Goal: Task Accomplishment & Management: Use online tool/utility

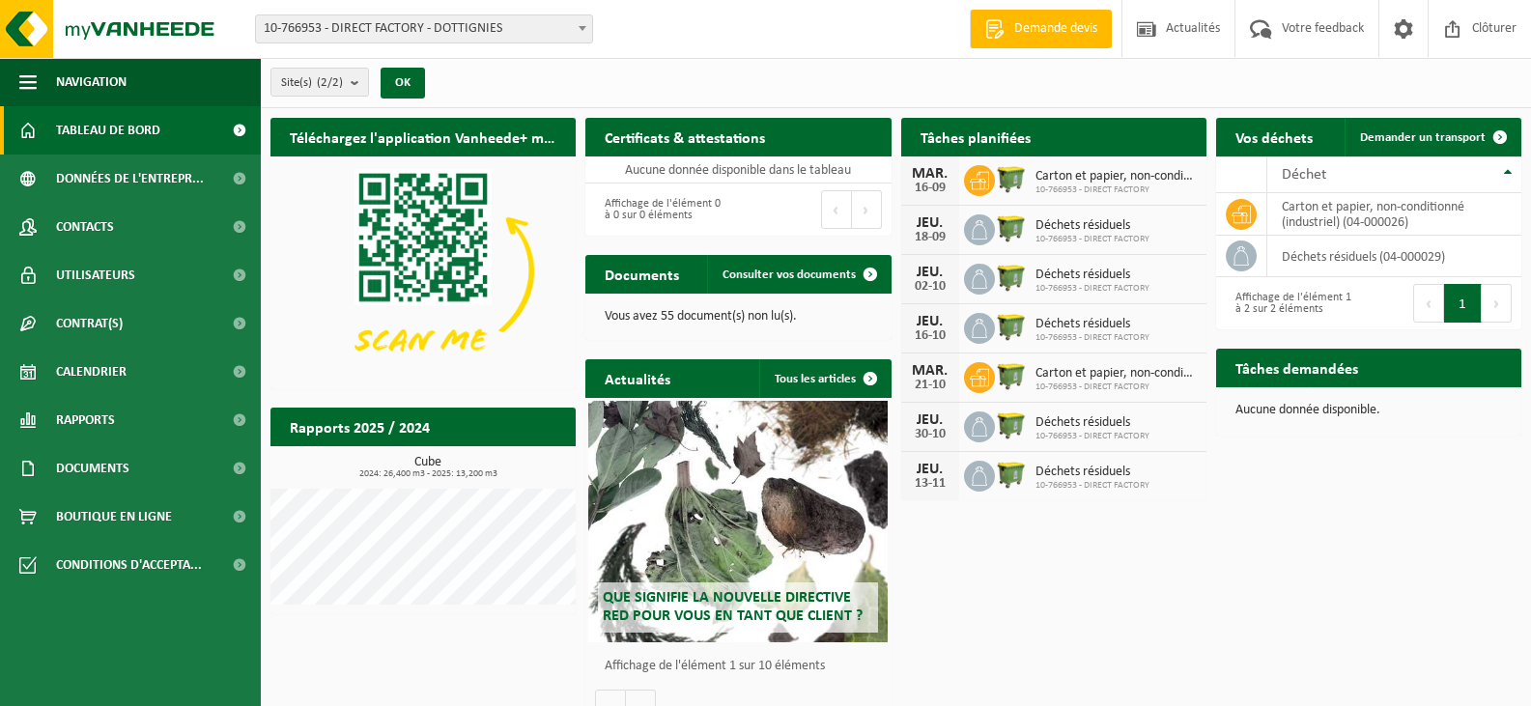
click at [1061, 283] on span "10-766953 - DIRECT FACTORY" at bounding box center [1092, 289] width 114 height 12
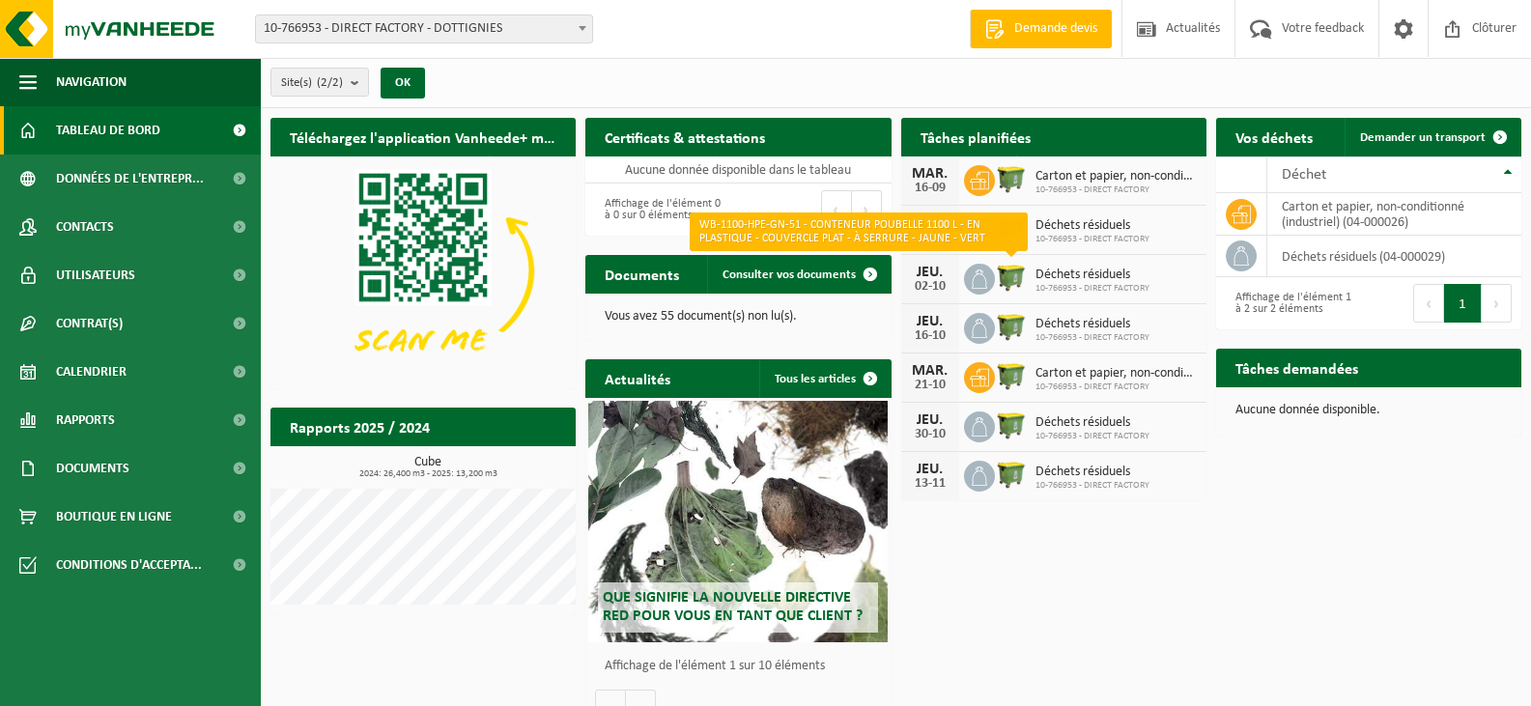
click at [997, 278] on img at bounding box center [1011, 277] width 33 height 33
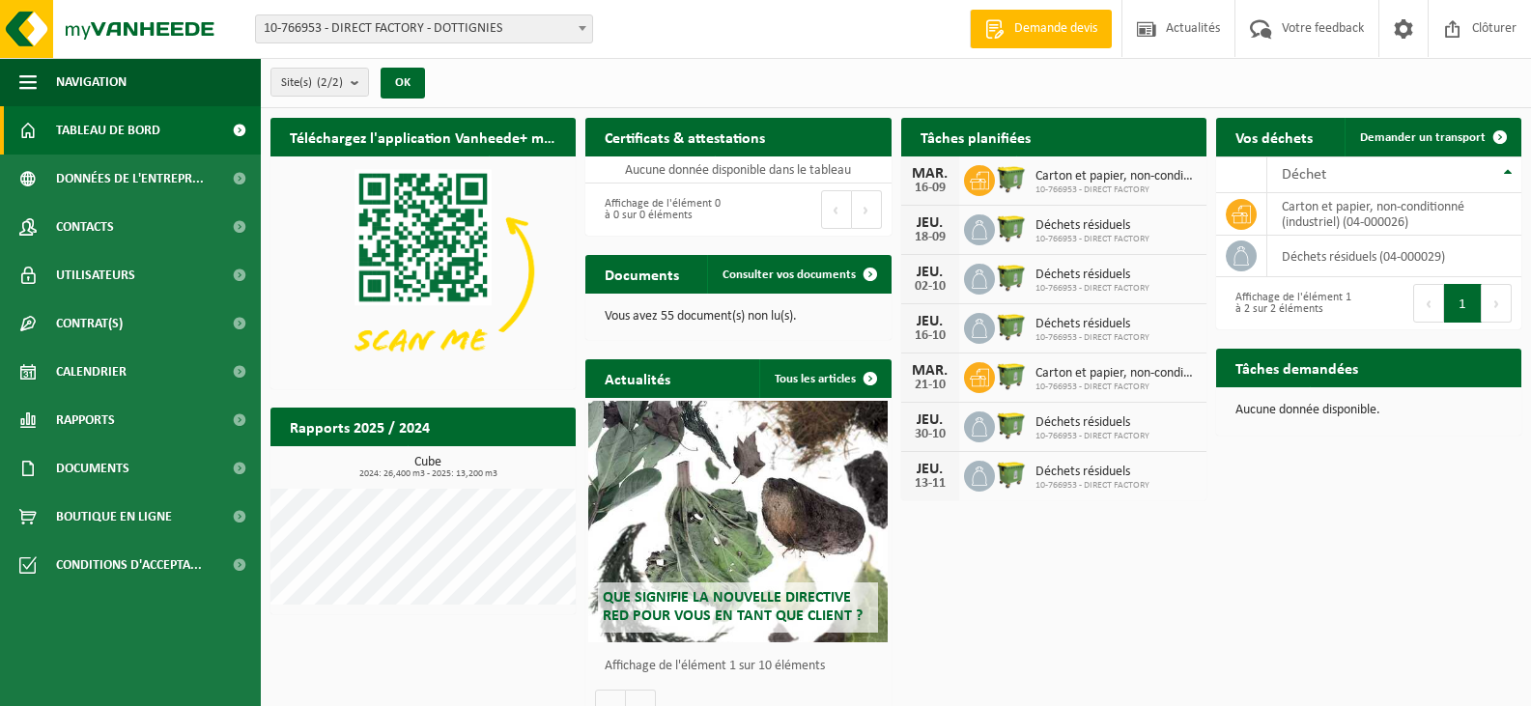
click at [985, 139] on h2 "Tâches planifiées" at bounding box center [975, 137] width 149 height 38
click at [103, 359] on span "Calendrier" at bounding box center [91, 372] width 70 height 48
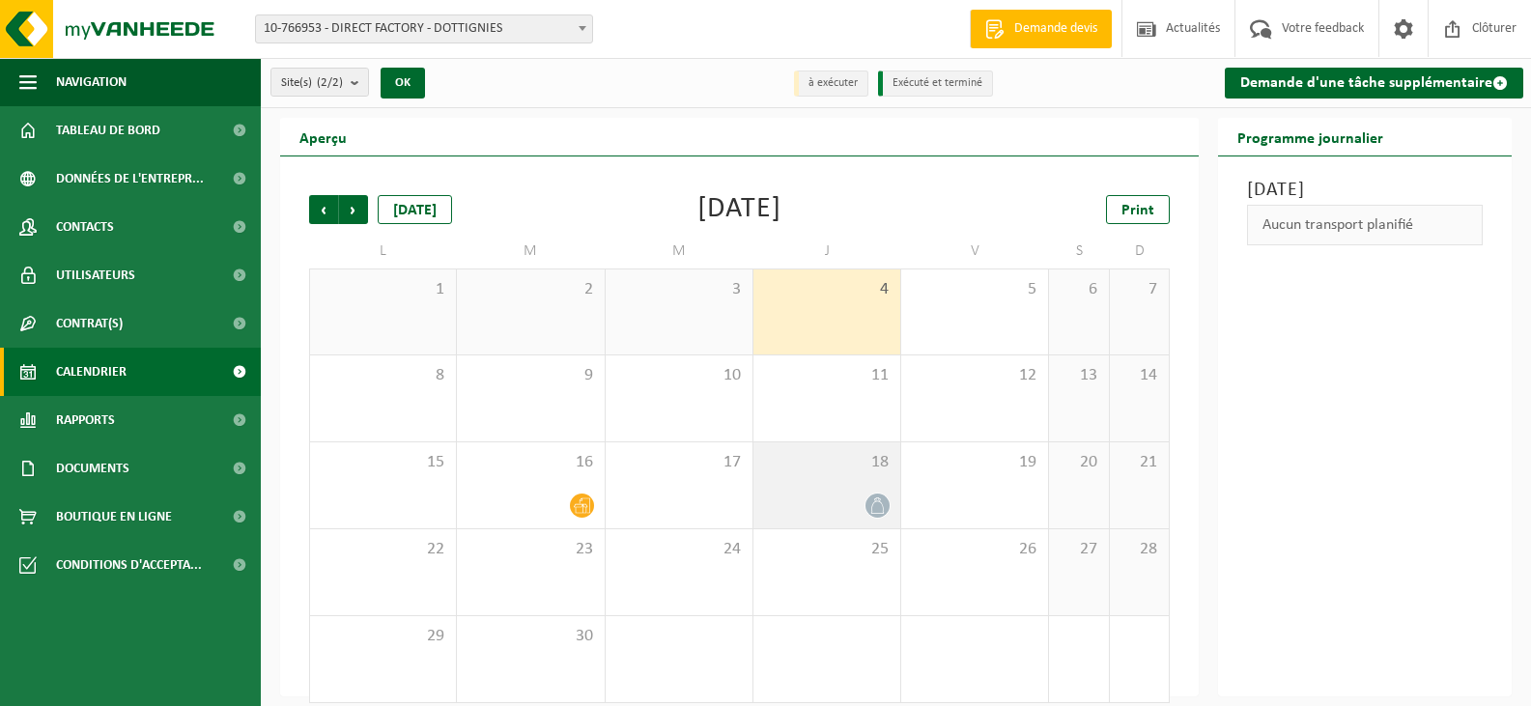
scroll to position [15, 0]
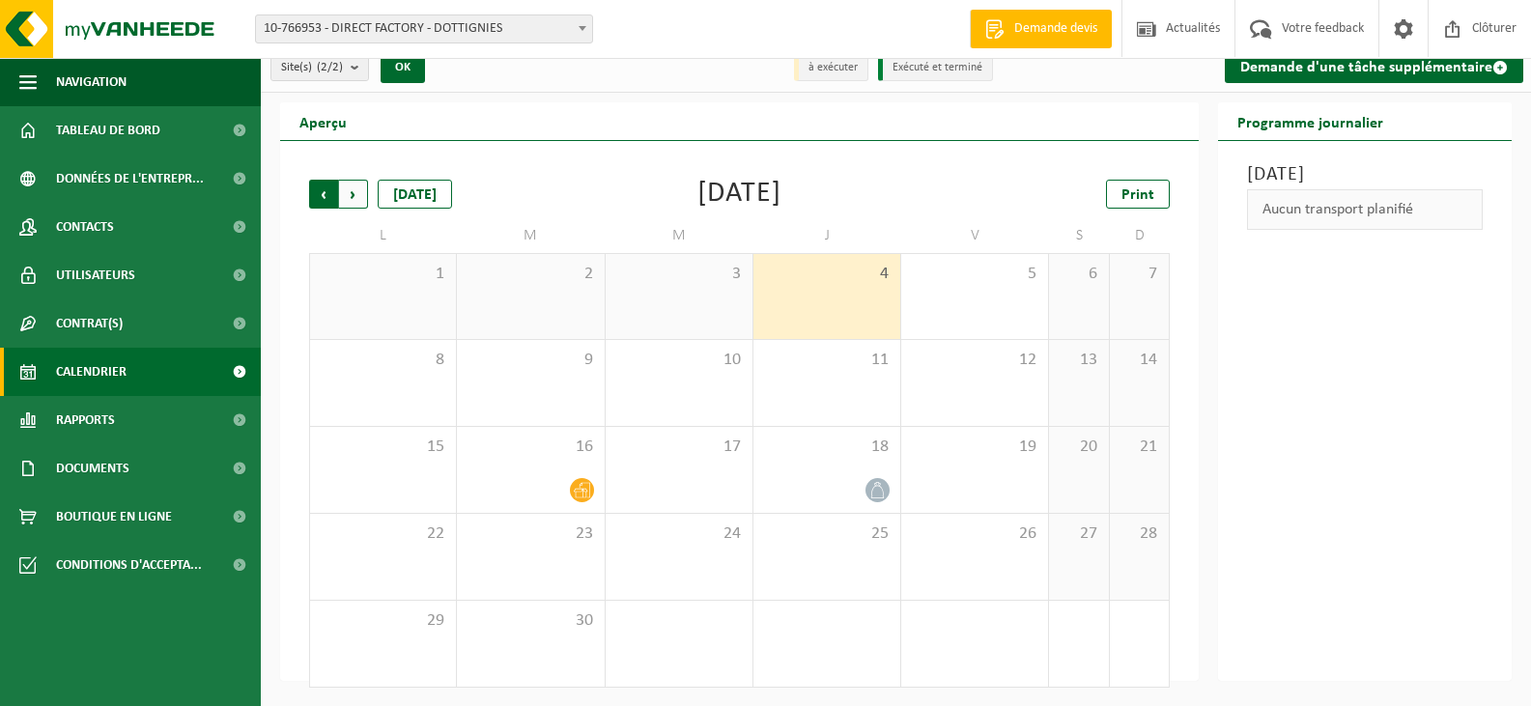
click at [352, 186] on span "Suivant" at bounding box center [353, 194] width 29 height 29
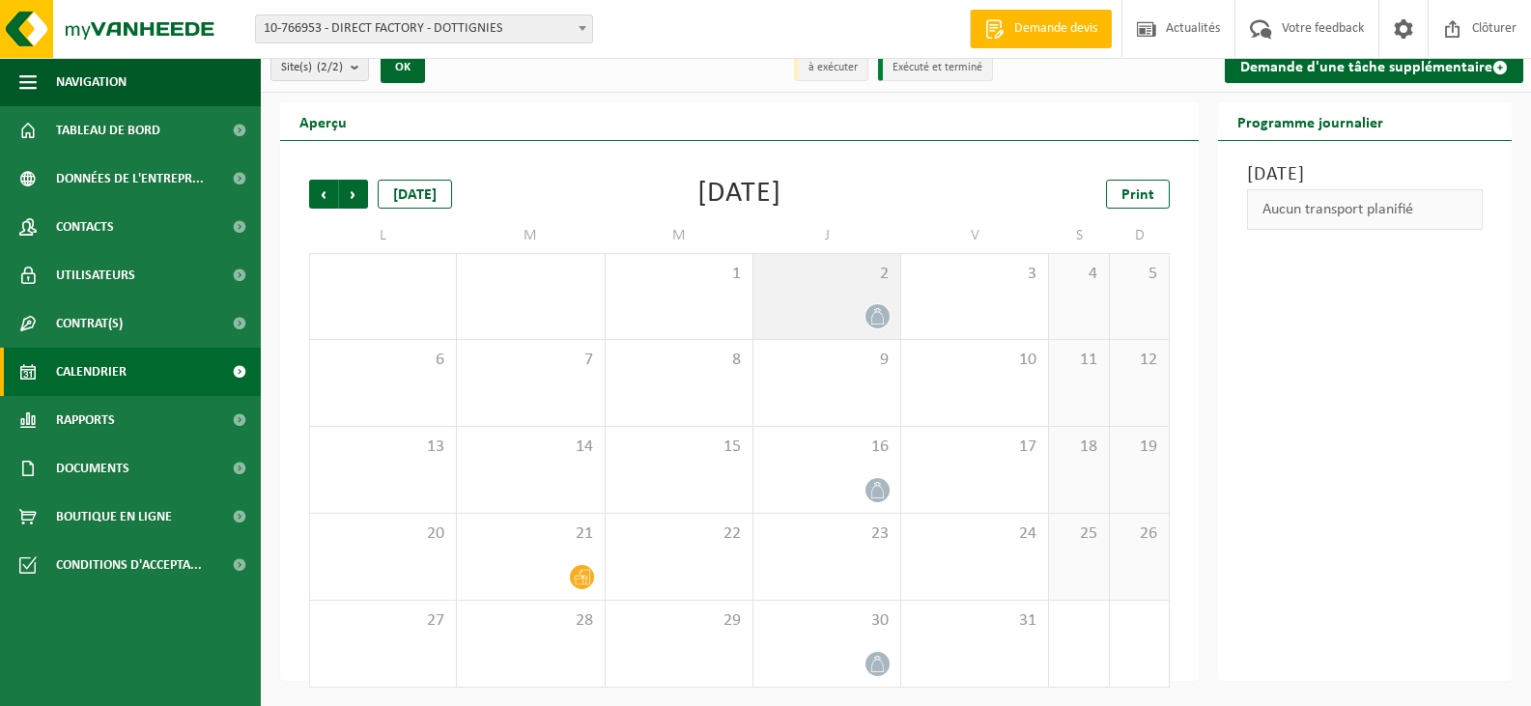
click at [836, 295] on div "2" at bounding box center [826, 296] width 147 height 85
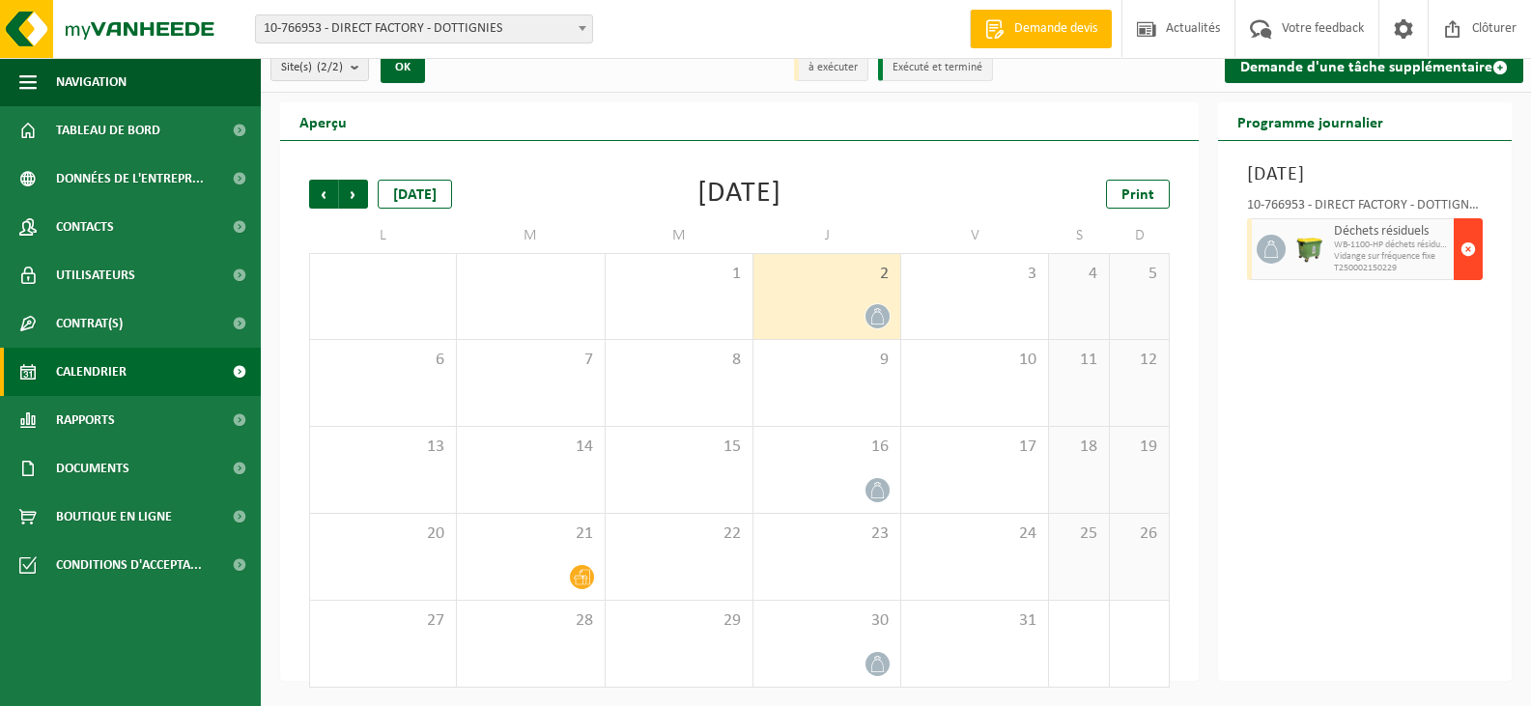
click at [1469, 239] on span "button" at bounding box center [1467, 249] width 15 height 39
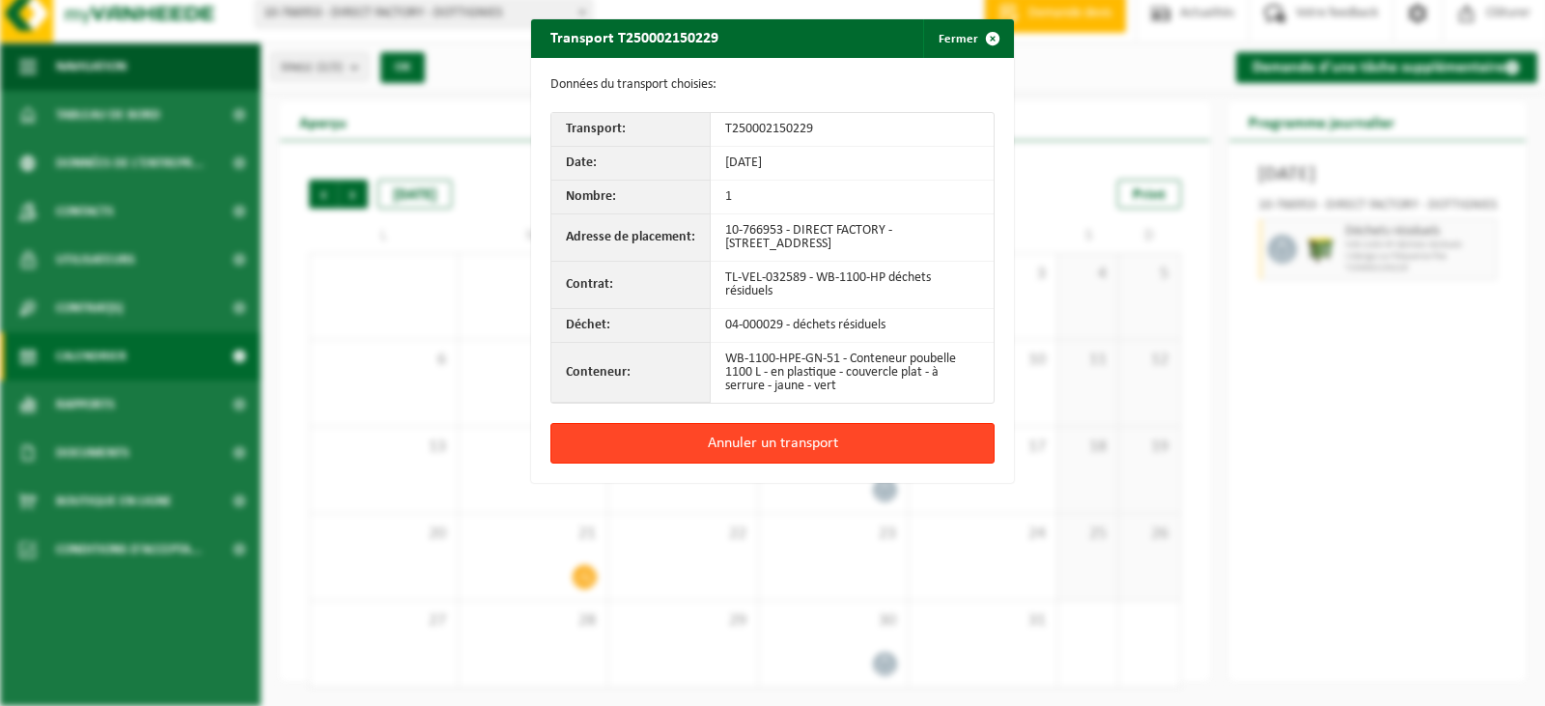
click at [815, 437] on button "Annuler un transport" at bounding box center [772, 443] width 444 height 41
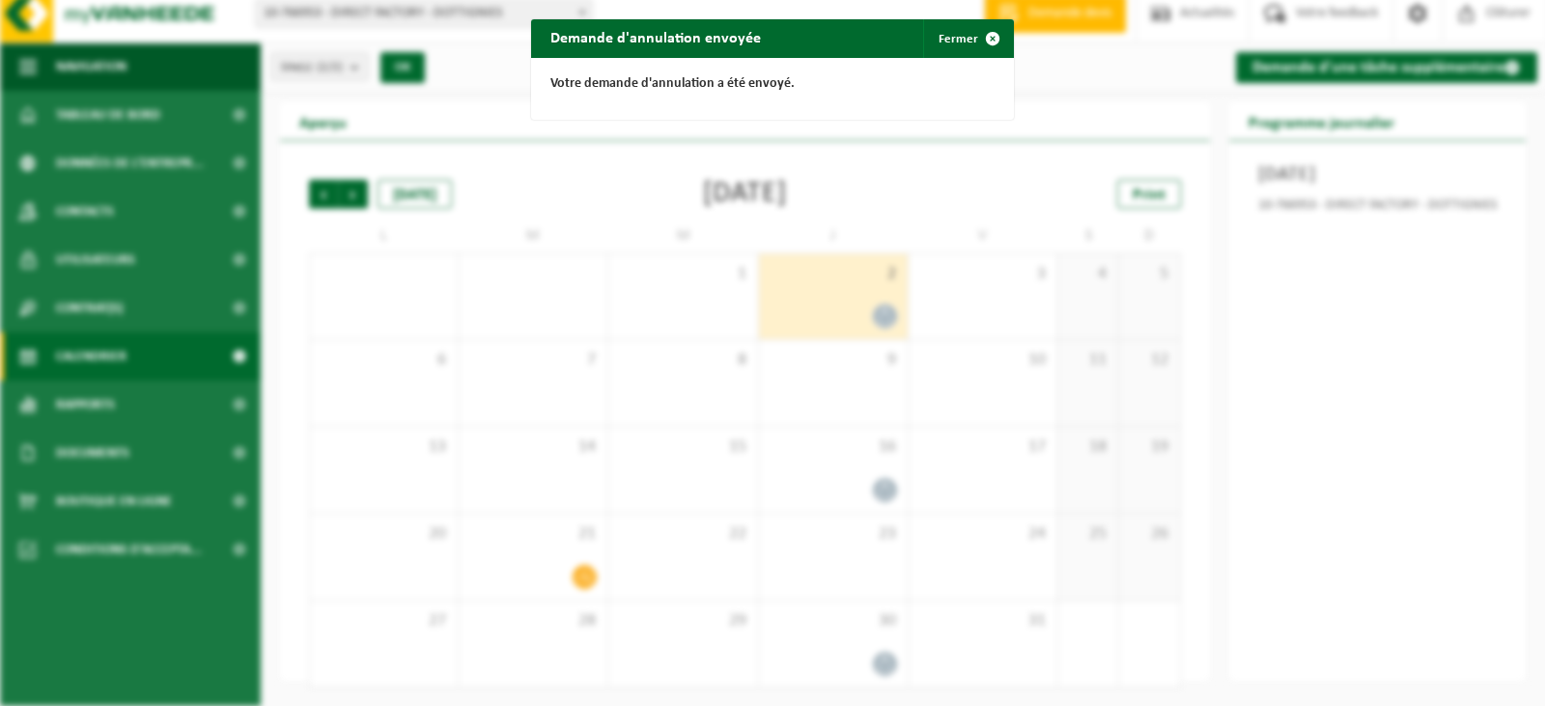
drag, startPoint x: 981, startPoint y: 65, endPoint x: 967, endPoint y: 54, distance: 18.0
click at [975, 61] on div "Votre demande d'annulation a été envoyé." at bounding box center [772, 89] width 483 height 62
click at [958, 43] on button "Fermer" at bounding box center [967, 38] width 89 height 39
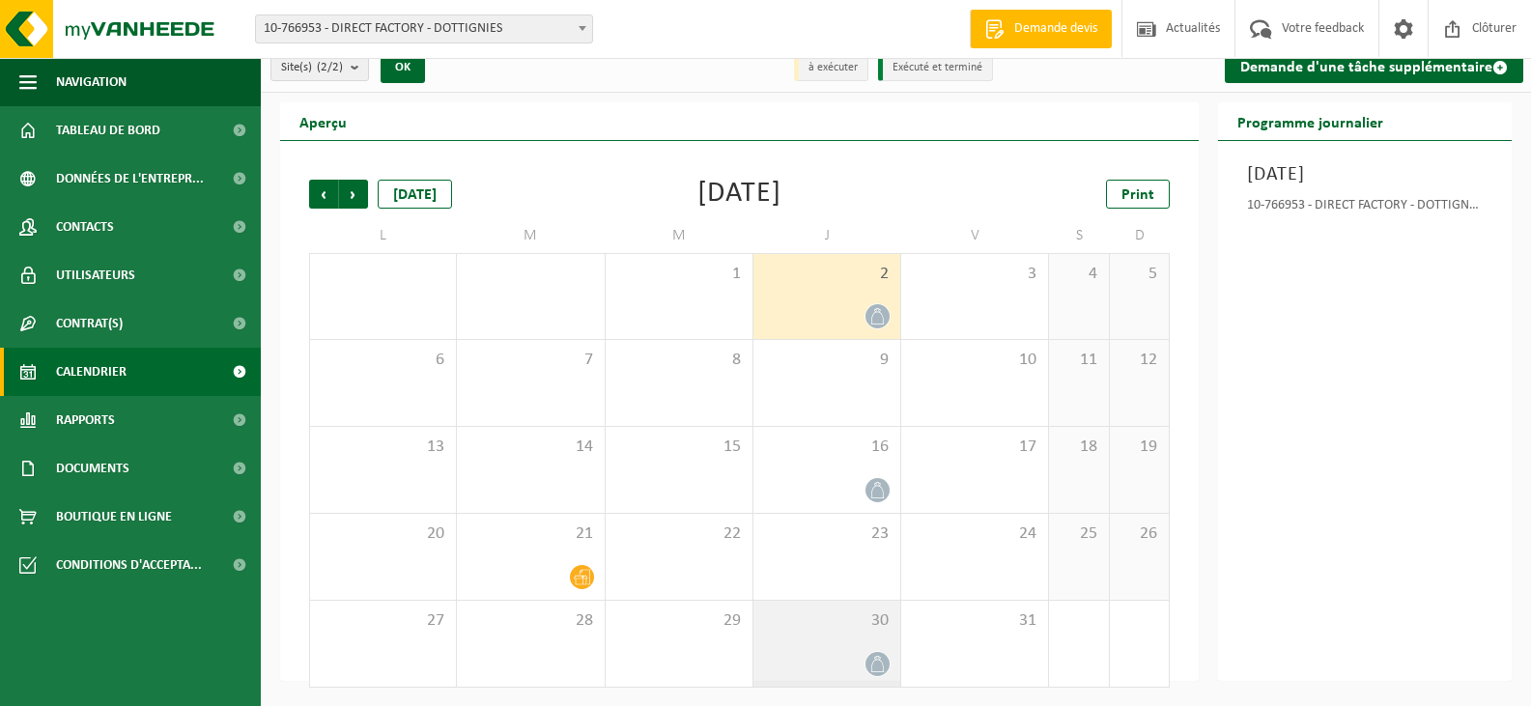
click at [856, 632] on div "30" at bounding box center [826, 644] width 147 height 86
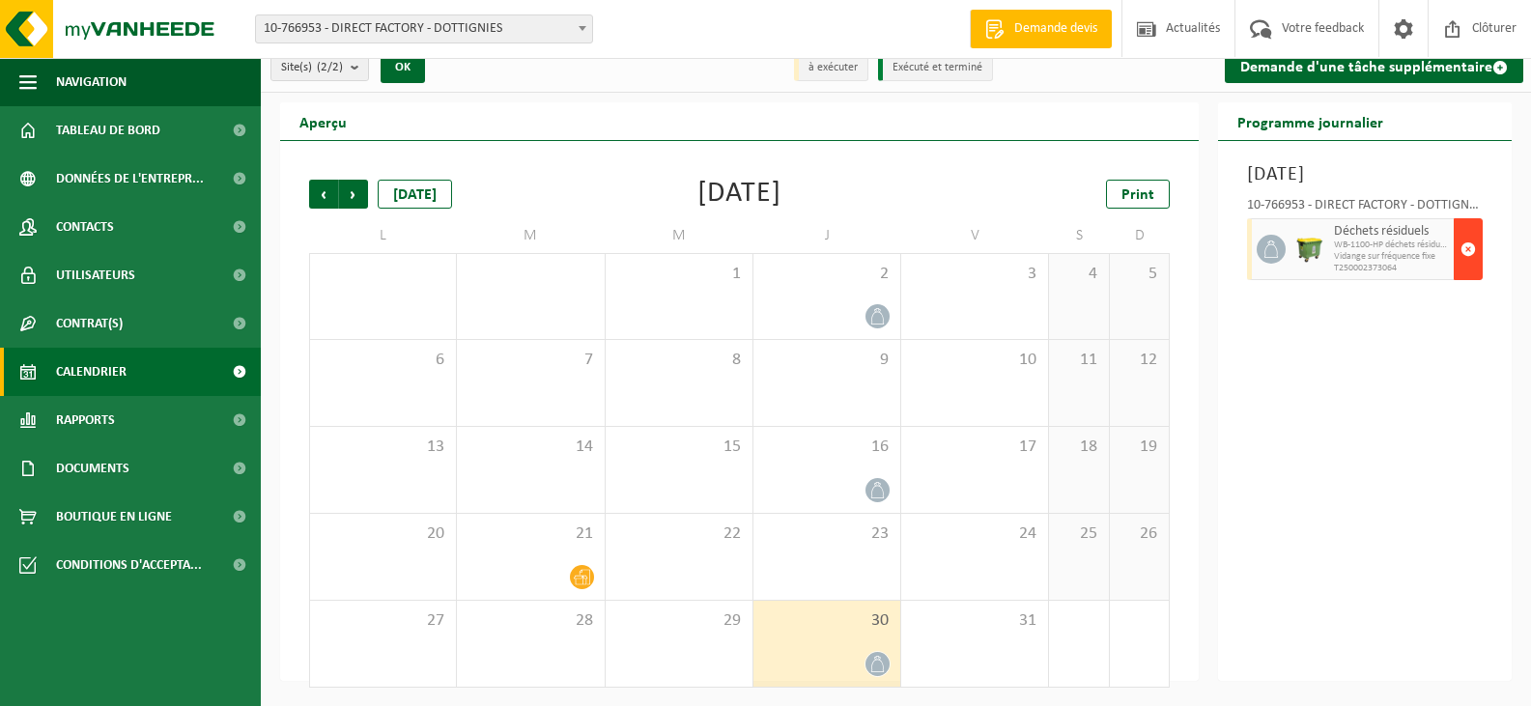
click at [1466, 254] on span "button" at bounding box center [1467, 249] width 15 height 39
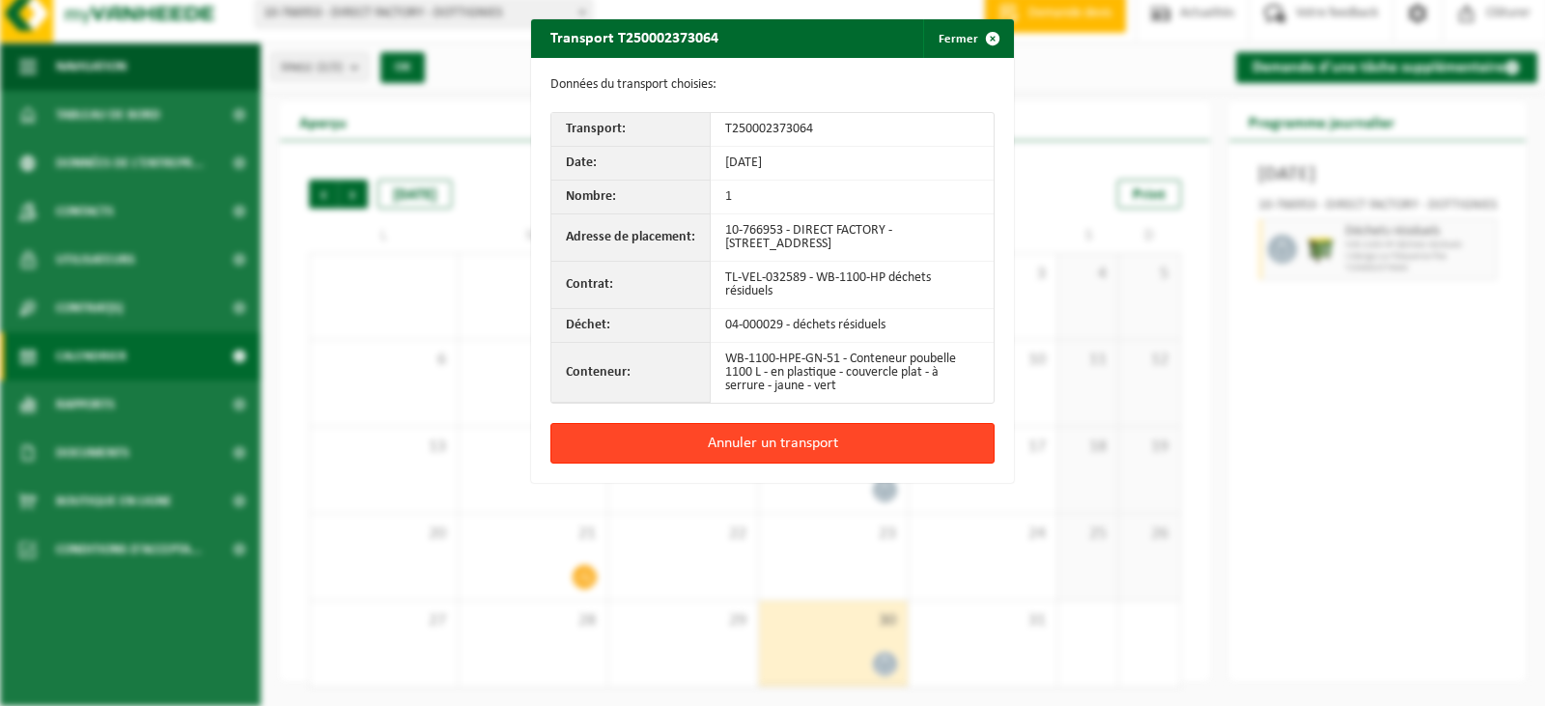
click at [874, 436] on button "Annuler un transport" at bounding box center [772, 443] width 444 height 41
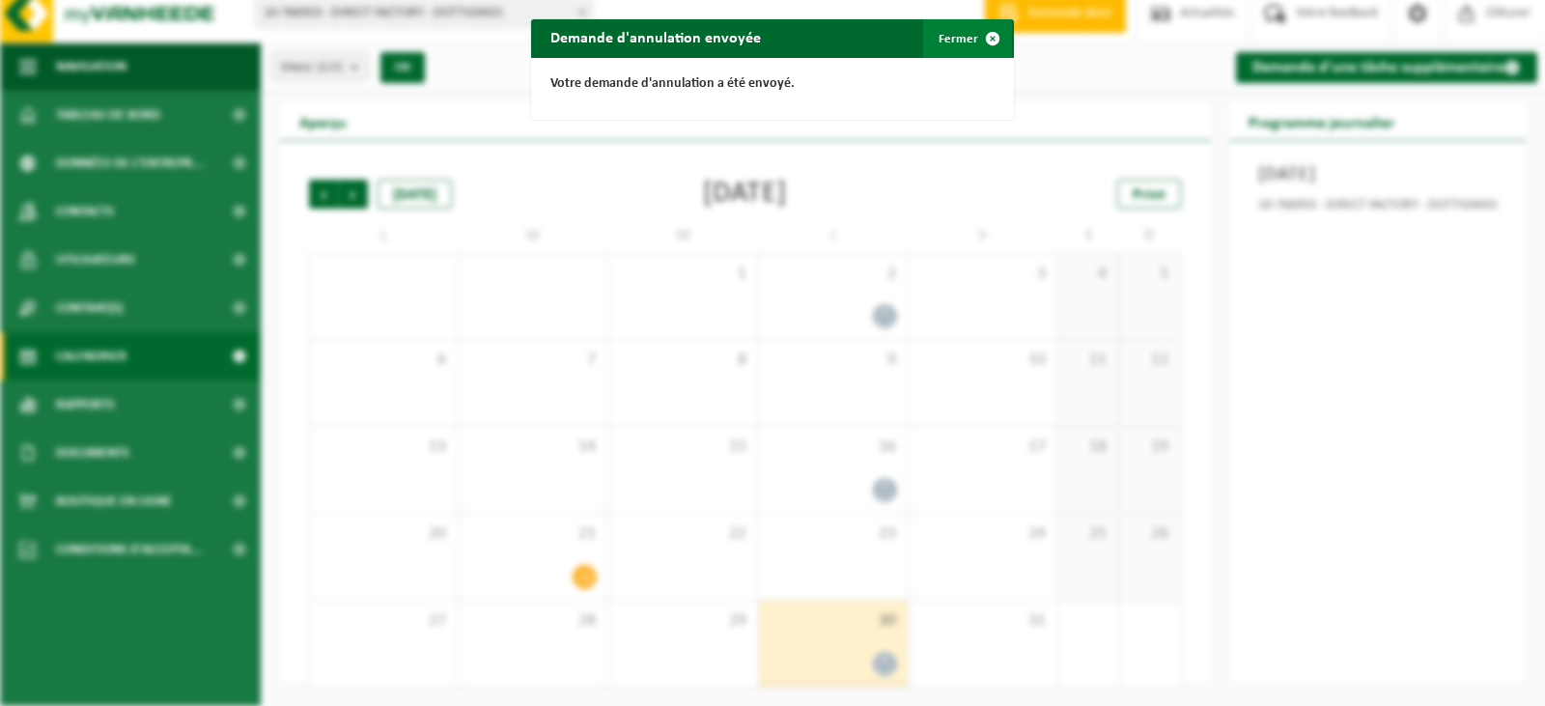
click at [994, 33] on span "button" at bounding box center [992, 38] width 39 height 39
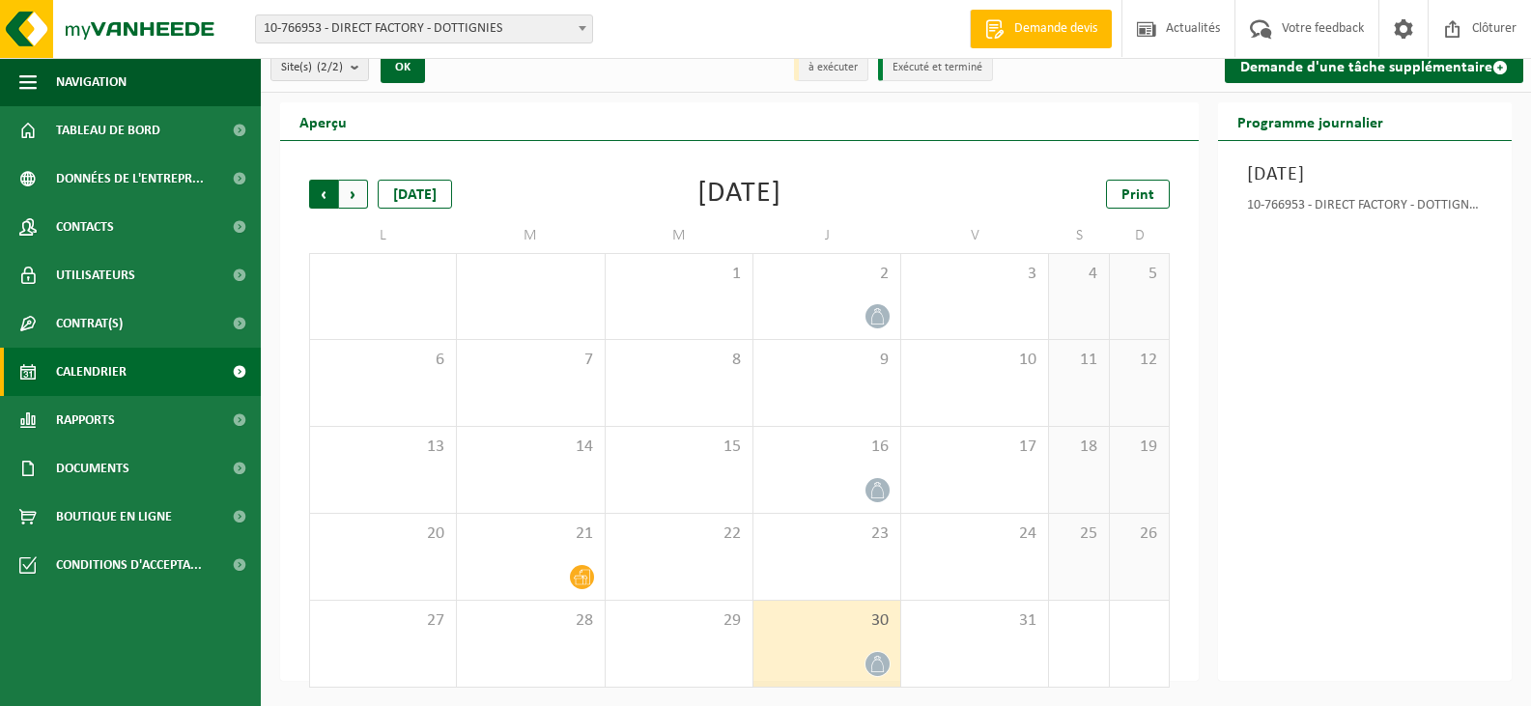
click at [346, 198] on span "Suivant" at bounding box center [353, 194] width 29 height 29
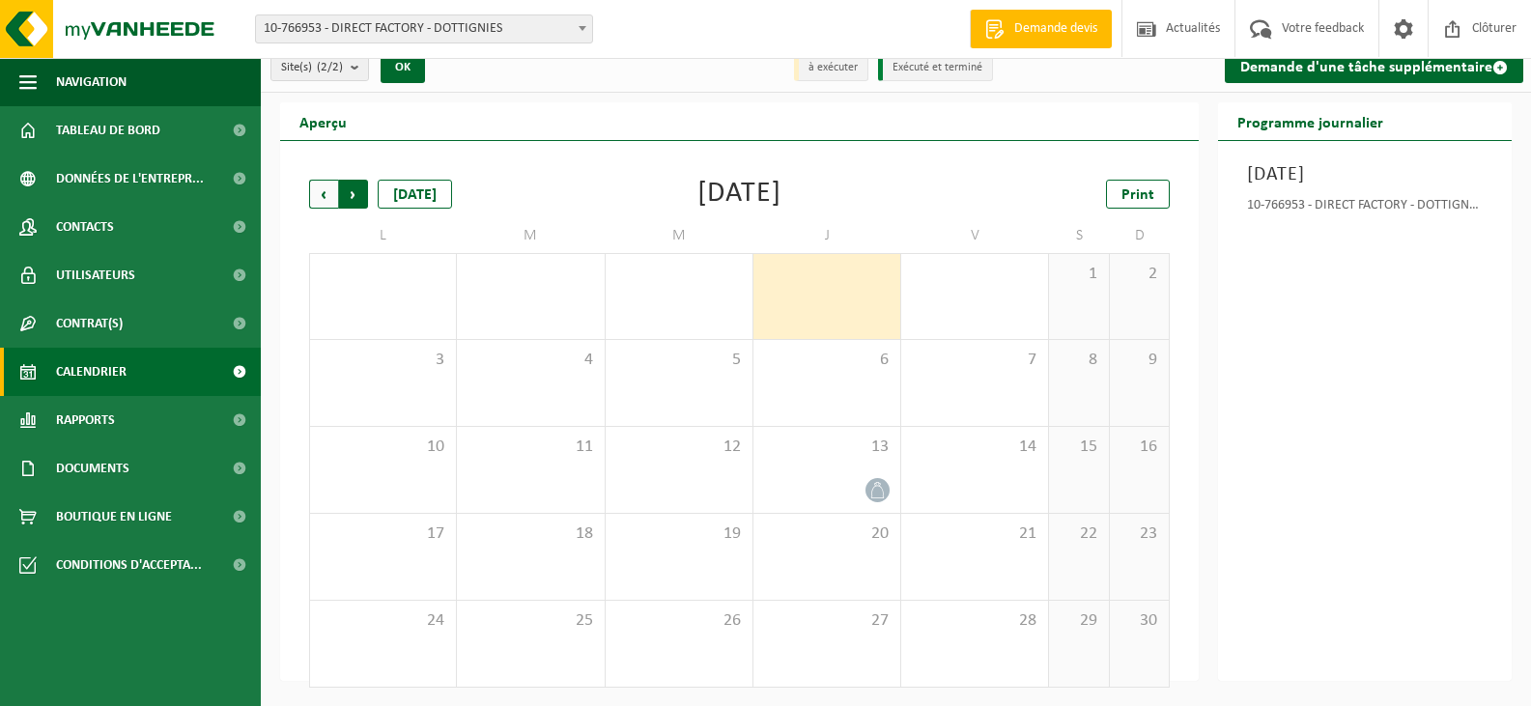
click at [329, 182] on span "Précédent" at bounding box center [323, 194] width 29 height 29
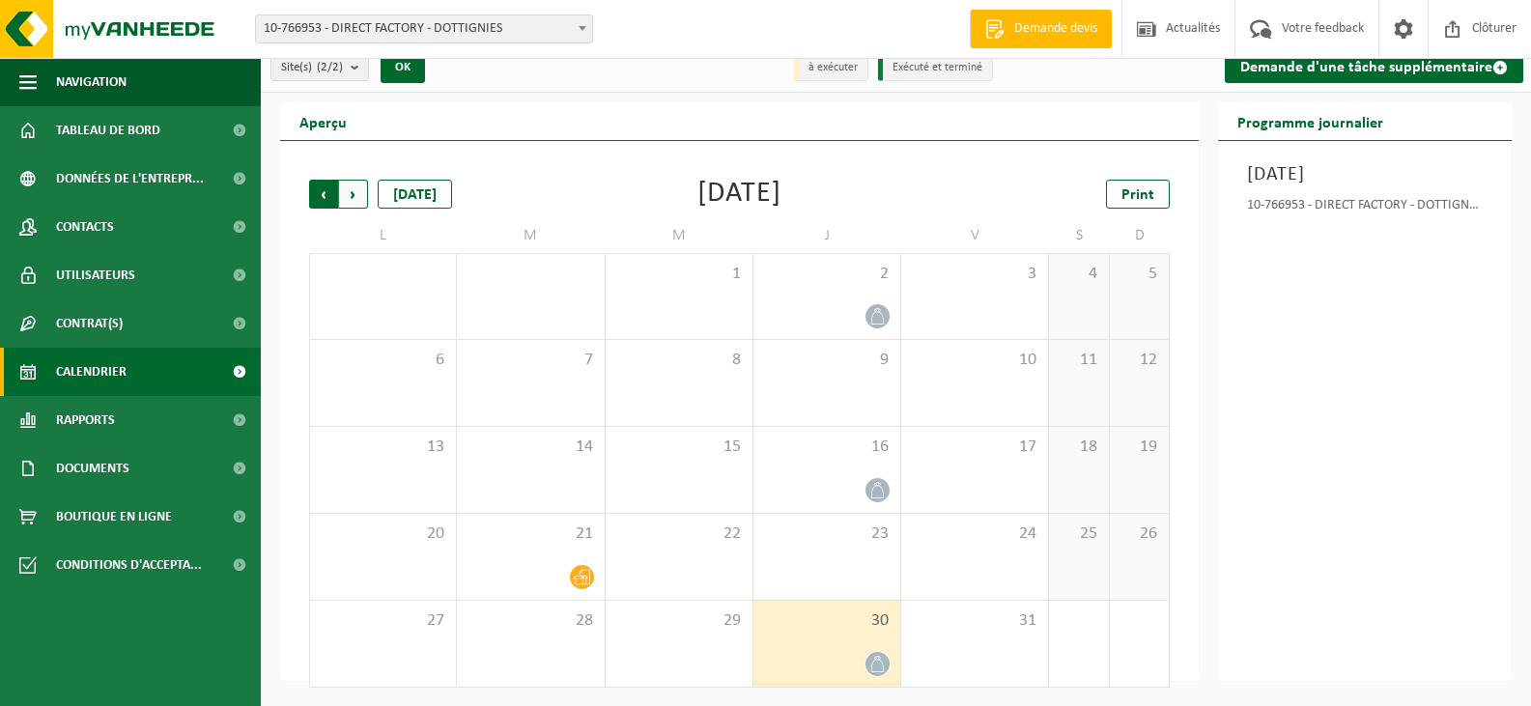
click at [351, 183] on span "Suivant" at bounding box center [353, 194] width 29 height 29
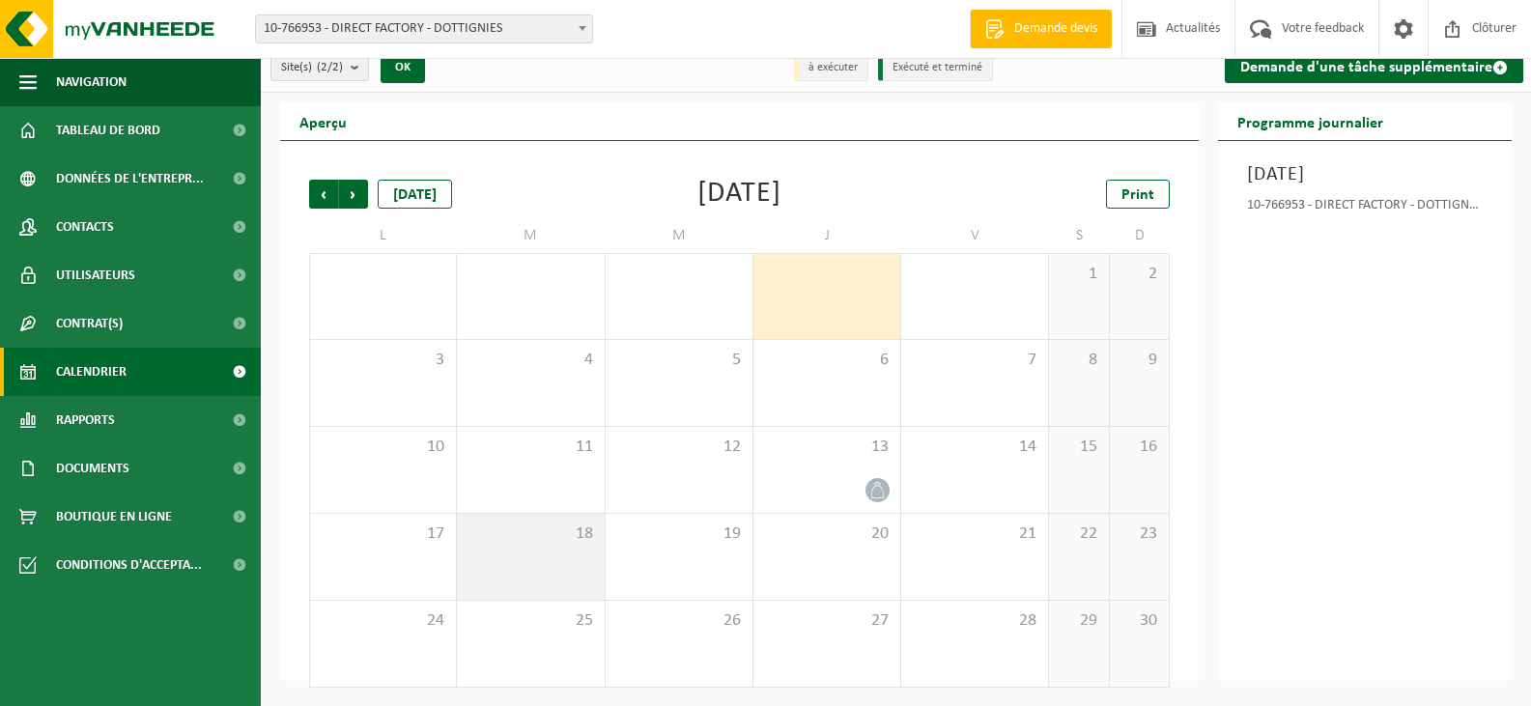
click at [555, 537] on span "18" at bounding box center [529, 533] width 127 height 21
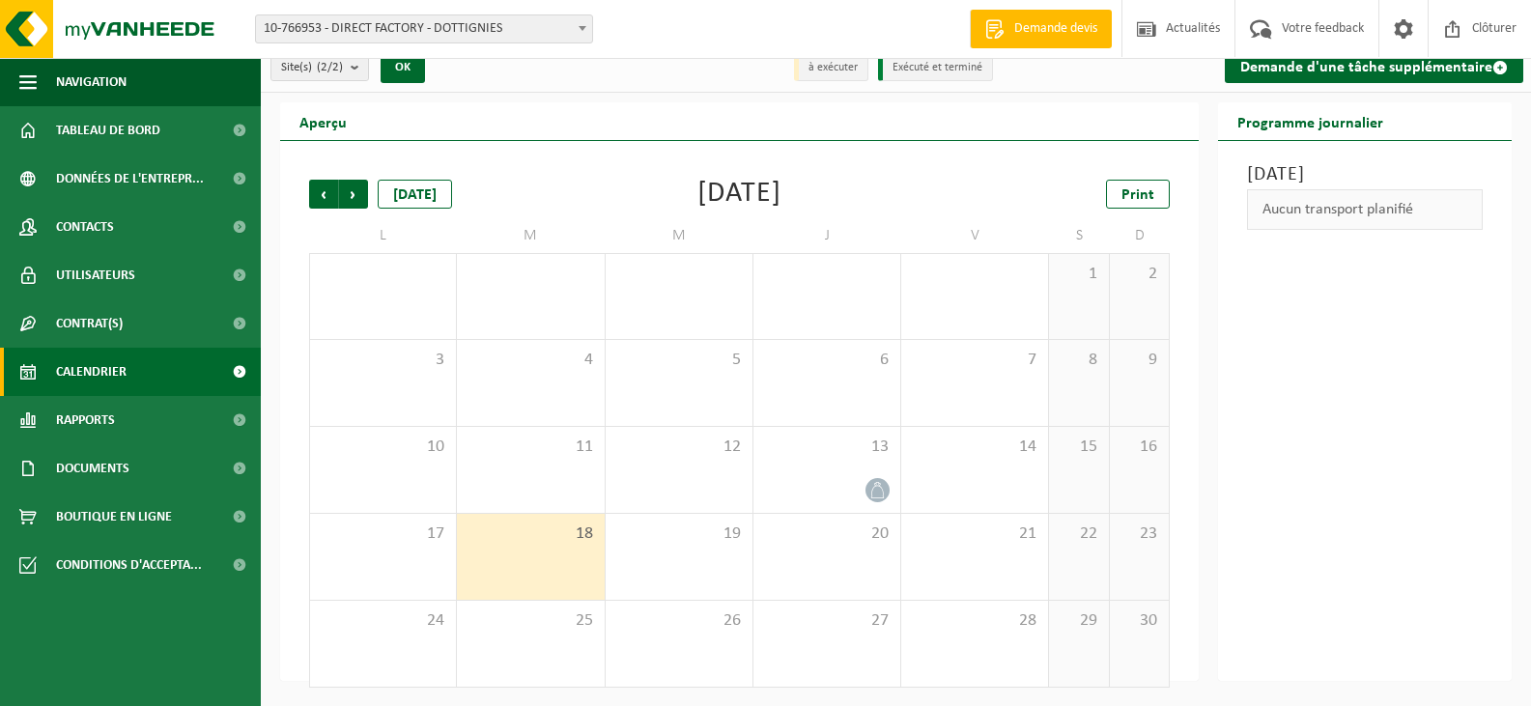
click at [1326, 210] on div "Aucun transport planifié" at bounding box center [1365, 209] width 236 height 41
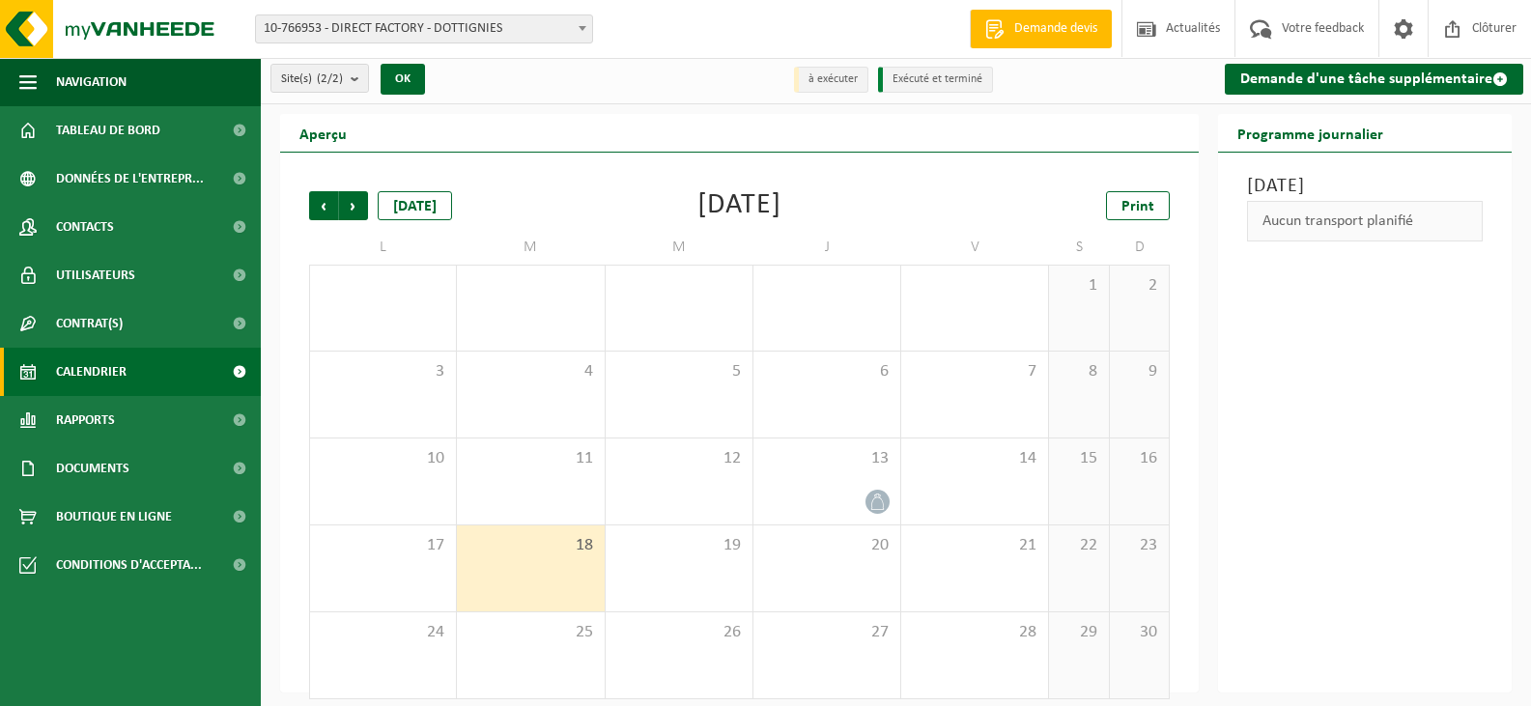
scroll to position [0, 0]
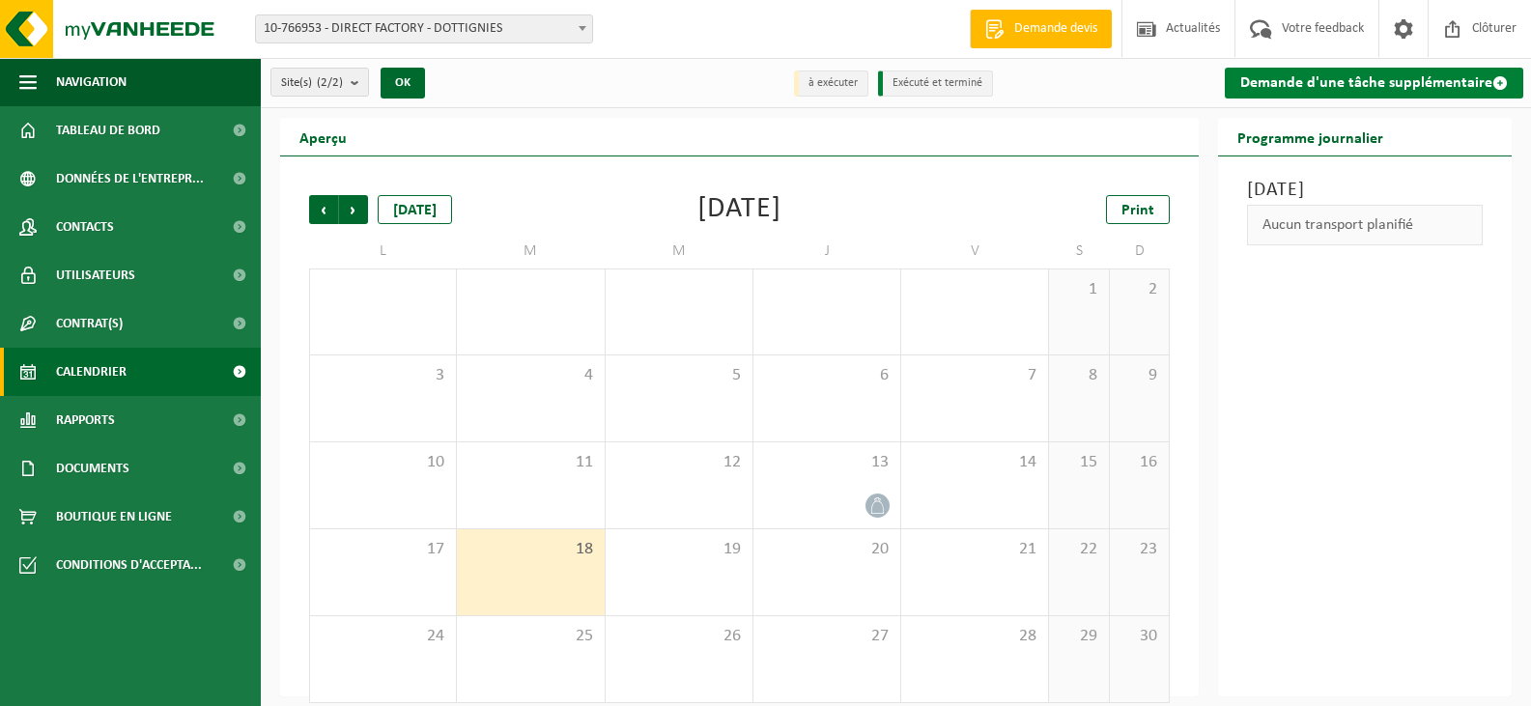
click at [1356, 89] on link "Demande d'une tâche supplémentaire" at bounding box center [1373, 83] width 298 height 31
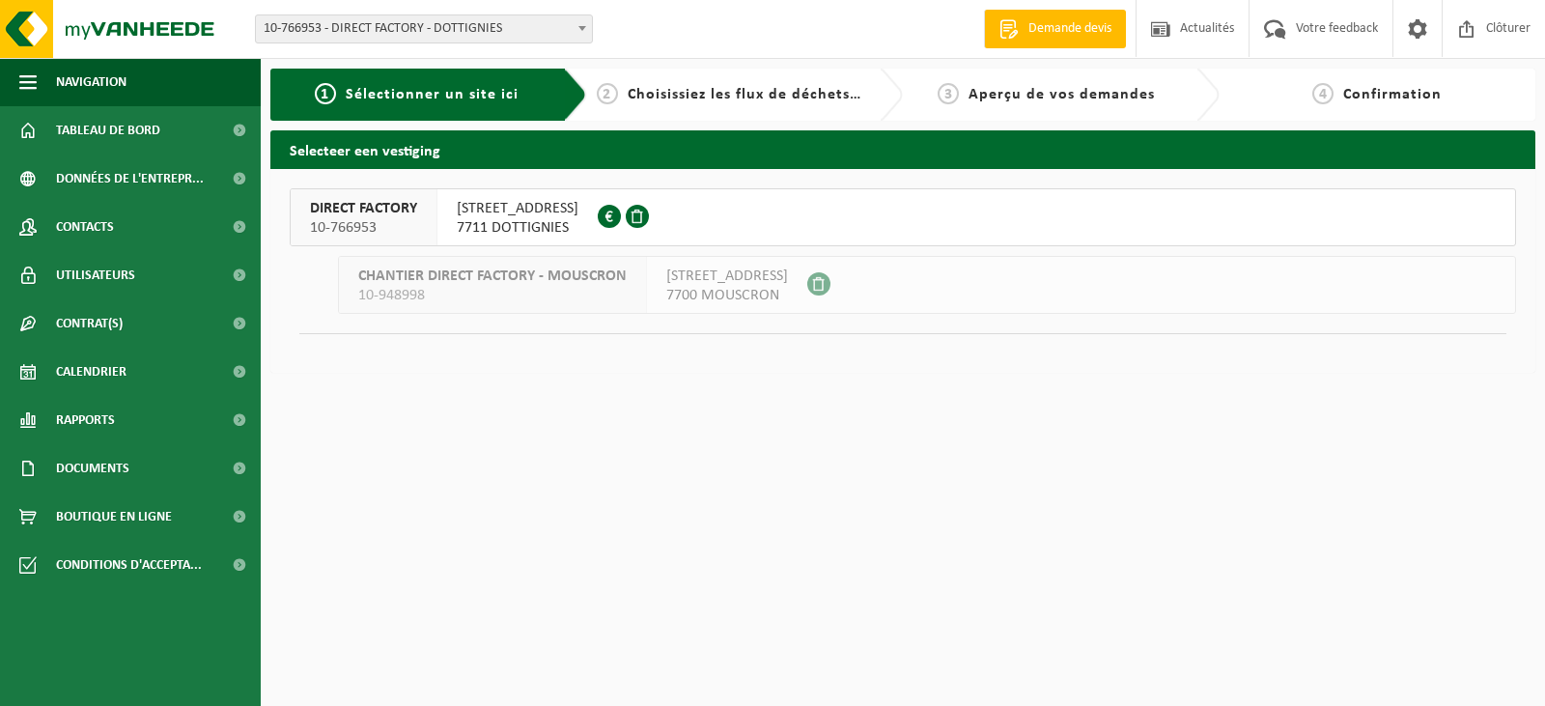
click at [664, 171] on div "DIRECT FACTORY 10-766953 RUE DE SAINT-LEGER 151 7711 DOTTIGNIES 0690.742.047 CH…" at bounding box center [902, 271] width 1265 height 204
click at [706, 204] on button "DIRECT FACTORY 10-766953 RUE DE SAINT-LEGER 151 7711 DOTTIGNIES 0690.742.047" at bounding box center [903, 217] width 1226 height 58
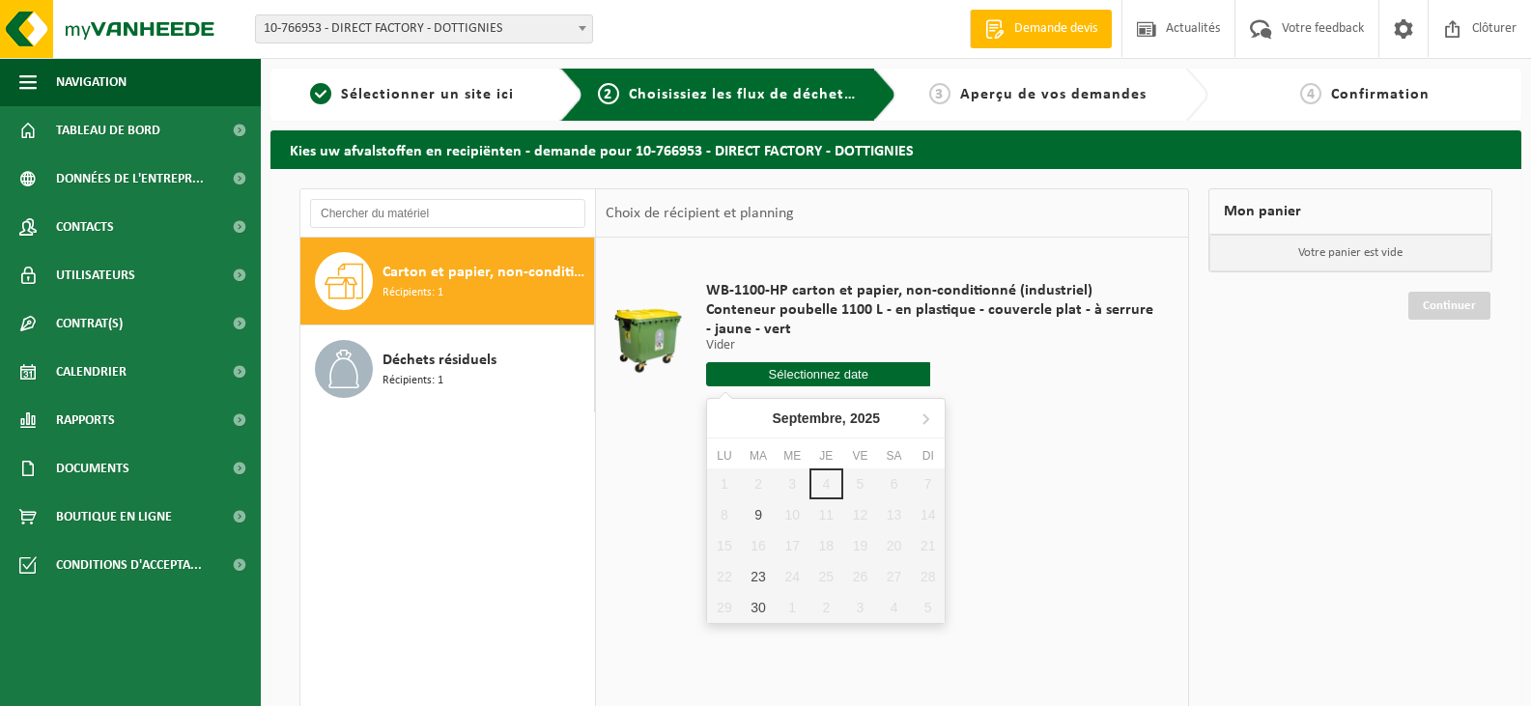
click at [831, 375] on input "text" at bounding box center [818, 374] width 224 height 24
click at [931, 409] on icon at bounding box center [925, 418] width 31 height 31
click at [761, 547] on div "14" at bounding box center [758, 545] width 34 height 31
type input "à partir de 2025-10-14"
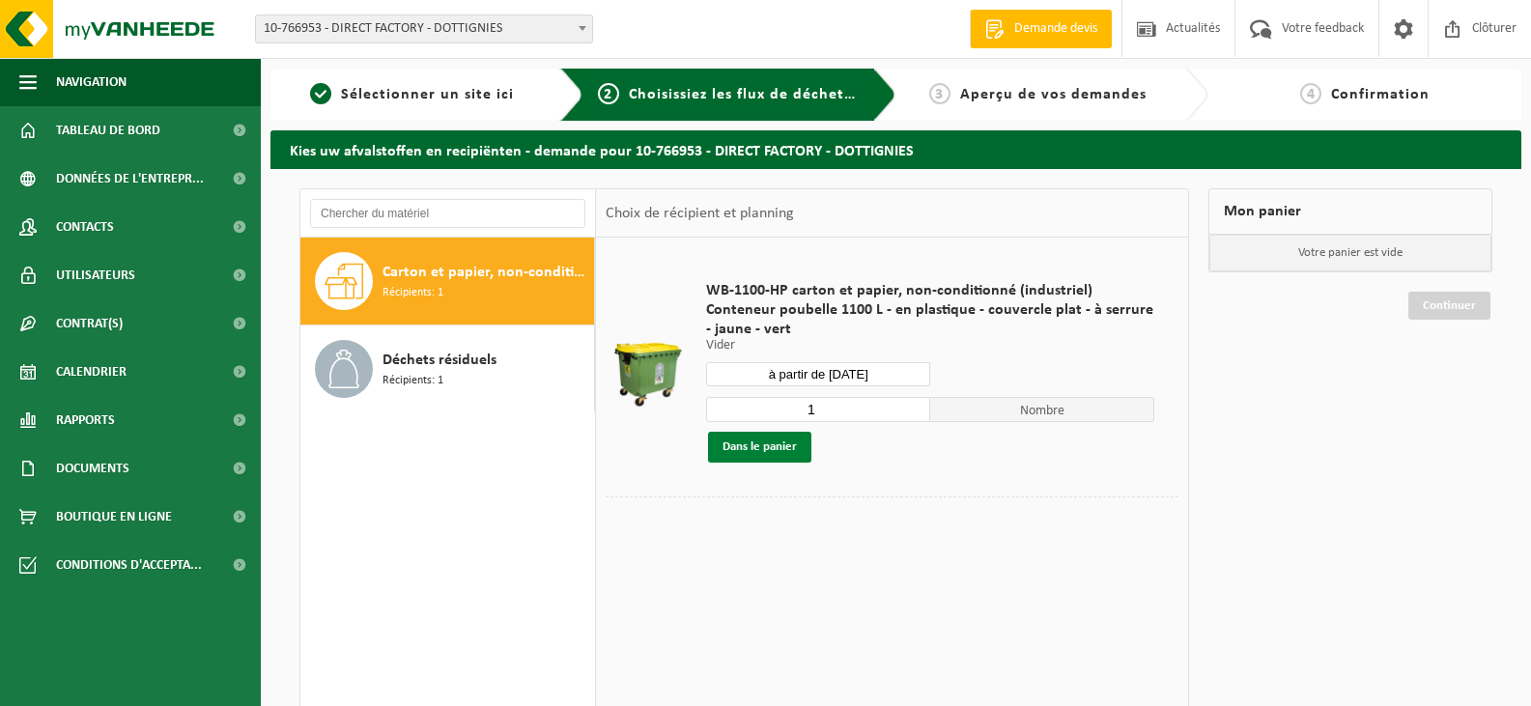
click at [761, 447] on button "Dans le panier" at bounding box center [759, 447] width 103 height 31
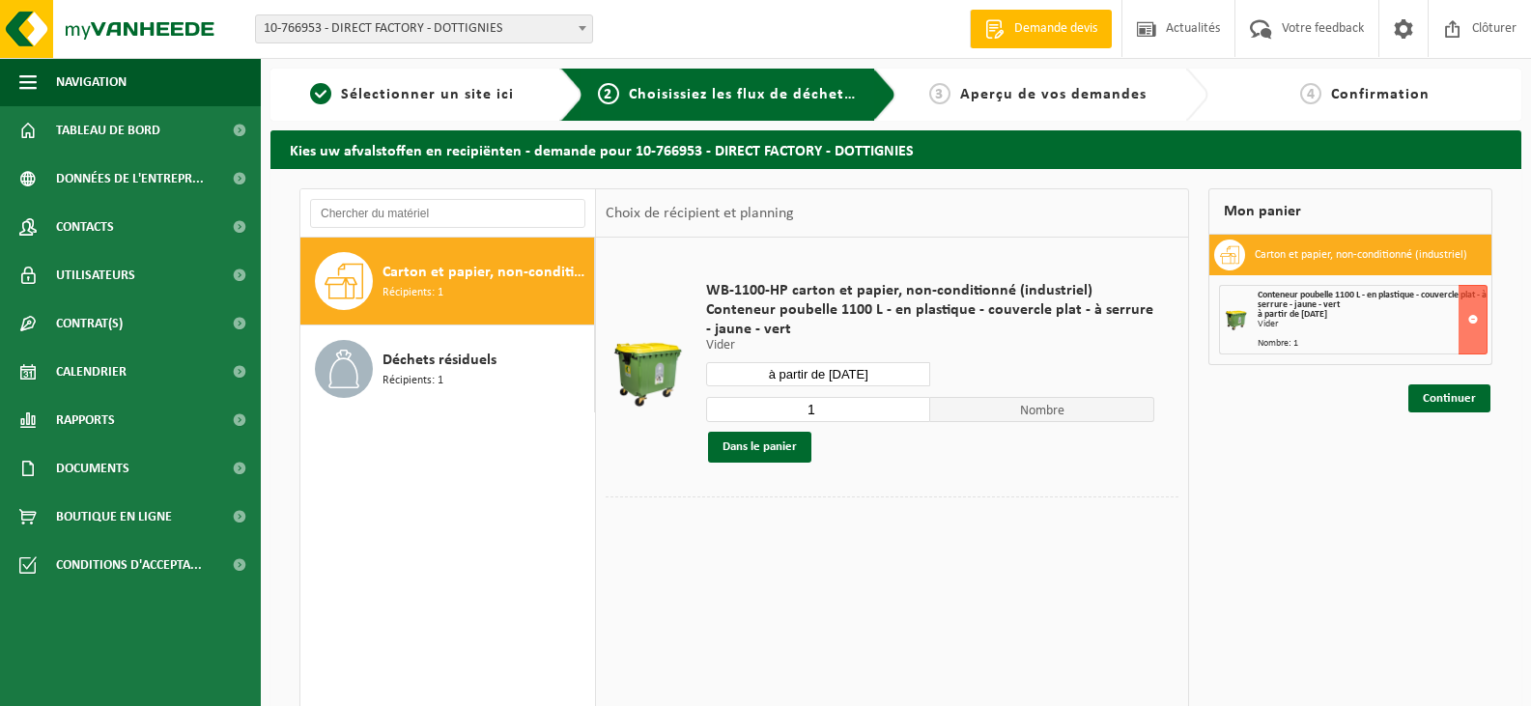
click at [1502, 391] on div "Carton et papier, non-conditionné (industriel) Récipients: 1 Déchets résiduels …" at bounding box center [895, 546] width 1251 height 755
click at [1481, 399] on link "Continuer" at bounding box center [1449, 398] width 82 height 28
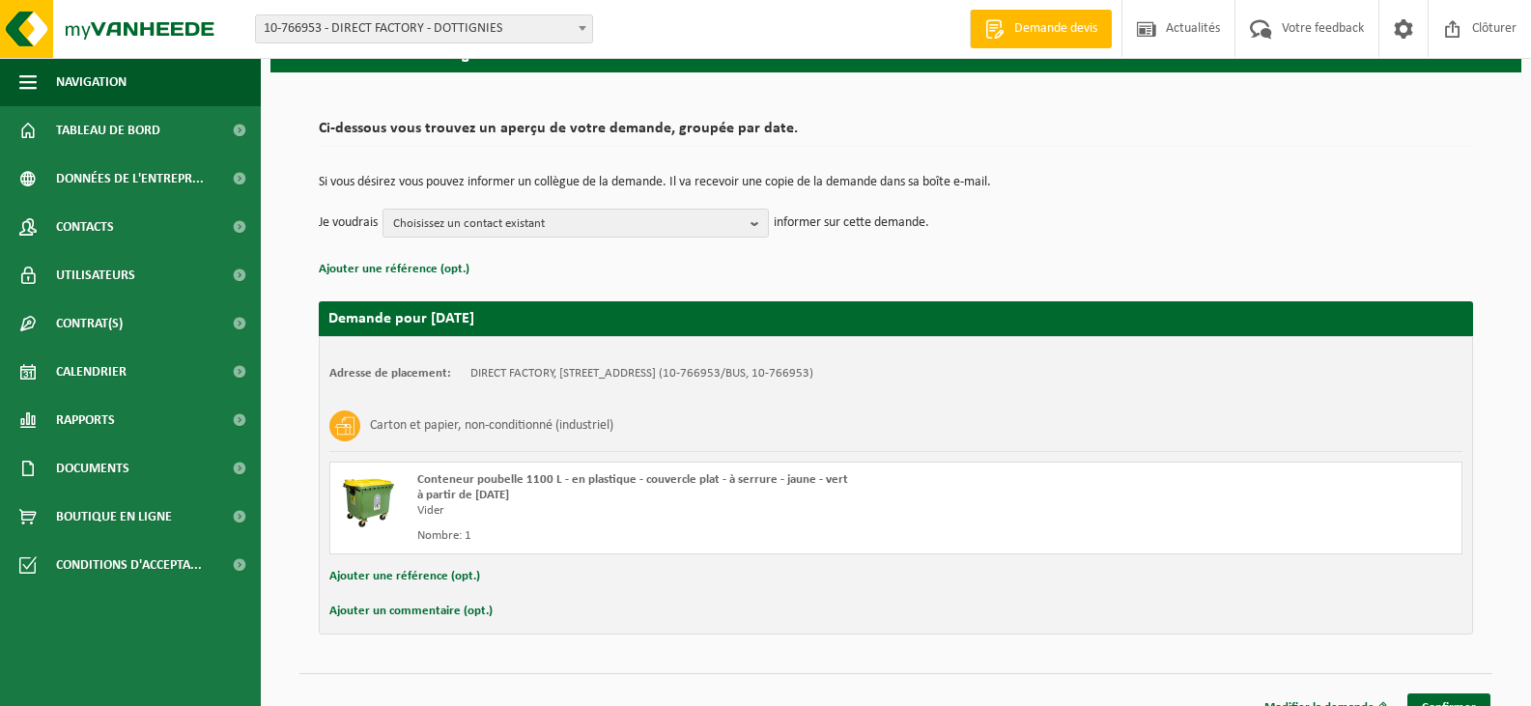
scroll to position [123, 0]
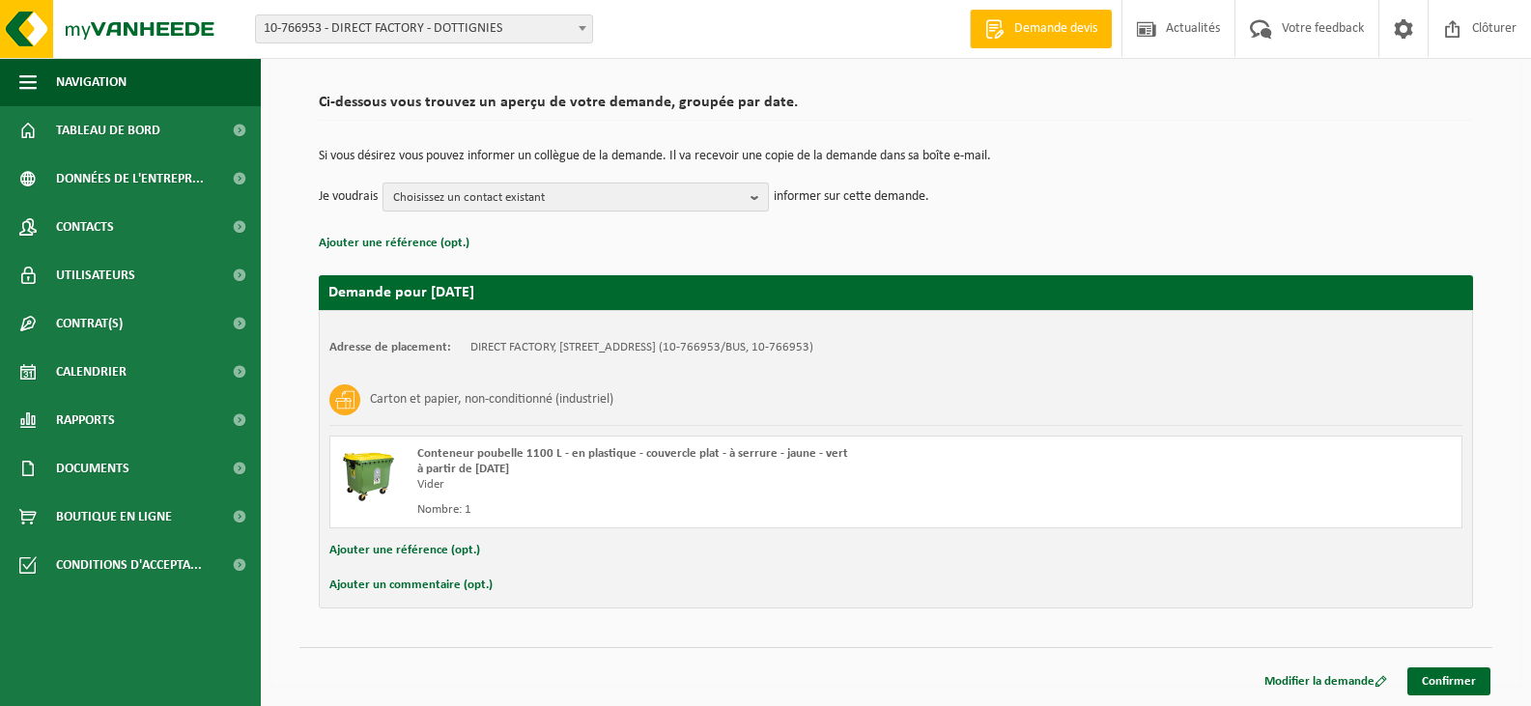
click at [534, 193] on span "Choisissez un contact existant" at bounding box center [568, 197] width 350 height 29
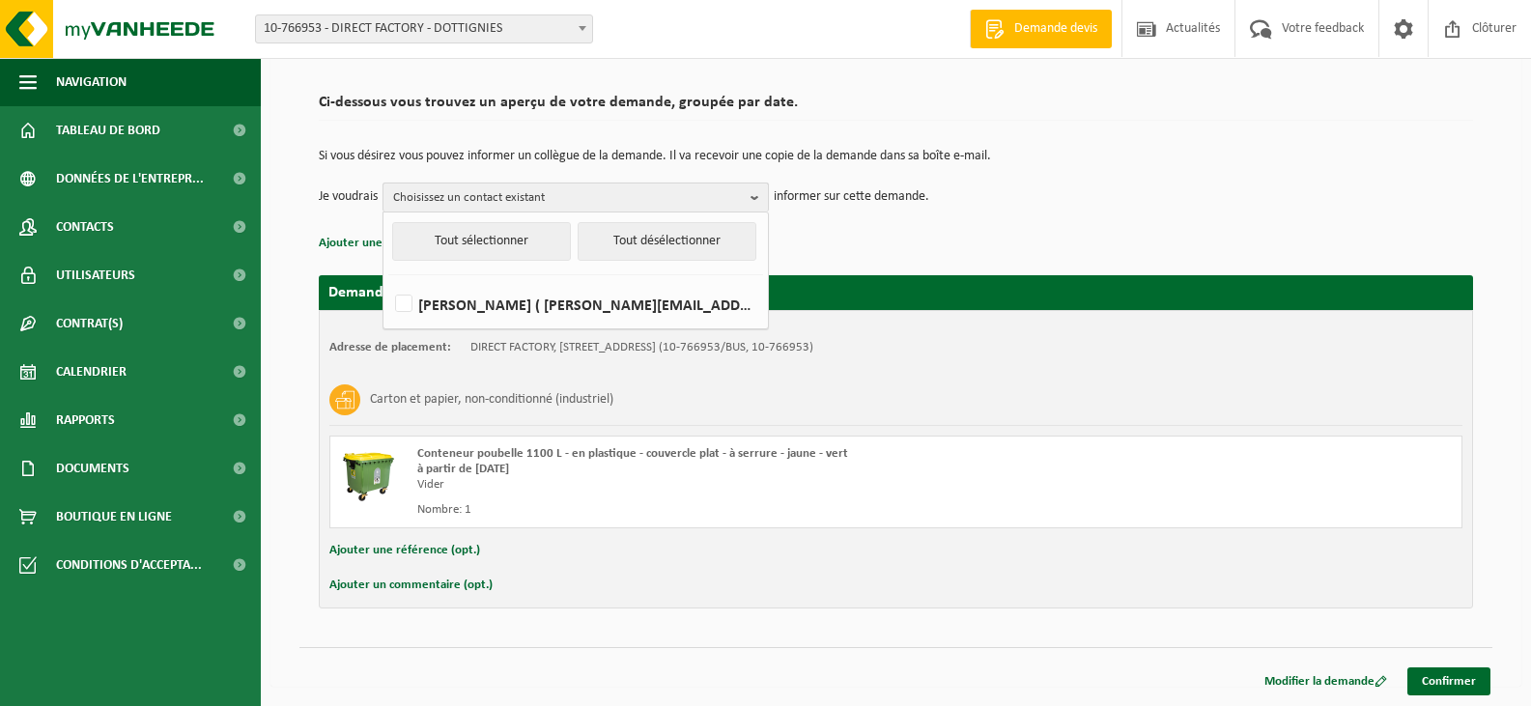
click at [534, 193] on span "Choisissez un contact existant" at bounding box center [568, 197] width 350 height 29
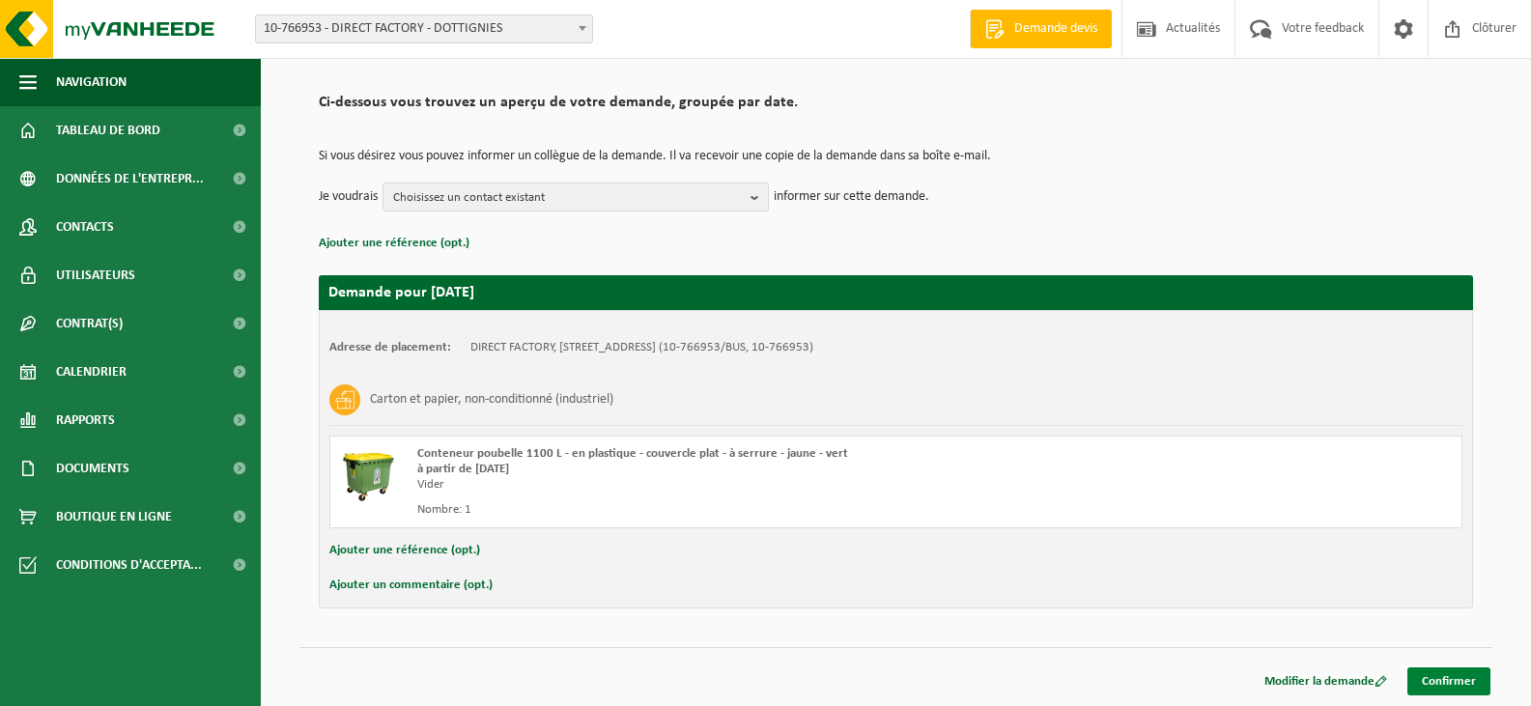
click at [1421, 676] on link "Confirmer" at bounding box center [1448, 681] width 83 height 28
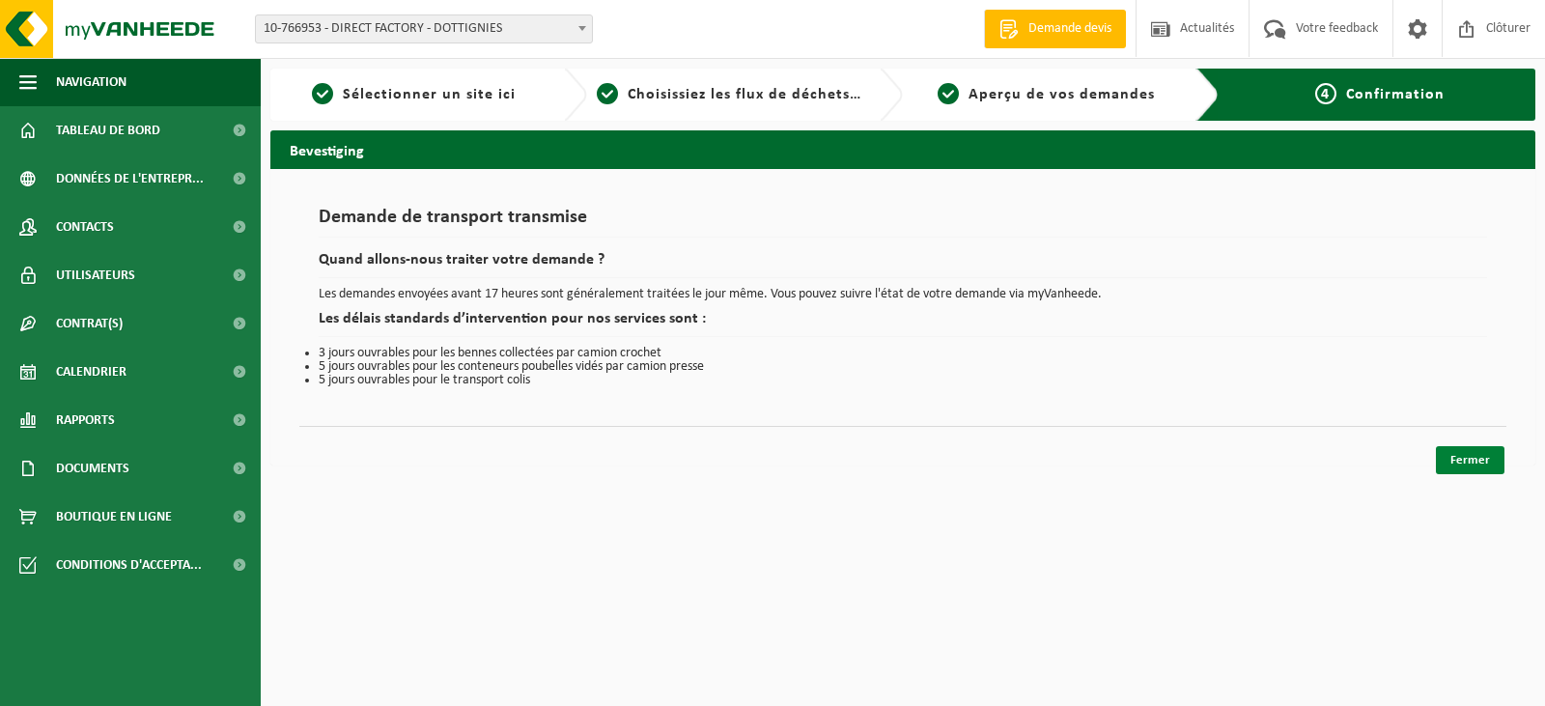
click at [1461, 460] on link "Fermer" at bounding box center [1470, 460] width 69 height 28
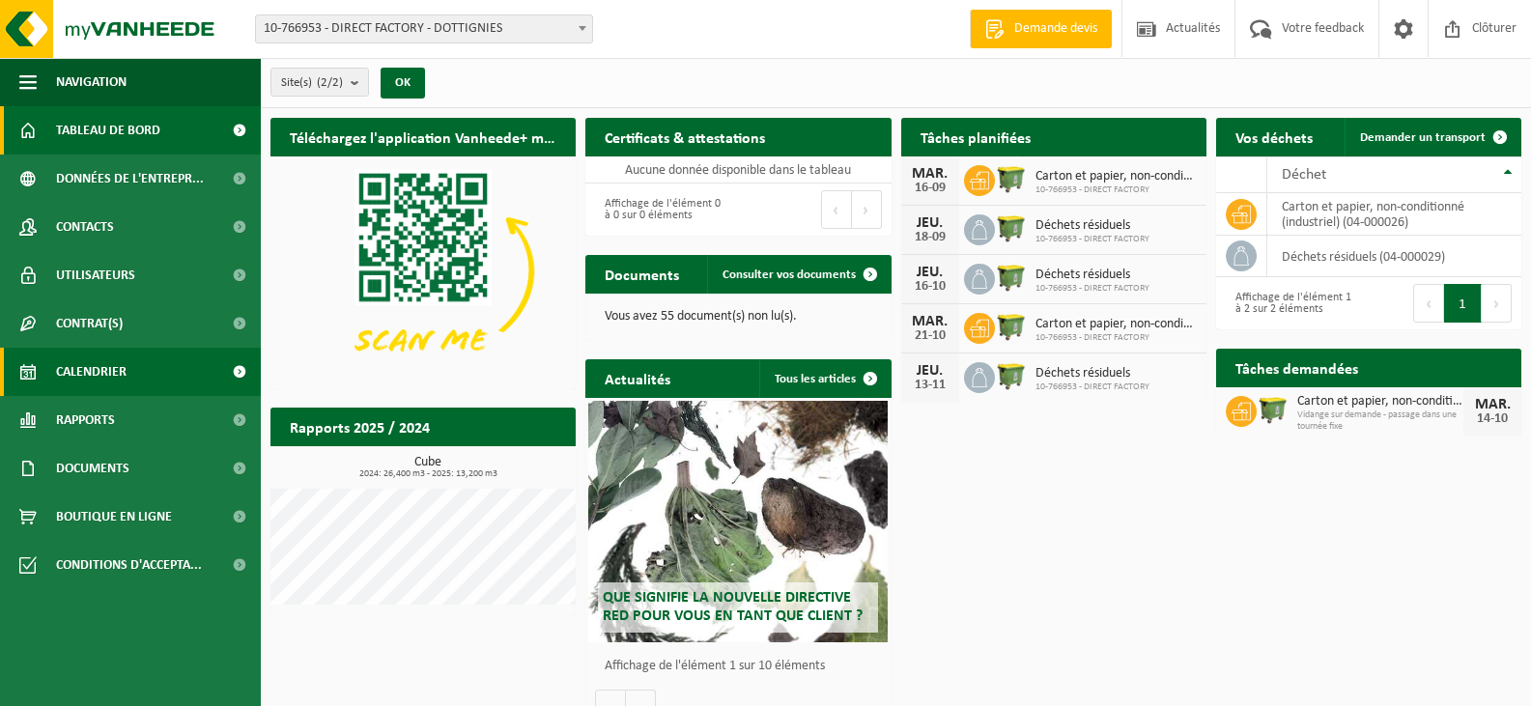
click at [63, 380] on span "Calendrier" at bounding box center [91, 372] width 70 height 48
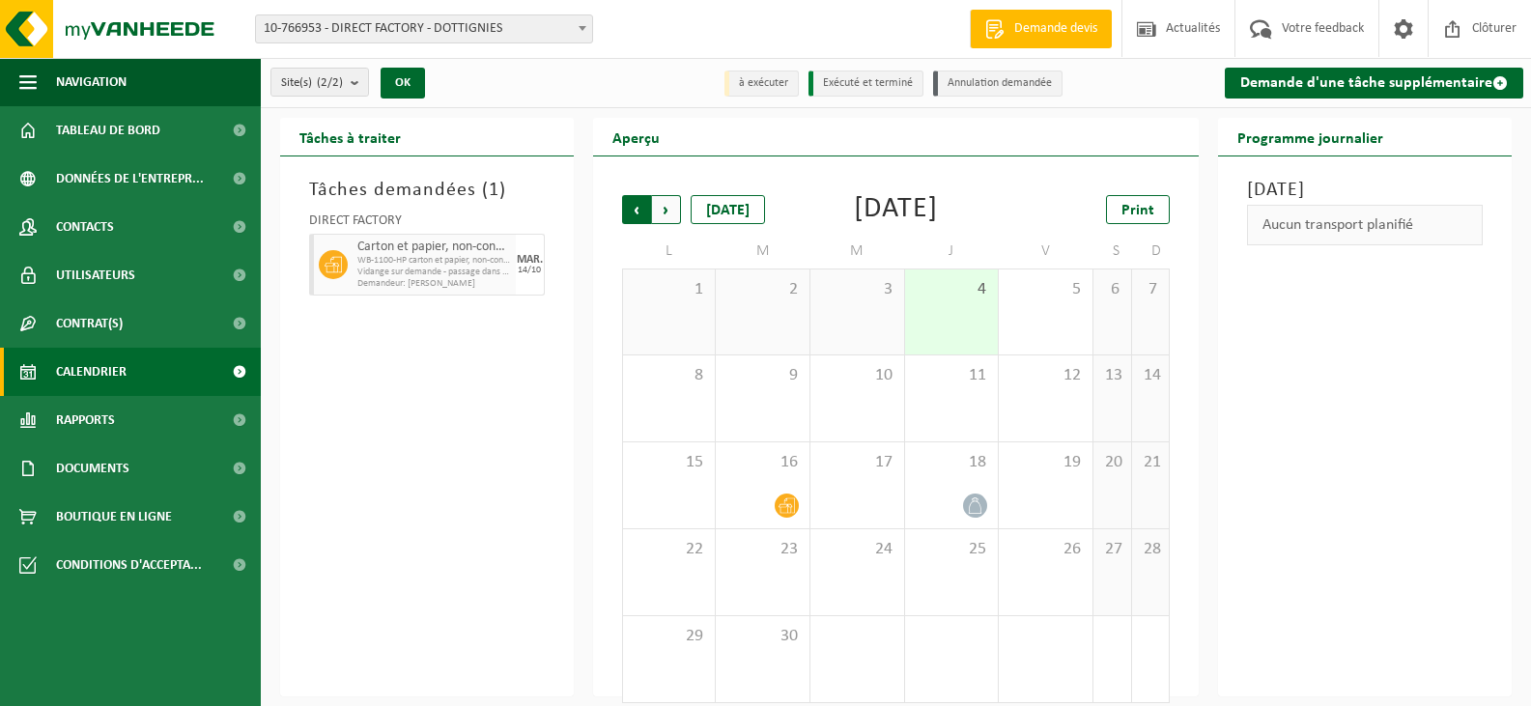
click at [676, 203] on span "Suivant" at bounding box center [666, 209] width 29 height 29
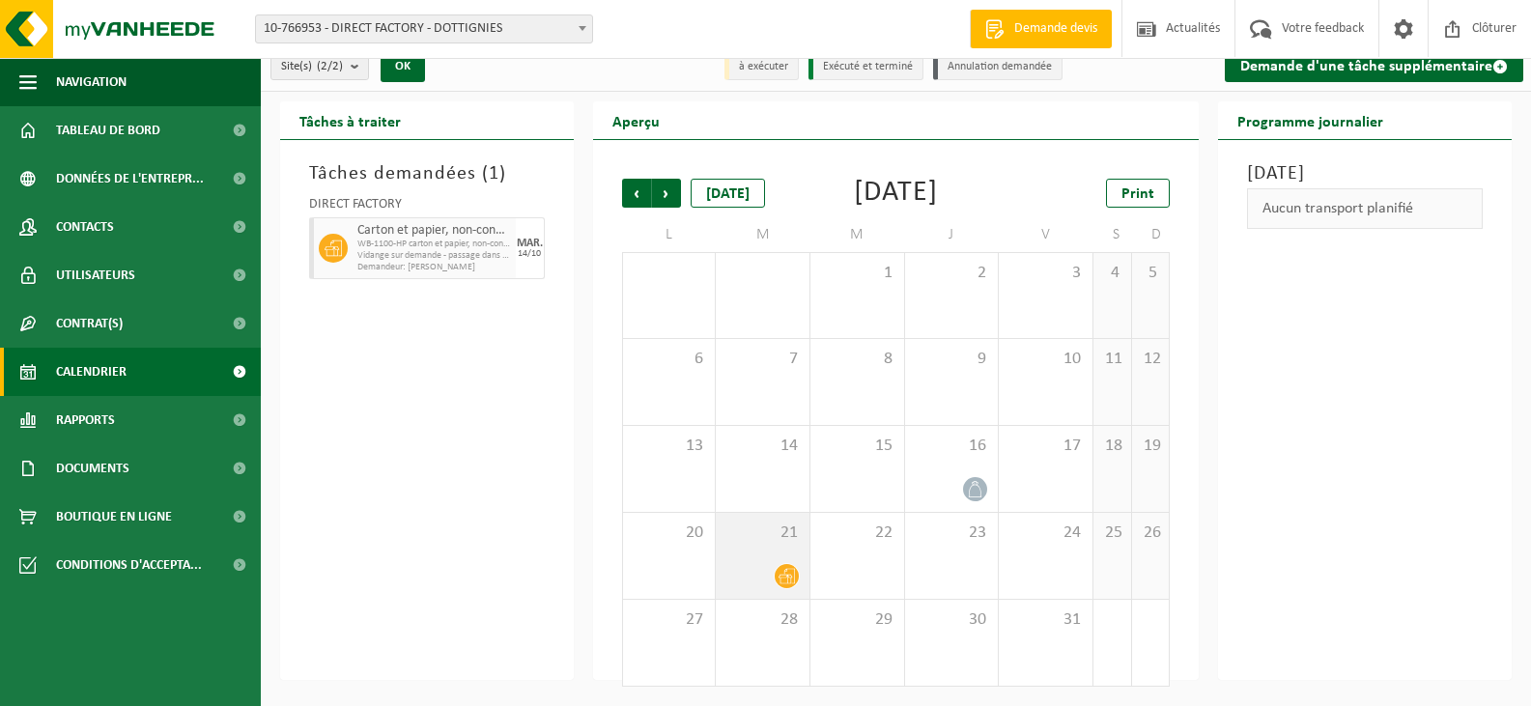
click at [761, 529] on span "21" at bounding box center [762, 532] width 74 height 21
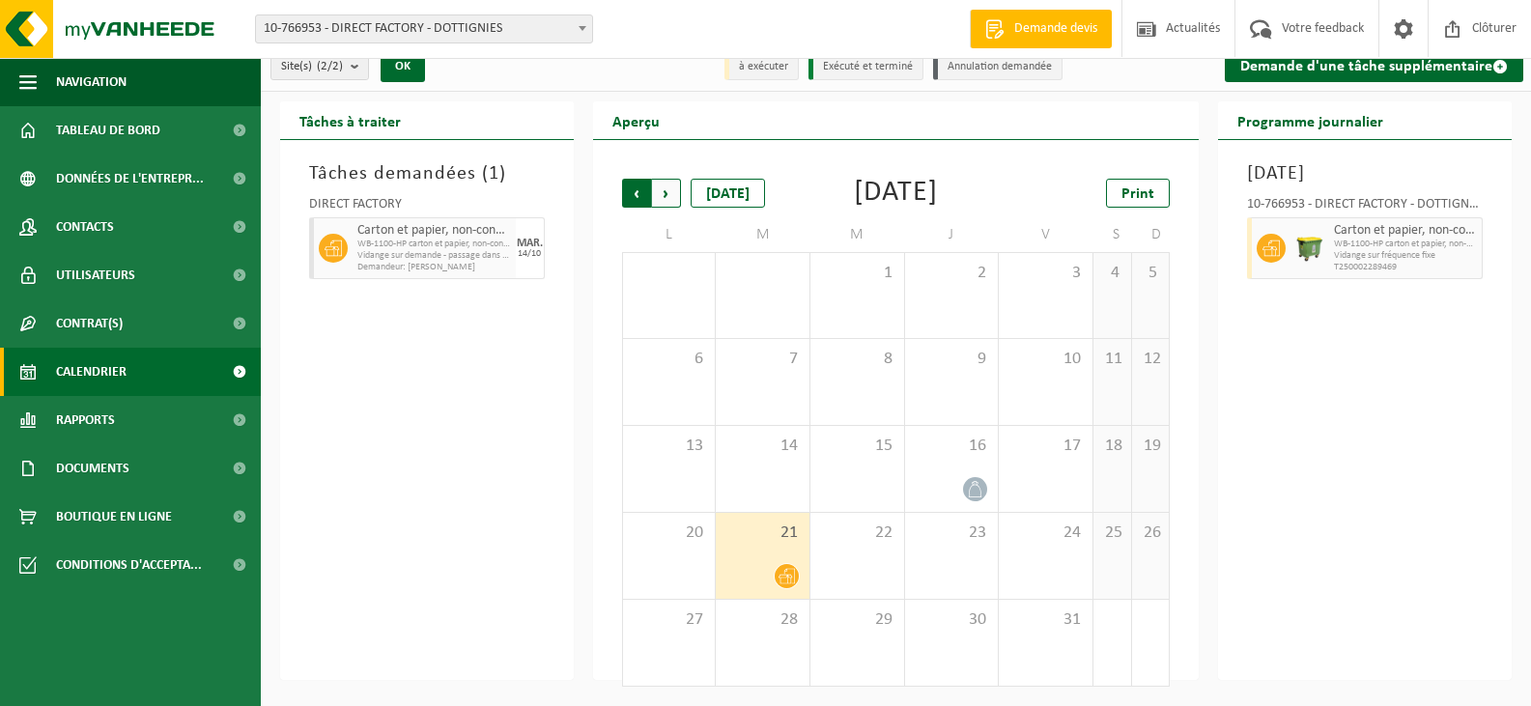
click at [667, 179] on span "Suivant" at bounding box center [666, 193] width 29 height 29
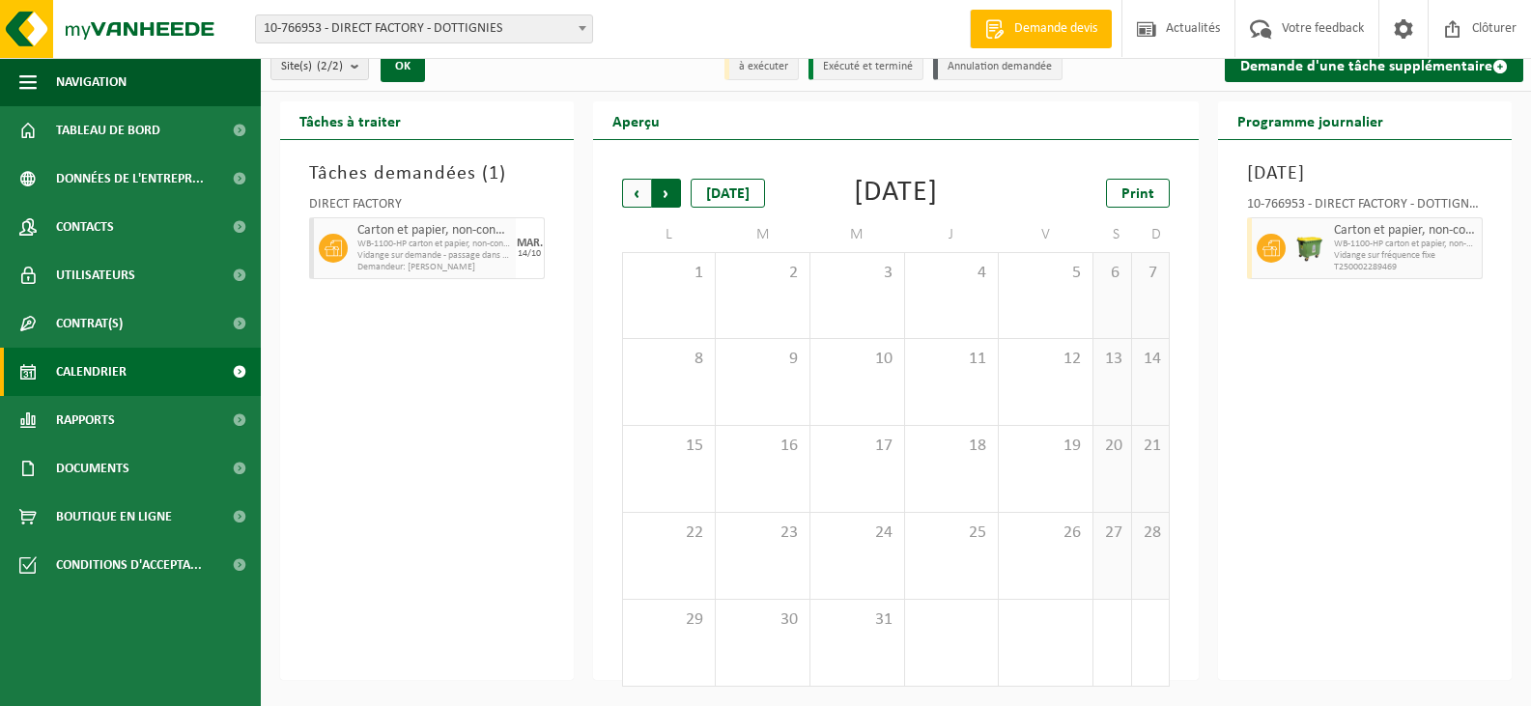
click at [631, 179] on span "Précédent" at bounding box center [636, 193] width 29 height 29
click at [764, 528] on span "18" at bounding box center [762, 532] width 74 height 21
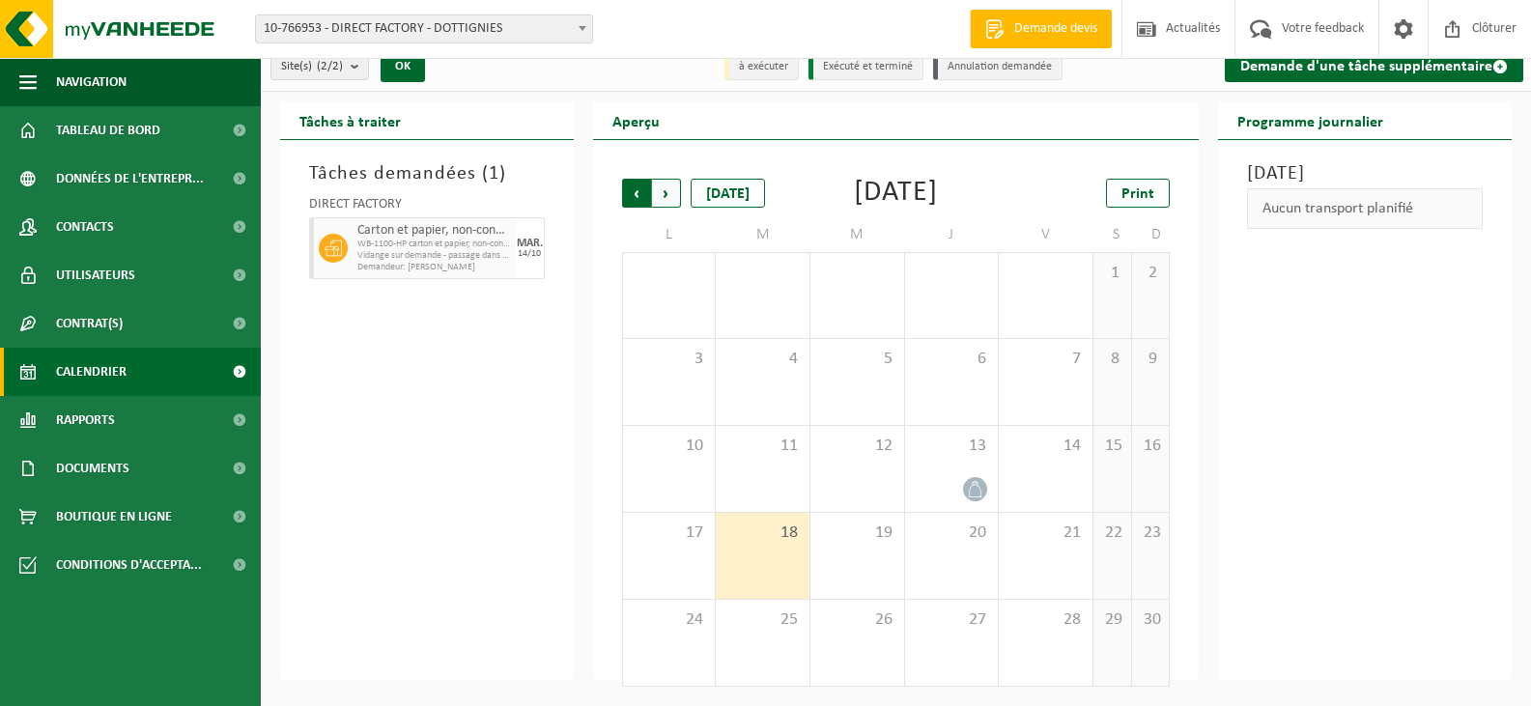
click at [675, 179] on span "Suivant" at bounding box center [666, 193] width 29 height 29
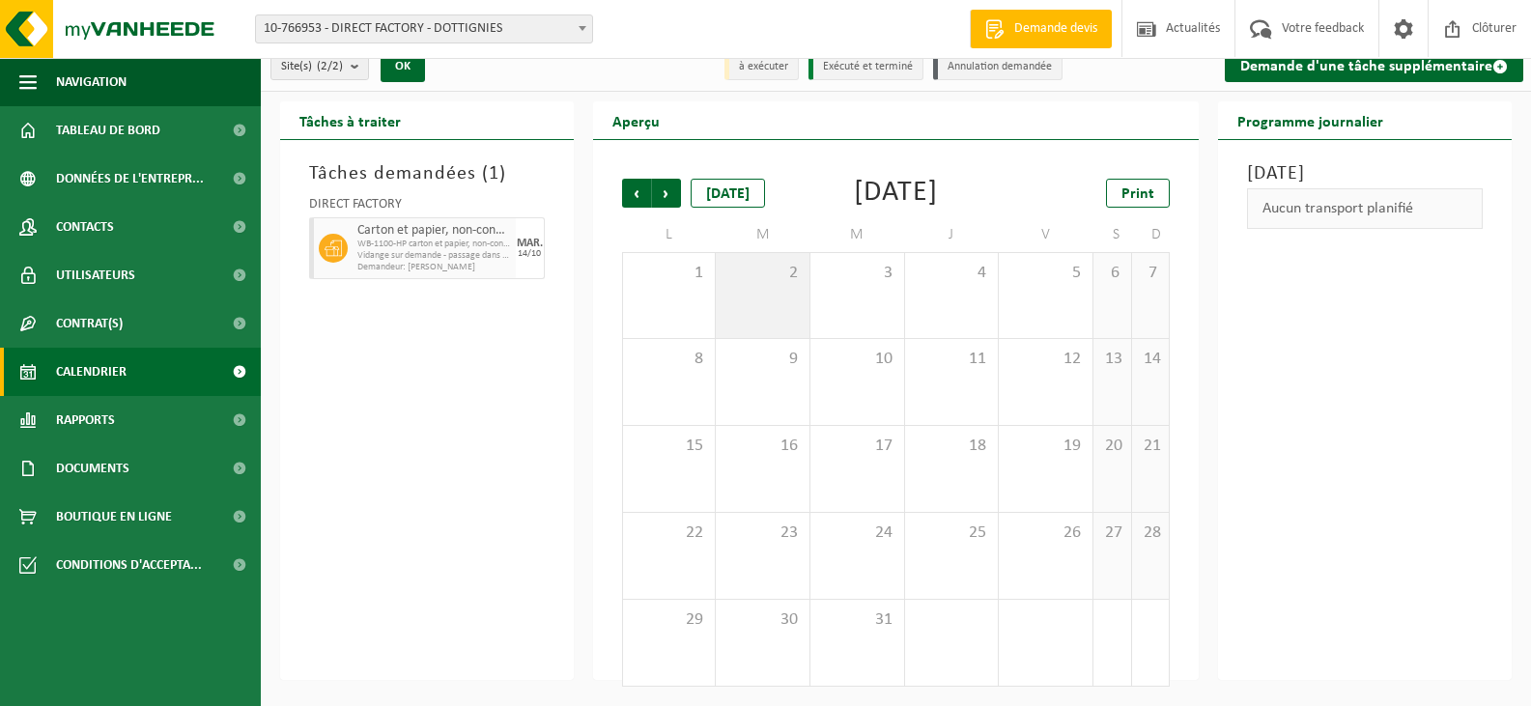
click at [798, 307] on div "2" at bounding box center [763, 295] width 94 height 85
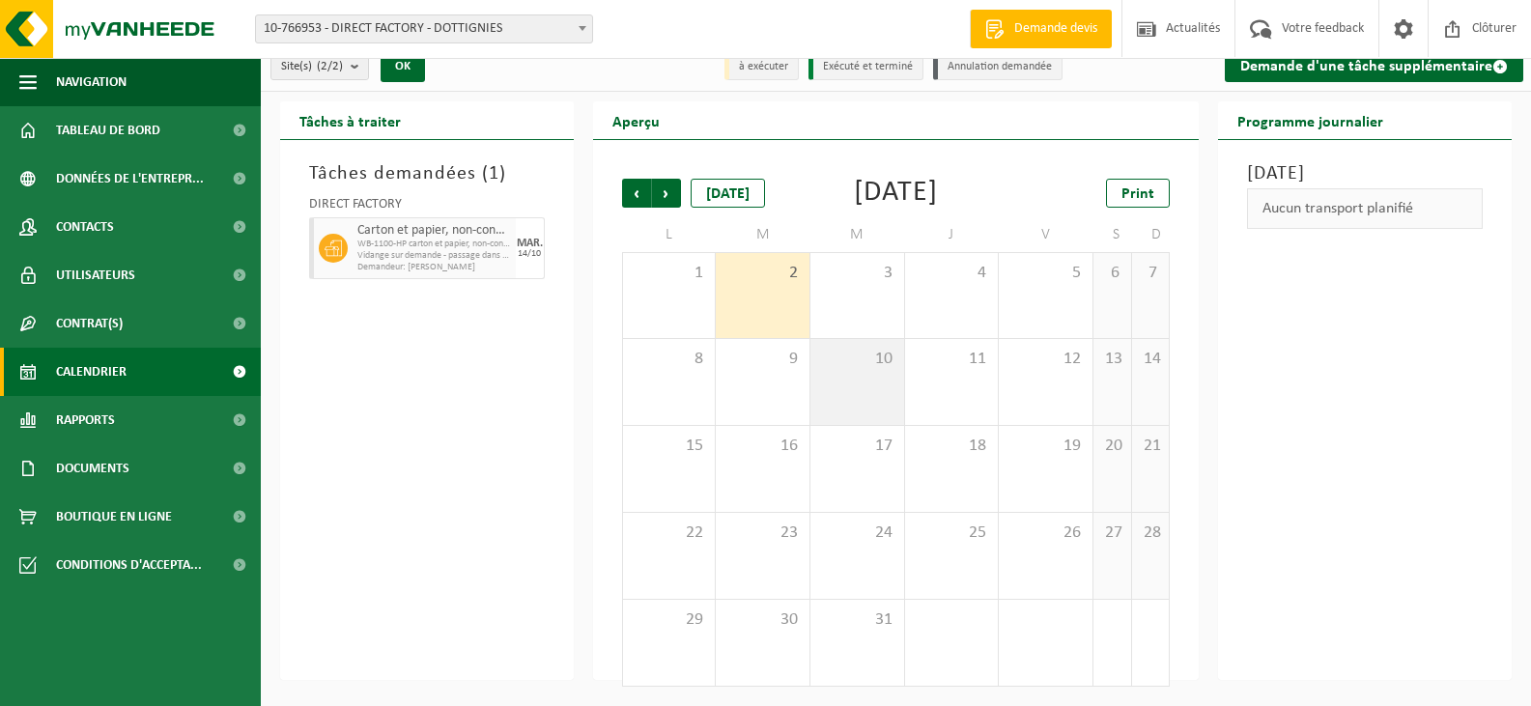
click at [900, 356] on div "10" at bounding box center [857, 382] width 94 height 86
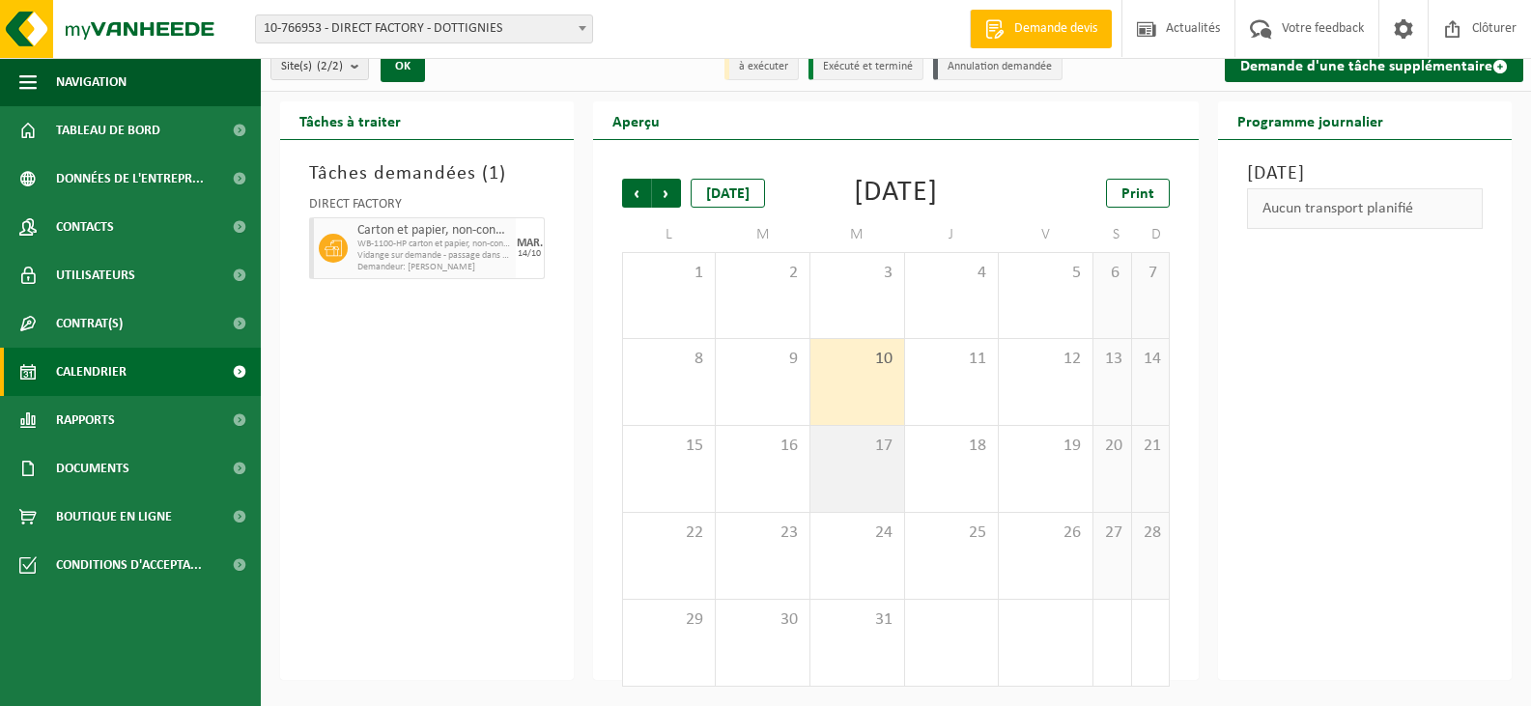
click at [830, 434] on div "17" at bounding box center [857, 469] width 94 height 86
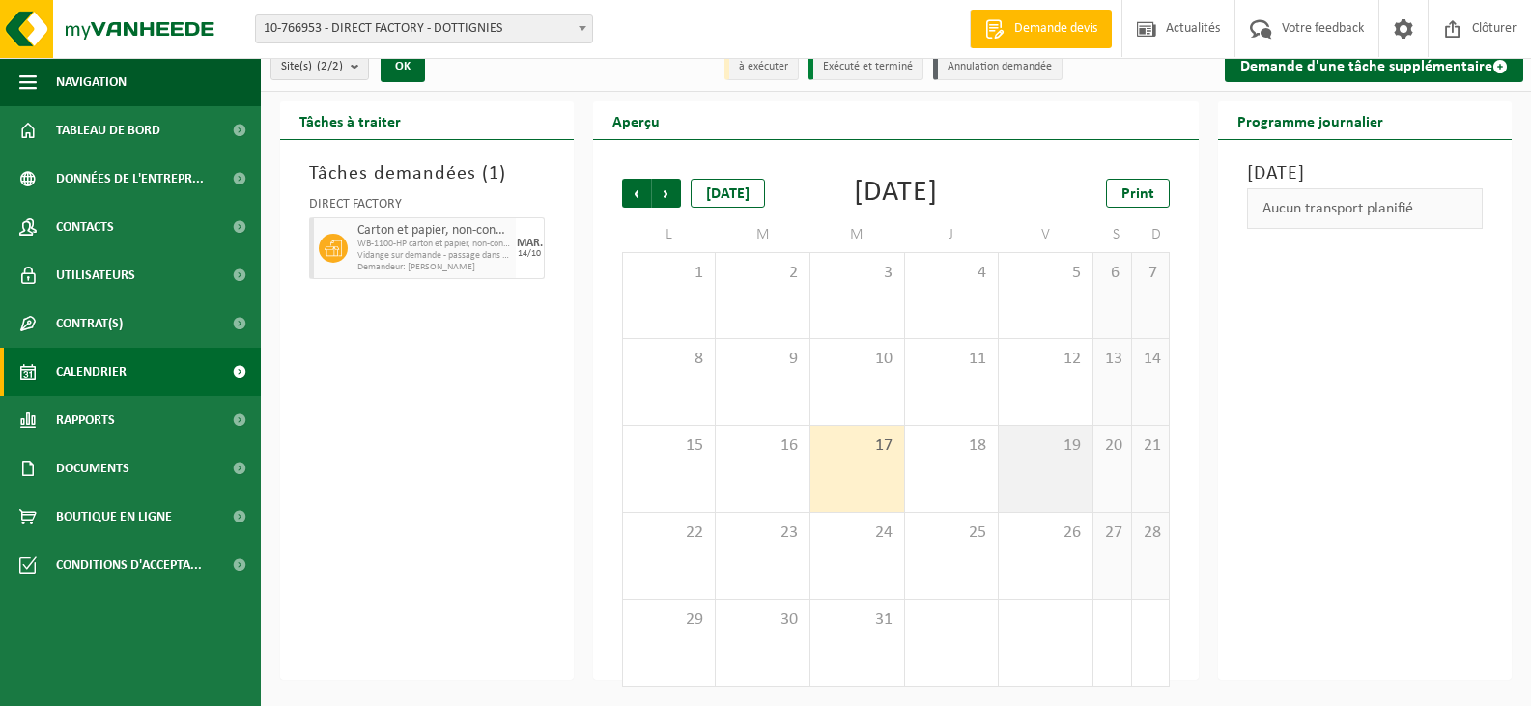
click at [1040, 435] on div "19" at bounding box center [1046, 469] width 94 height 86
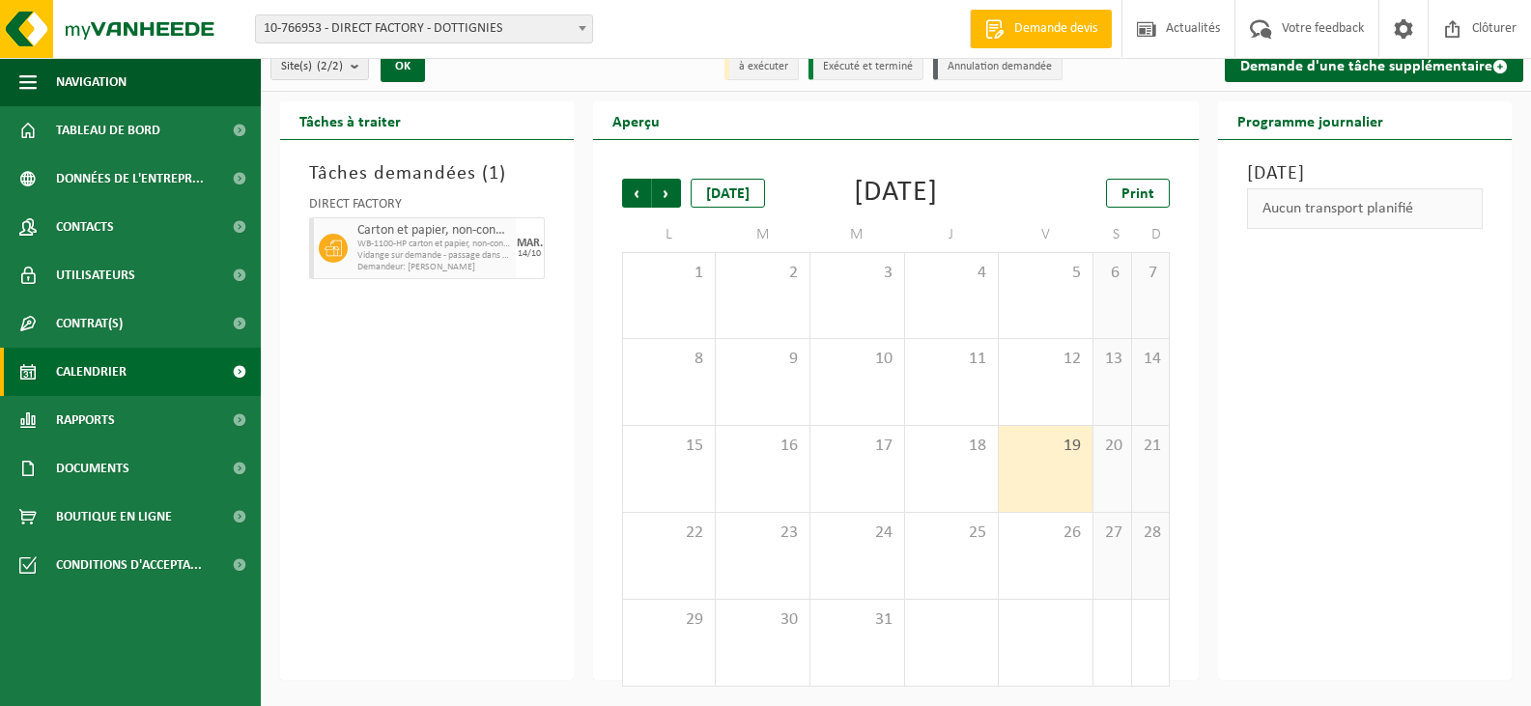
scroll to position [0, 0]
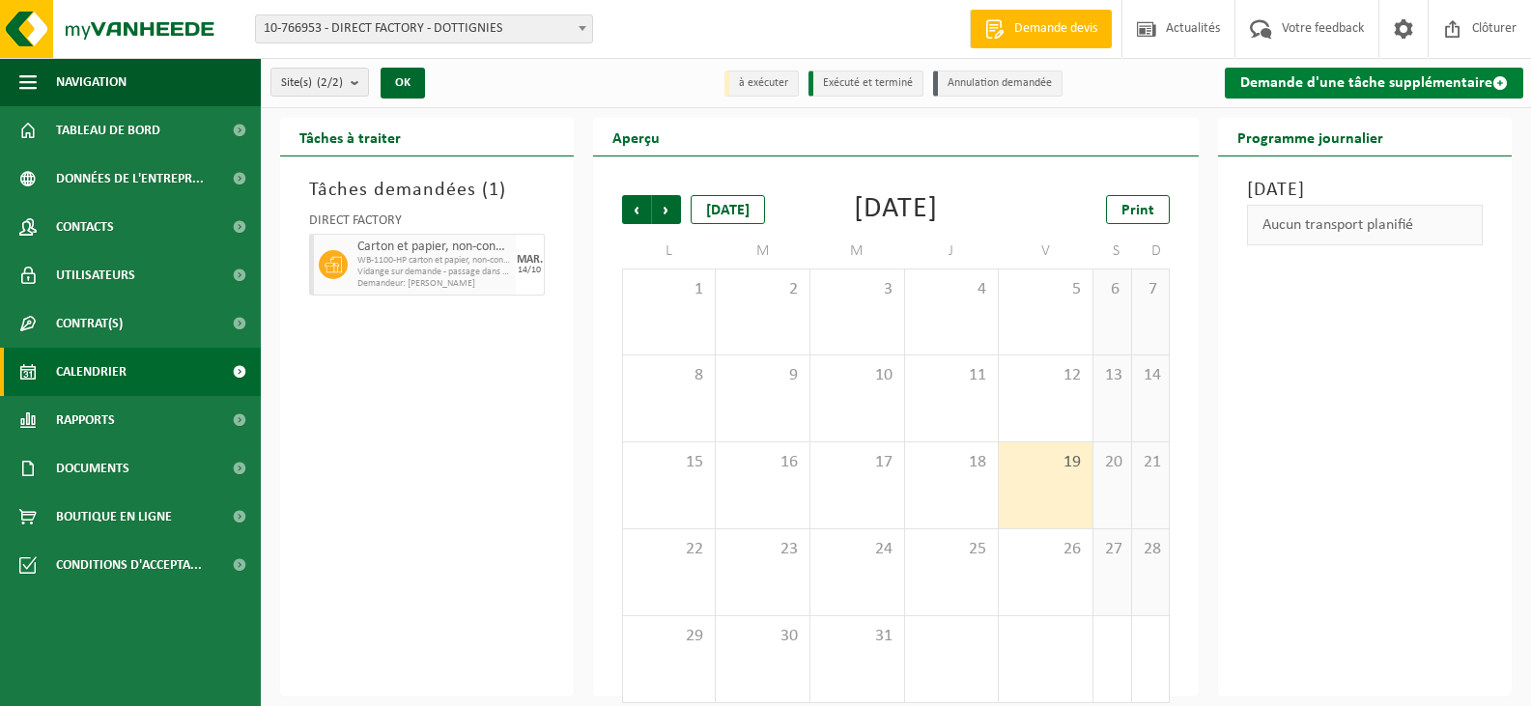
click at [1292, 87] on link "Demande d'une tâche supplémentaire" at bounding box center [1373, 83] width 298 height 31
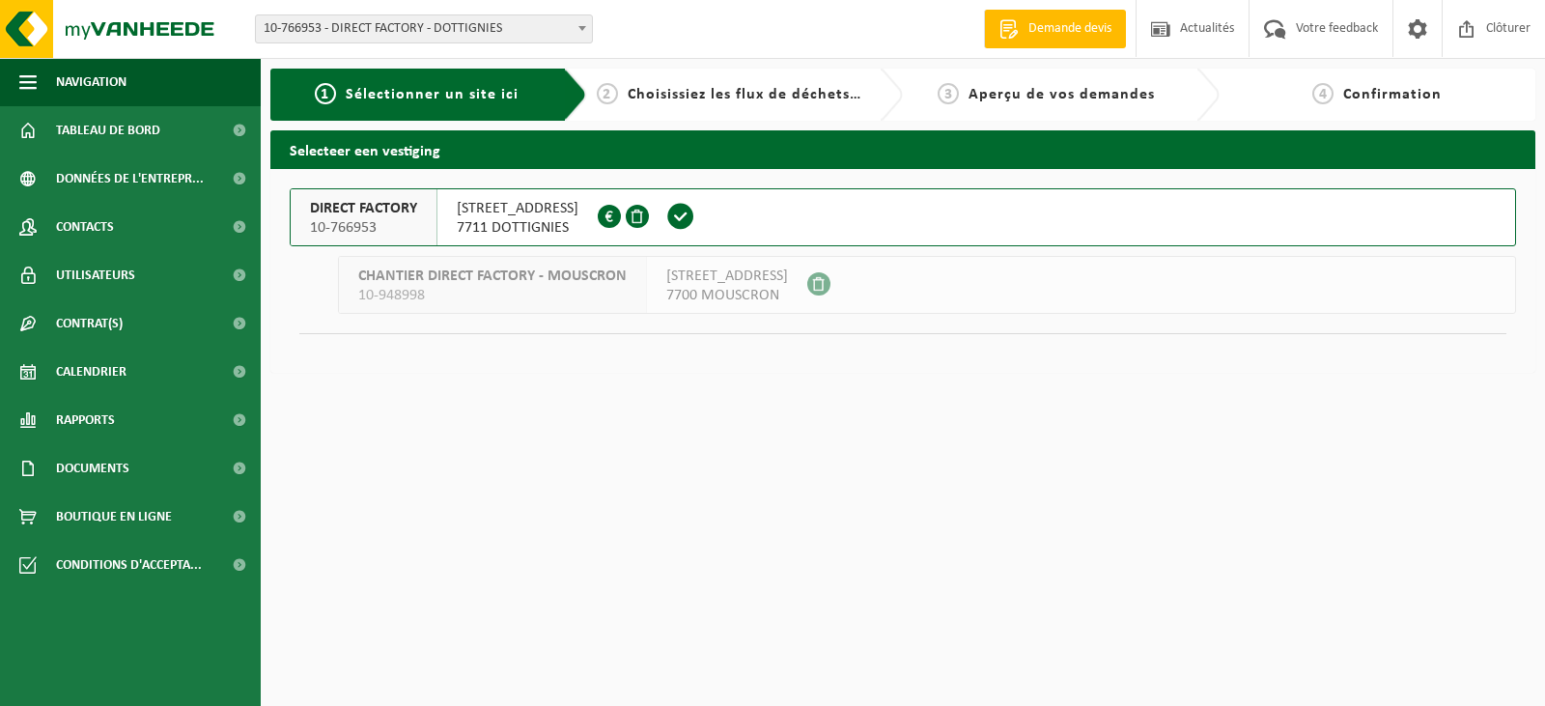
click at [808, 212] on button "DIRECT FACTORY [STREET_ADDRESS] 151 7711 DOTTIGNIES 0690.742.047" at bounding box center [903, 217] width 1226 height 58
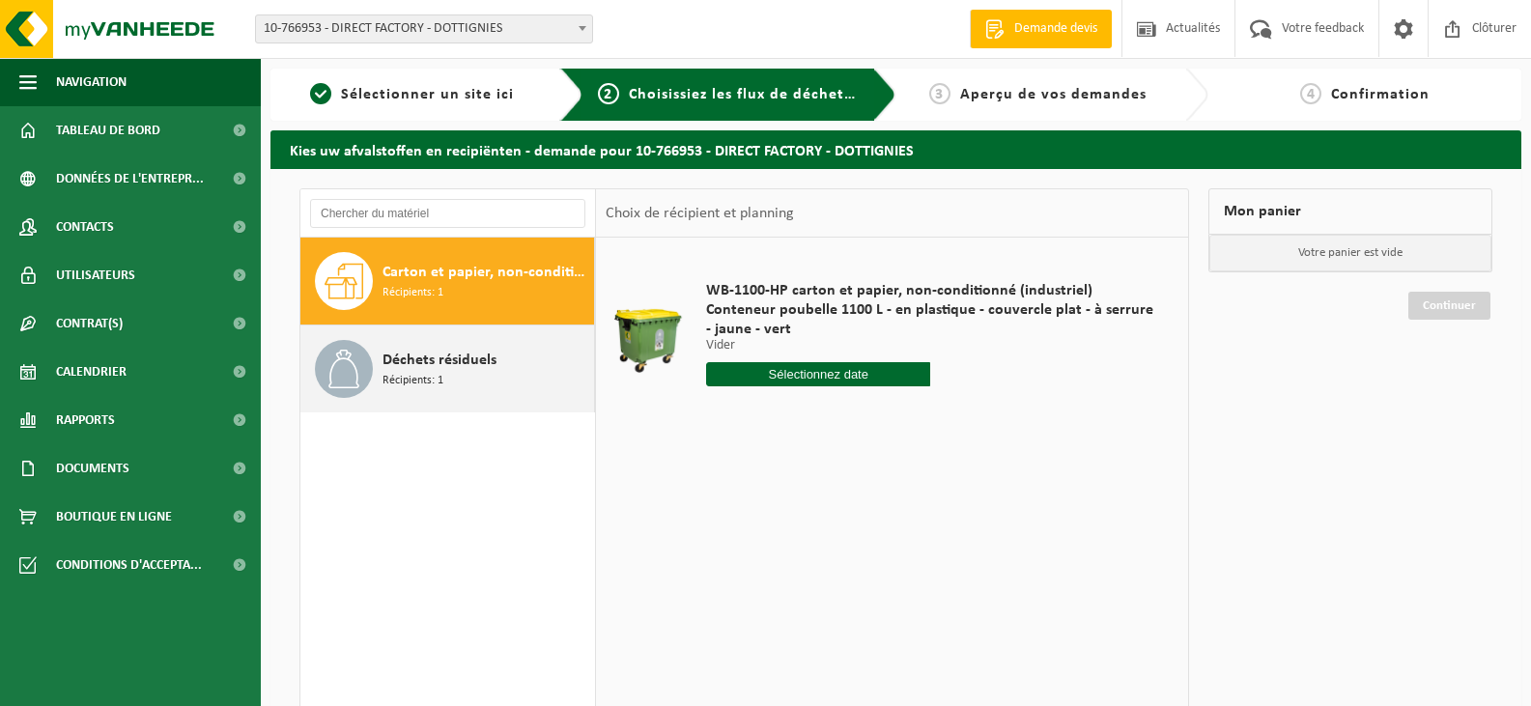
click at [474, 376] on div "Déchets résiduels Récipients: 1" at bounding box center [485, 369] width 207 height 58
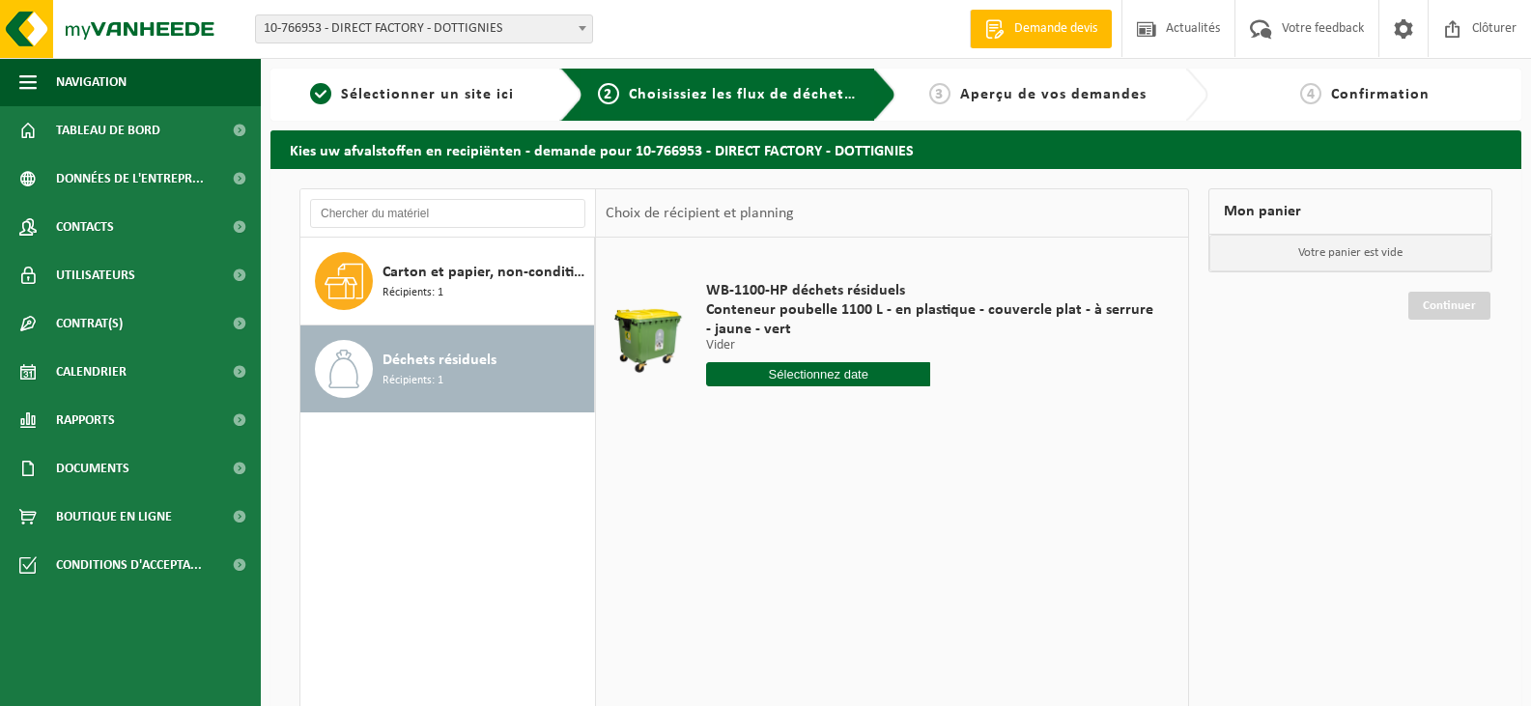
click at [803, 370] on input "text" at bounding box center [818, 374] width 224 height 24
click at [936, 413] on icon at bounding box center [925, 418] width 31 height 31
click at [936, 413] on nav "Novembre, 2025" at bounding box center [826, 419] width 238 height 40
click at [918, 413] on nav "Novembre, 2025" at bounding box center [826, 419] width 238 height 40
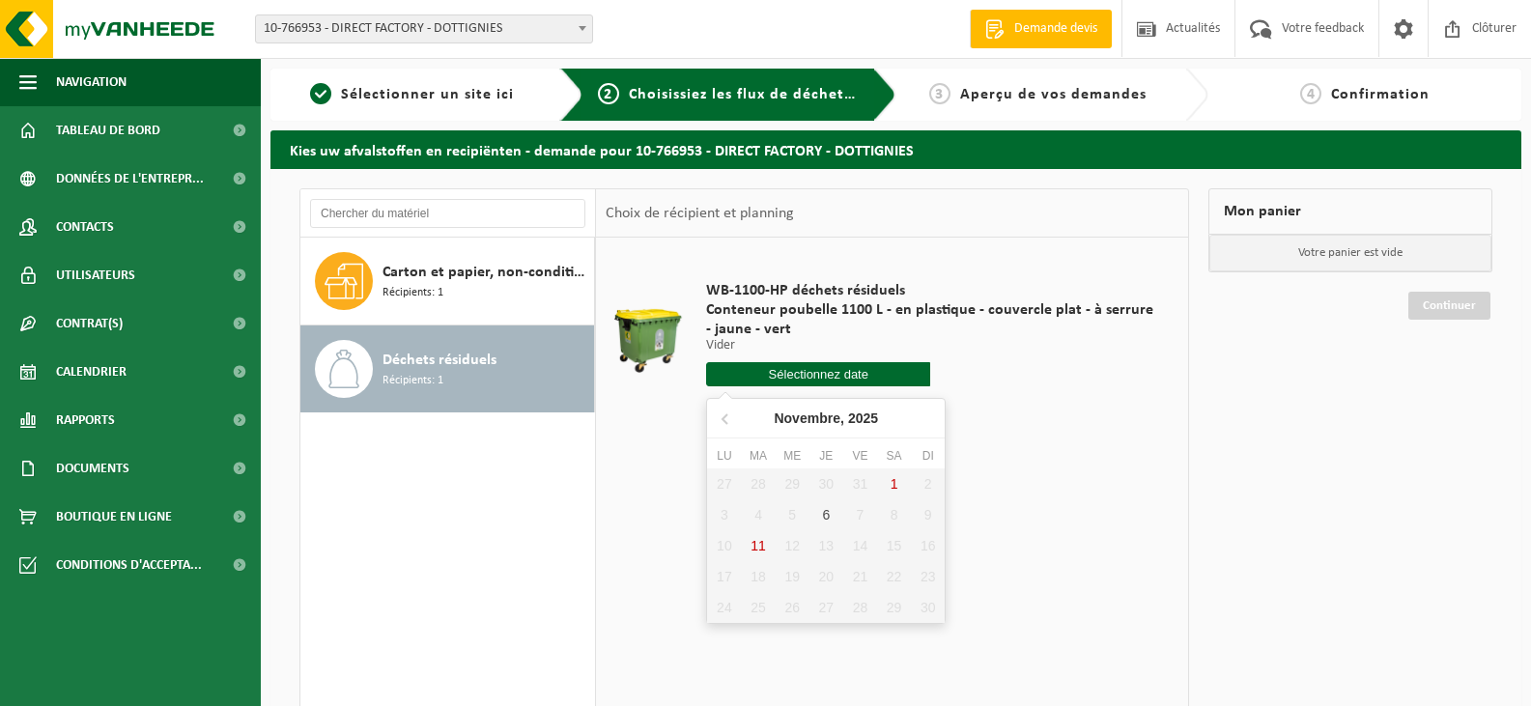
click at [723, 400] on nav "Novembre, 2025" at bounding box center [826, 419] width 238 height 40
click at [717, 411] on icon at bounding box center [726, 418] width 31 height 31
click at [717, 411] on nav "Septembre, 2025" at bounding box center [826, 419] width 238 height 40
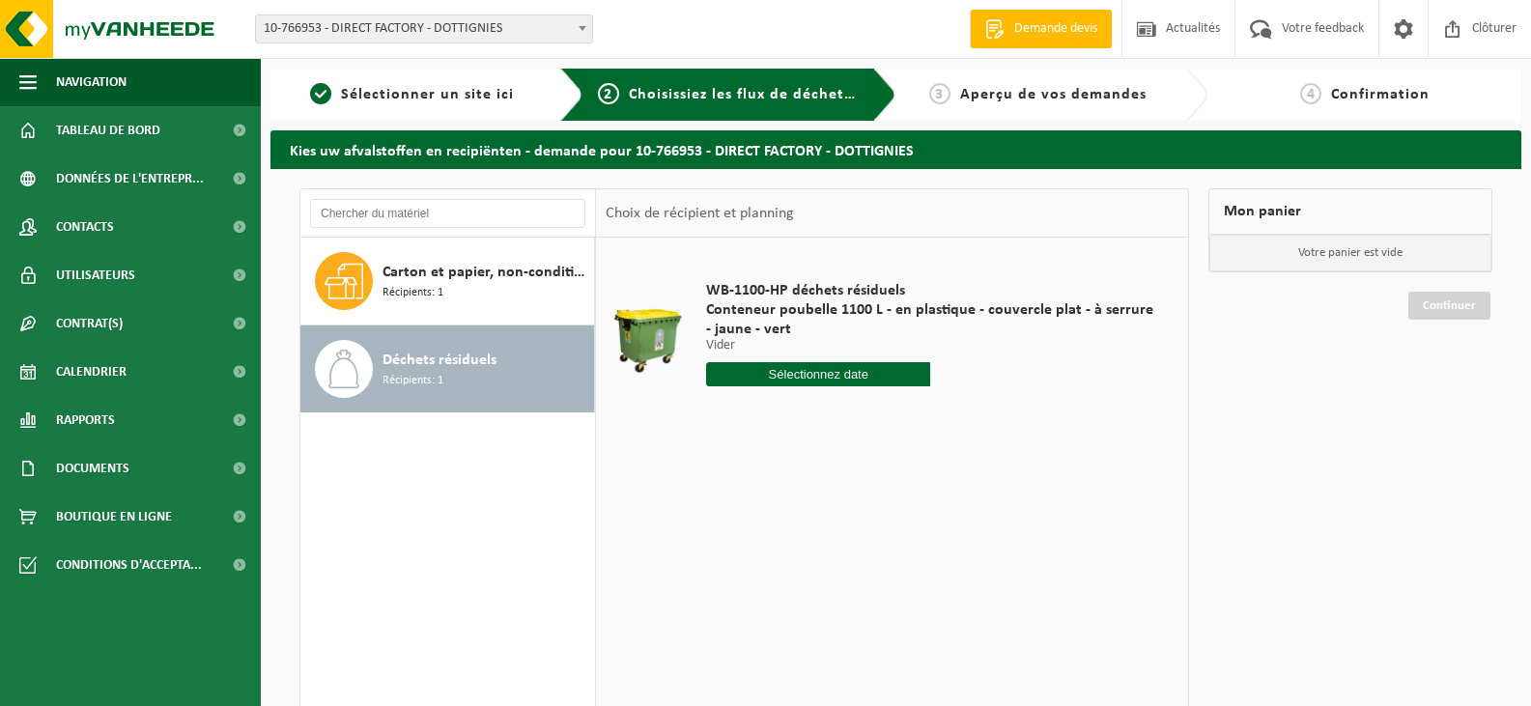
click at [1031, 428] on td "WB-1100-HP déchets résiduels Conteneur poubelle 1100 L - en plastique - couverc…" at bounding box center [934, 338] width 487 height 183
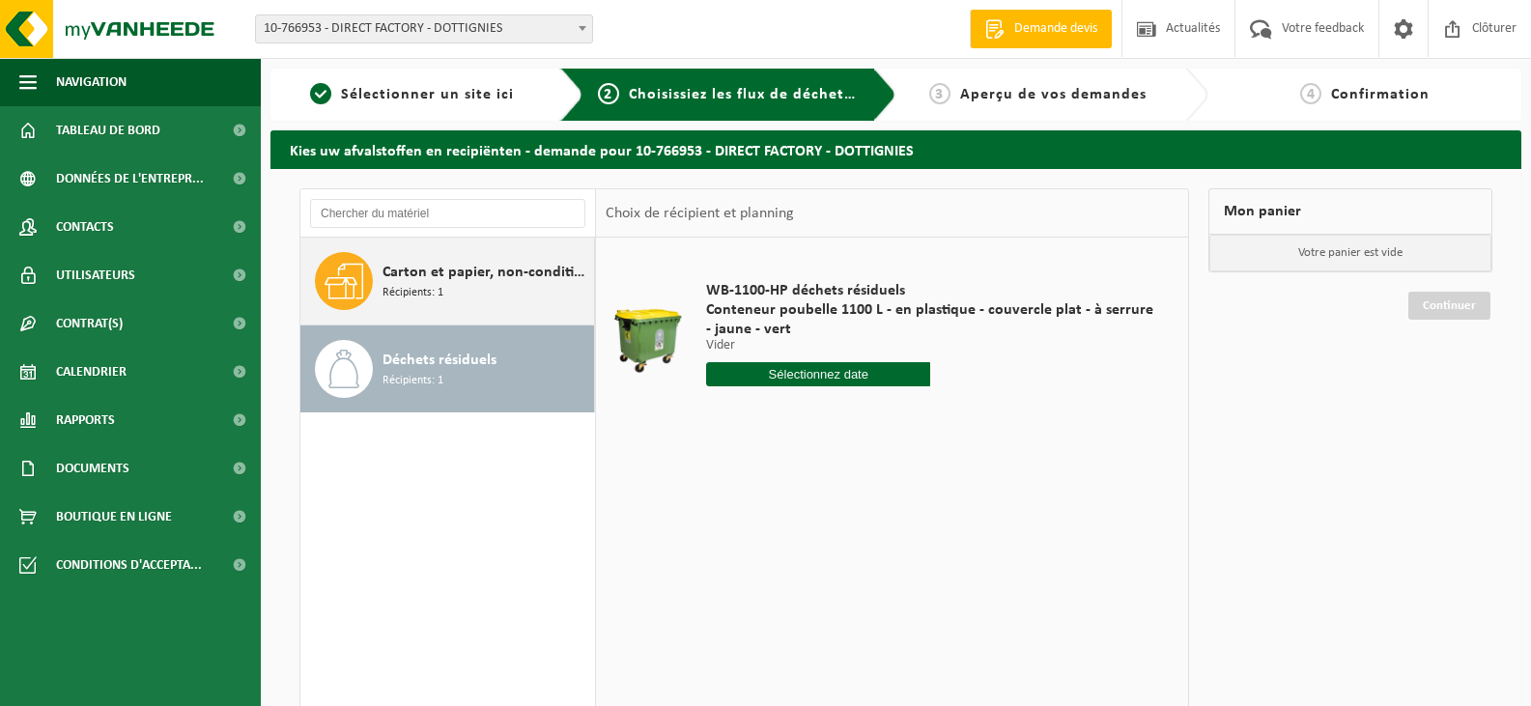
click at [467, 290] on div "Carton et papier, non-conditionné (industriel) Récipients: 1" at bounding box center [485, 281] width 207 height 58
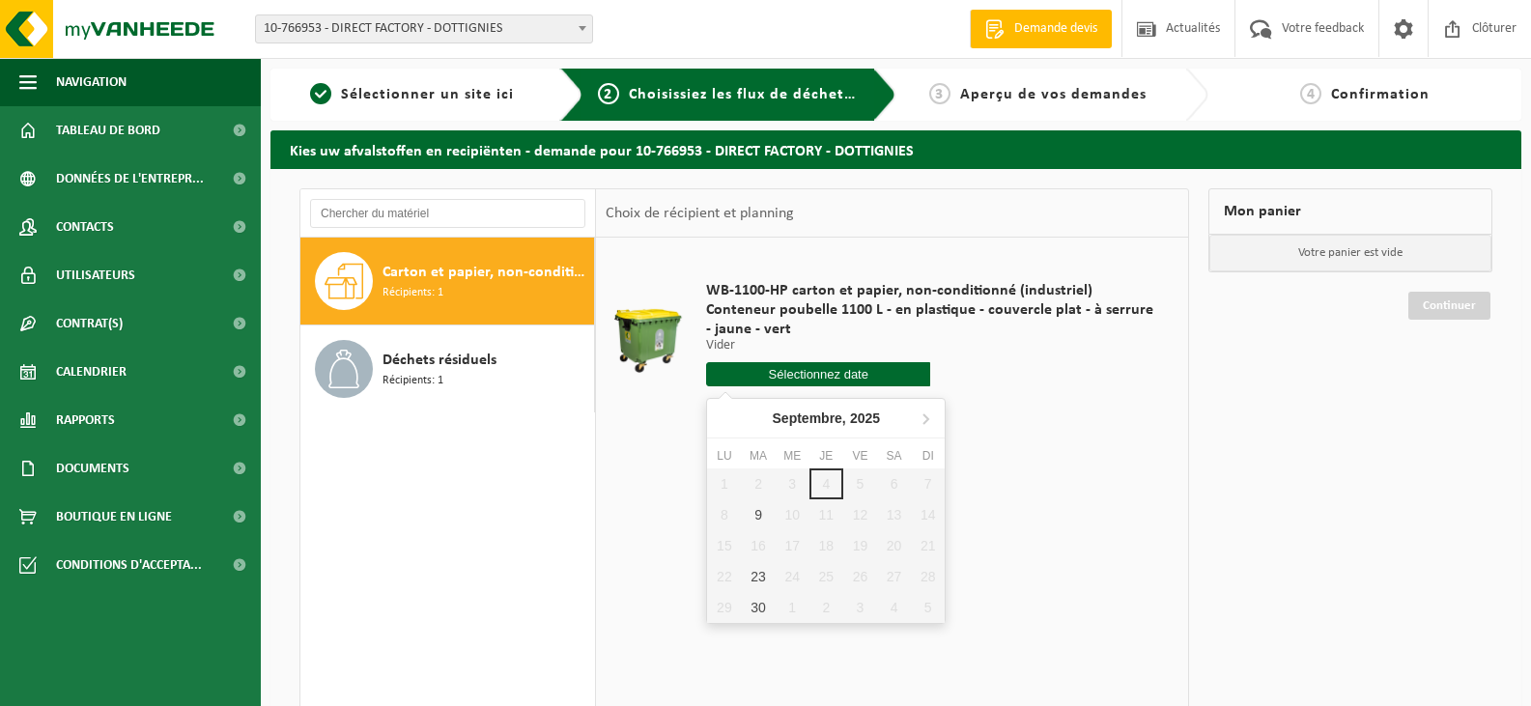
click at [783, 365] on input "text" at bounding box center [818, 374] width 224 height 24
click at [931, 416] on icon at bounding box center [925, 418] width 31 height 31
click at [931, 416] on nav "Novembre, 2025" at bounding box center [826, 419] width 238 height 40
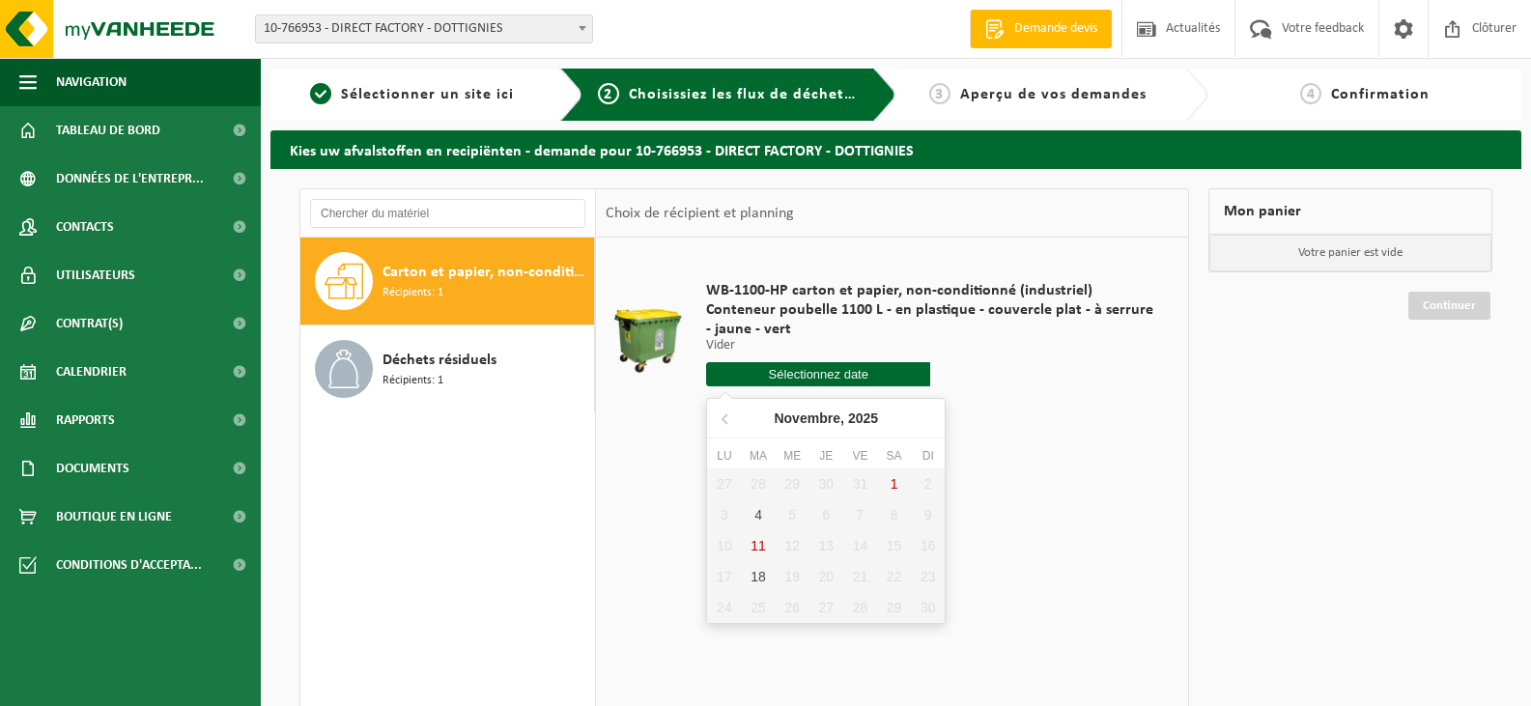
click at [761, 545] on div "27 28 29 30 31 1 2 3 4 5 6 7 8 9 10 11 12 13 14 15 16 17 18 19 20 21 22 23 24 2…" at bounding box center [826, 545] width 238 height 155
click at [756, 565] on div "18" at bounding box center [758, 576] width 34 height 31
type input "à partir de 2025-11-18"
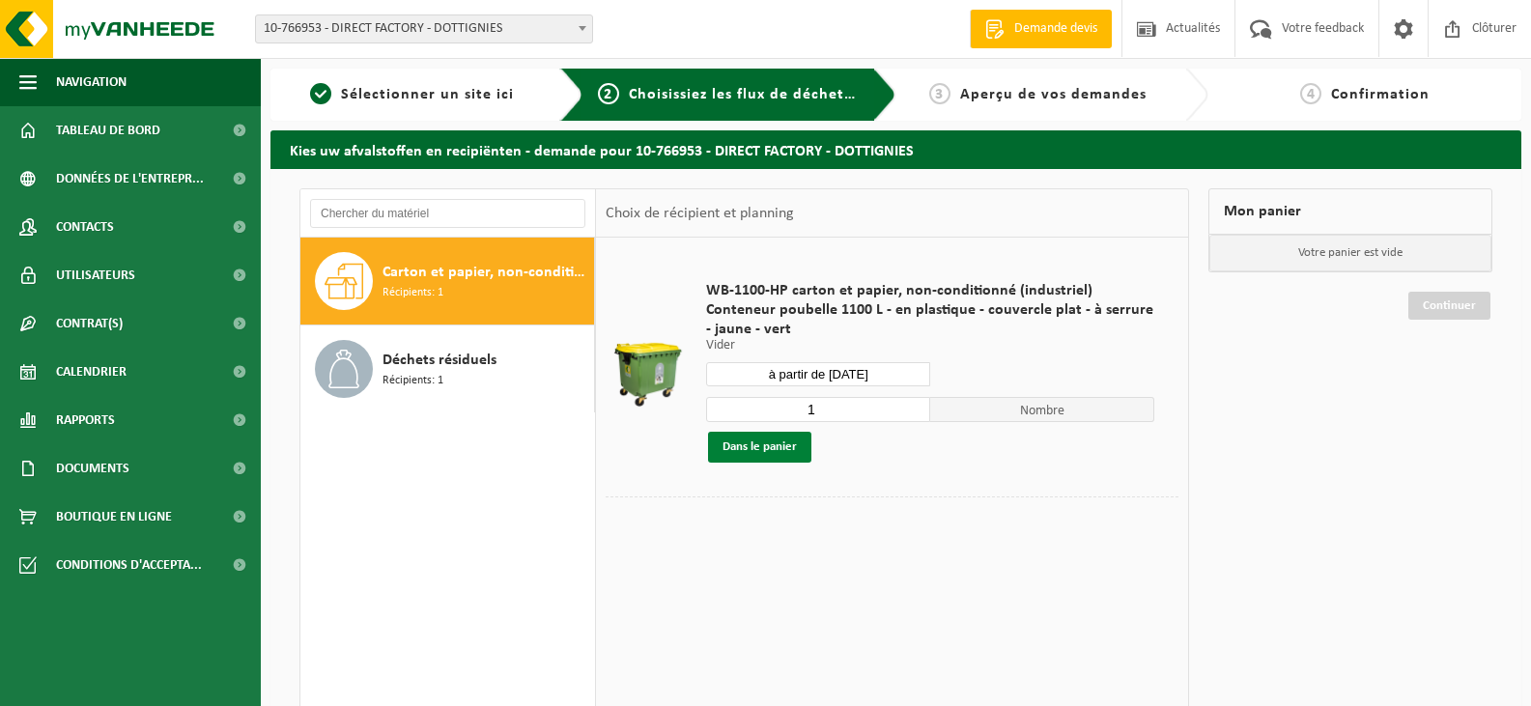
click at [789, 446] on button "Dans le panier" at bounding box center [759, 447] width 103 height 31
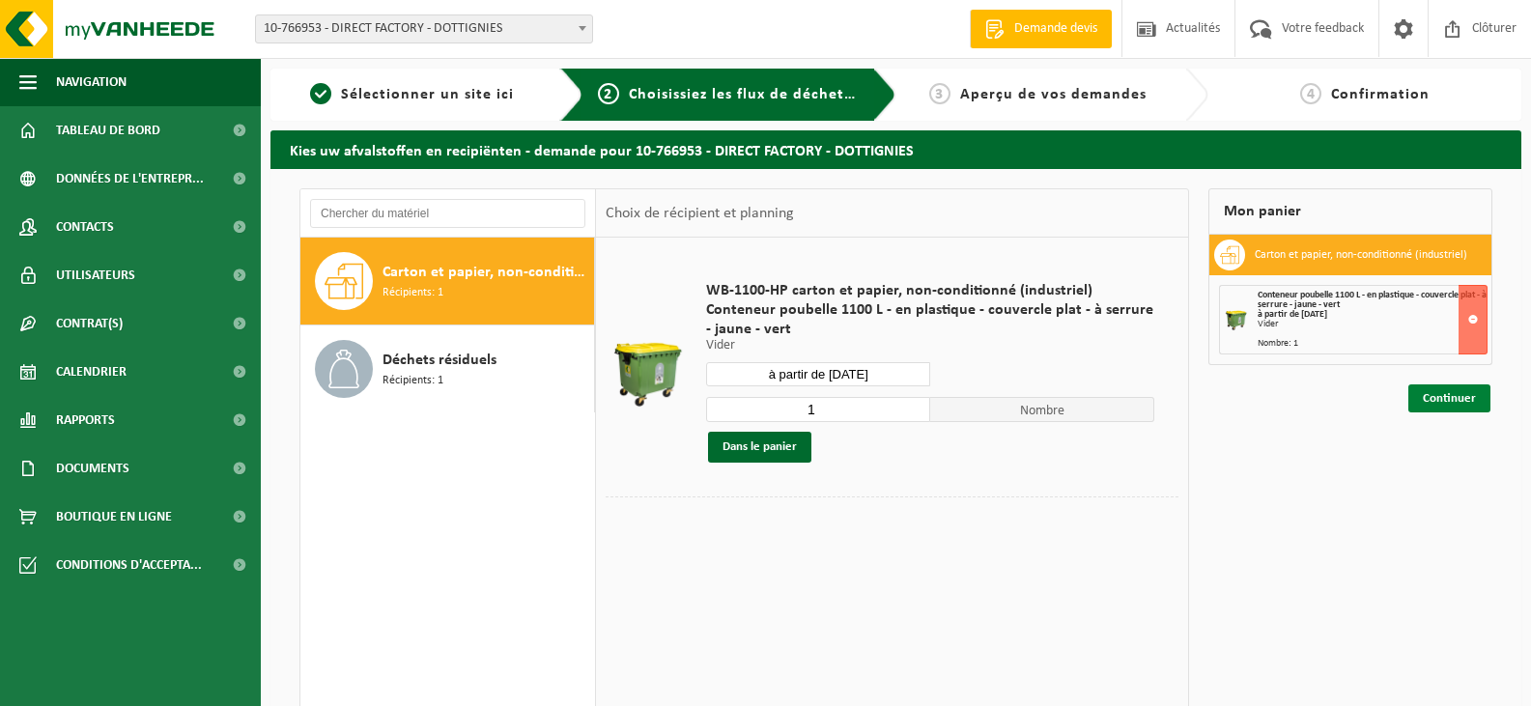
click at [1447, 393] on link "Continuer" at bounding box center [1449, 398] width 82 height 28
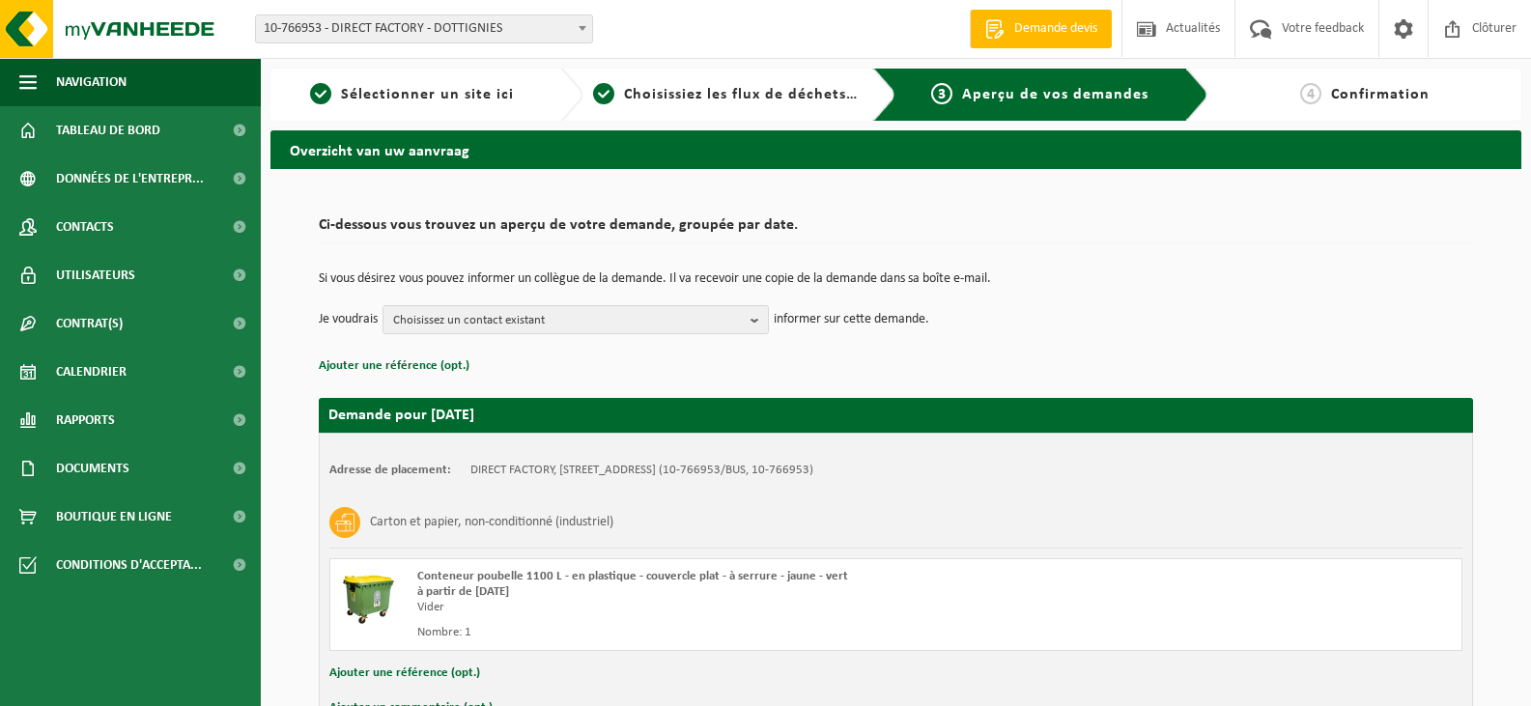
scroll to position [123, 0]
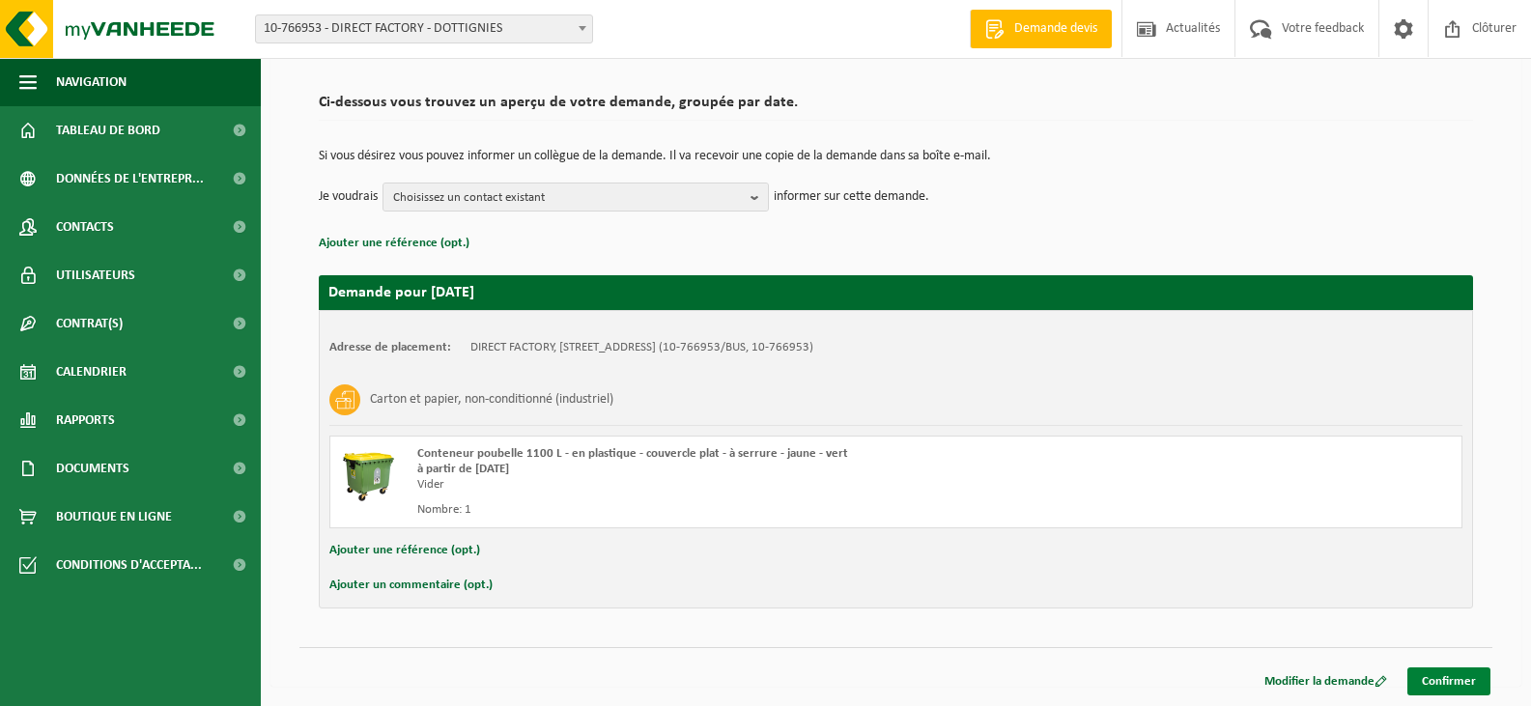
click at [1469, 668] on link "Confirmer" at bounding box center [1448, 681] width 83 height 28
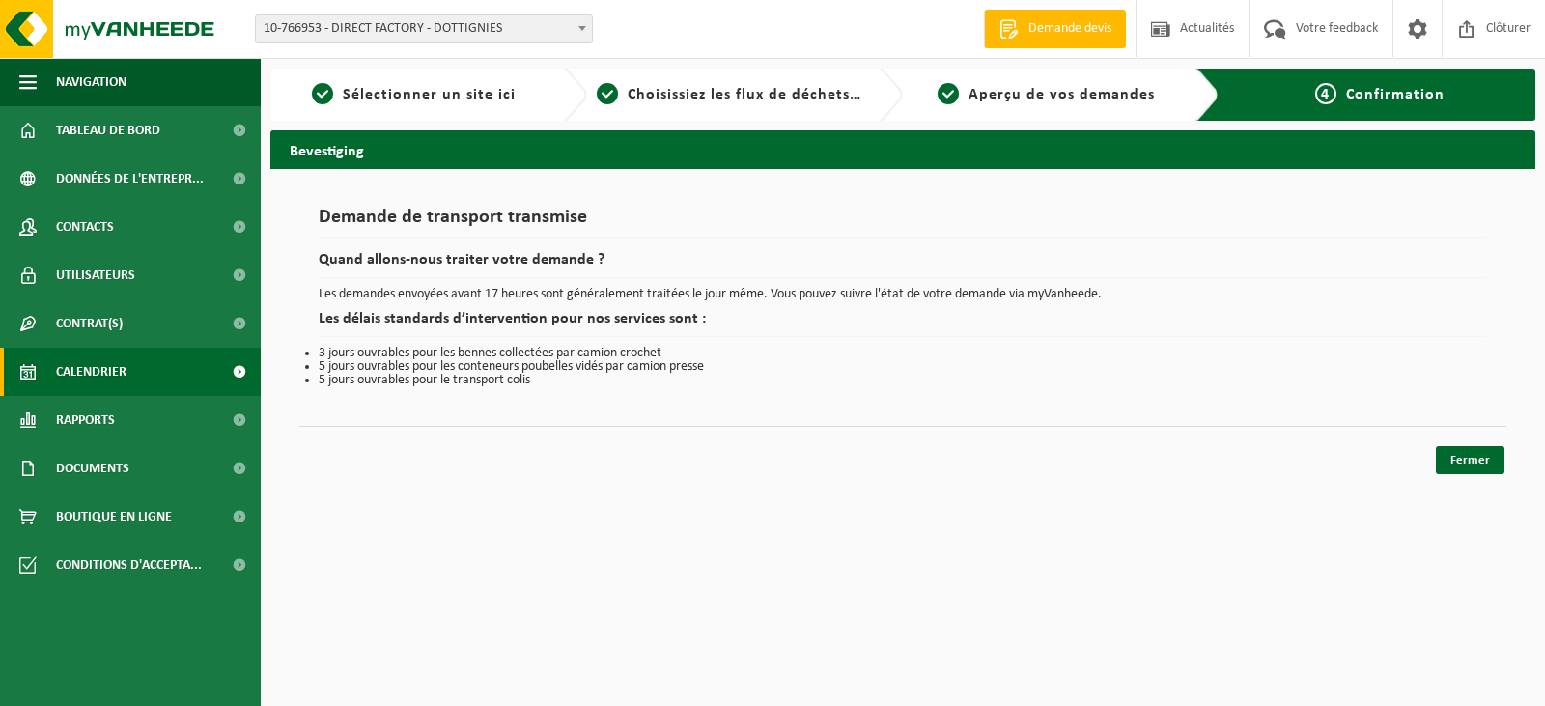
click at [84, 367] on span "Calendrier" at bounding box center [91, 372] width 70 height 48
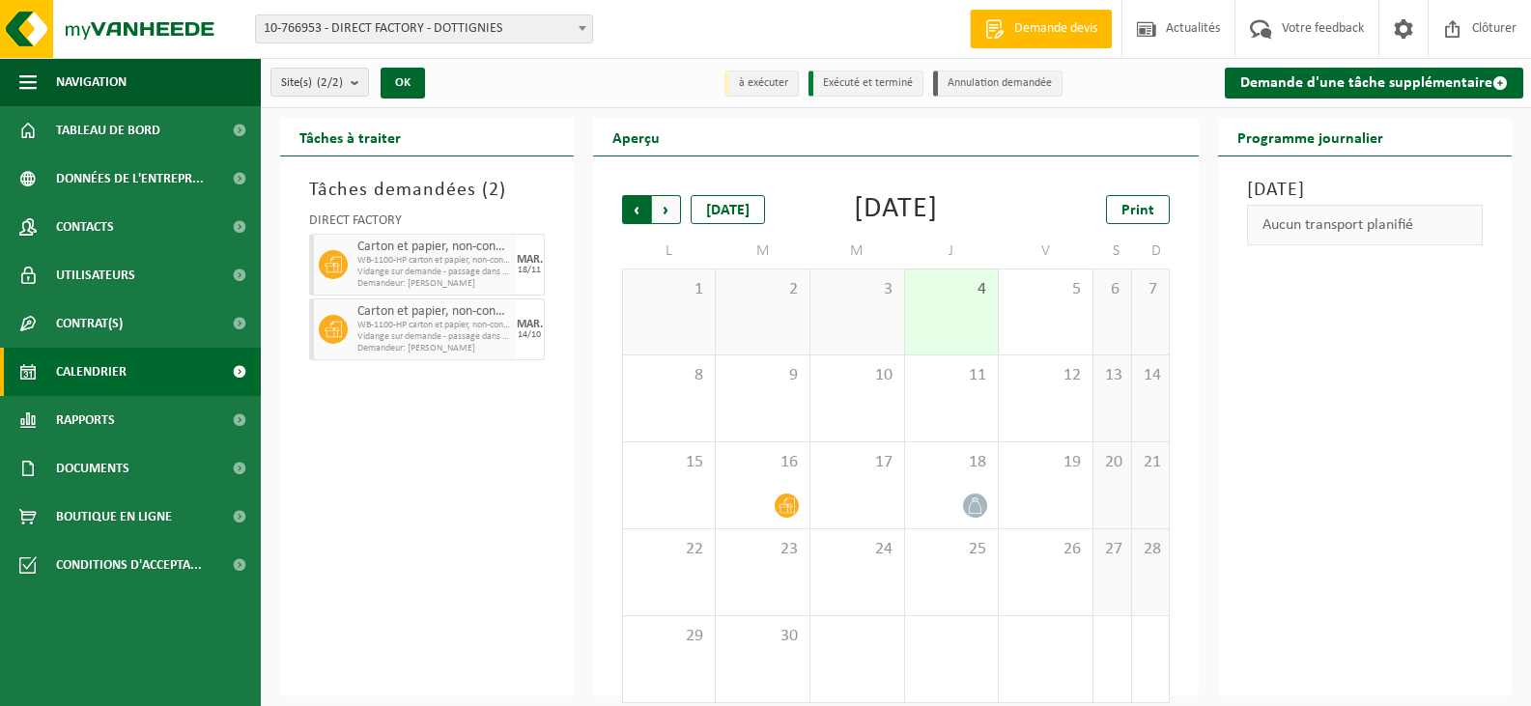
click at [668, 207] on span "Suivant" at bounding box center [666, 209] width 29 height 29
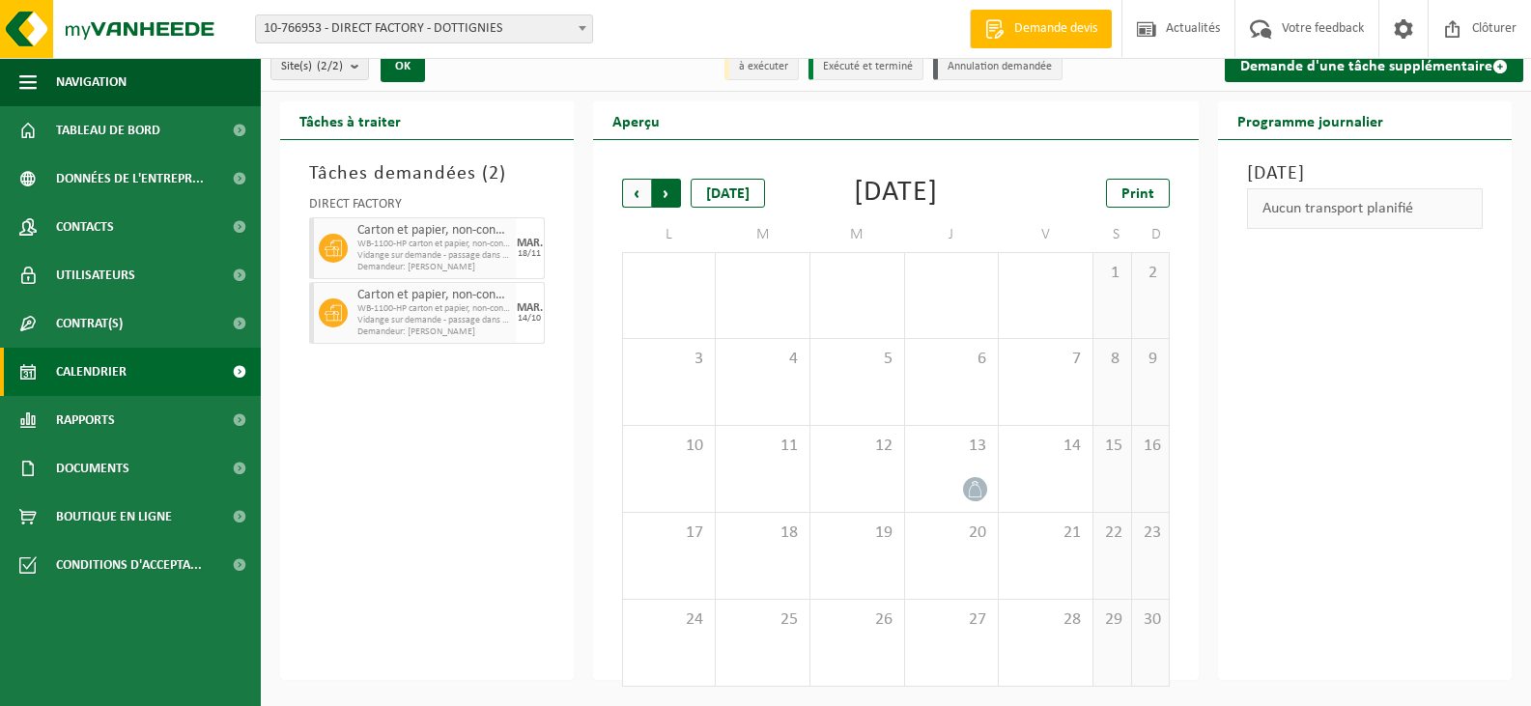
click at [622, 179] on span "Précédent" at bounding box center [636, 193] width 29 height 29
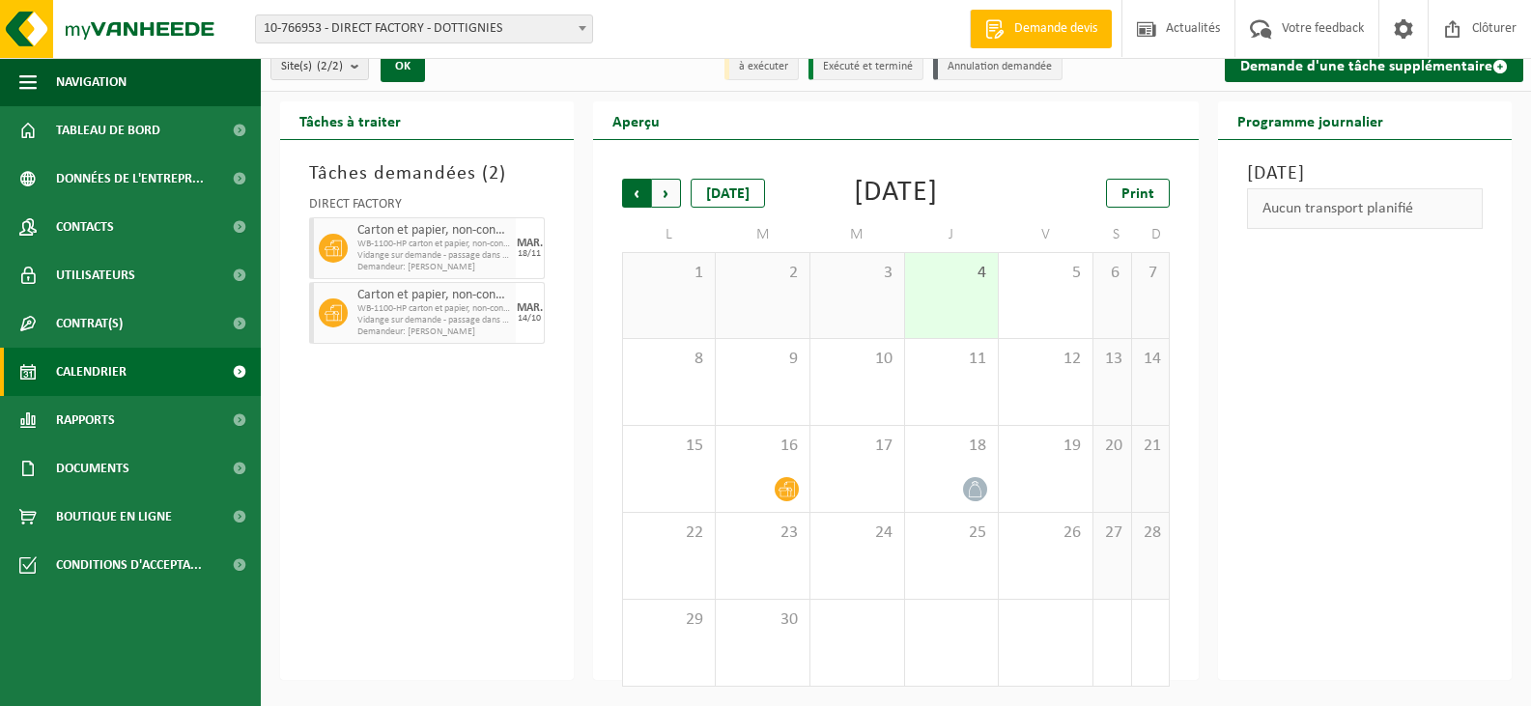
click at [660, 179] on span "Suivant" at bounding box center [666, 193] width 29 height 29
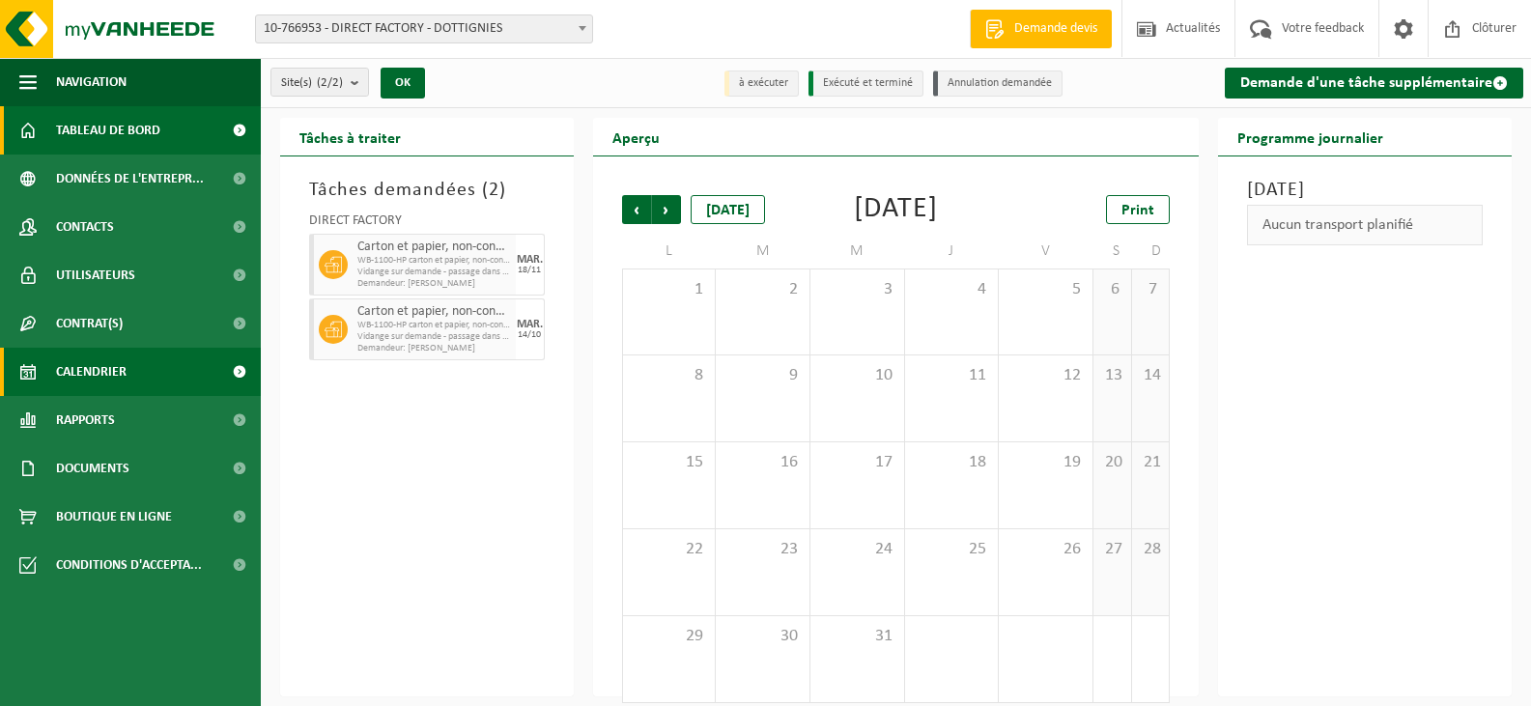
click at [157, 114] on span "Tableau de bord" at bounding box center [108, 130] width 104 height 48
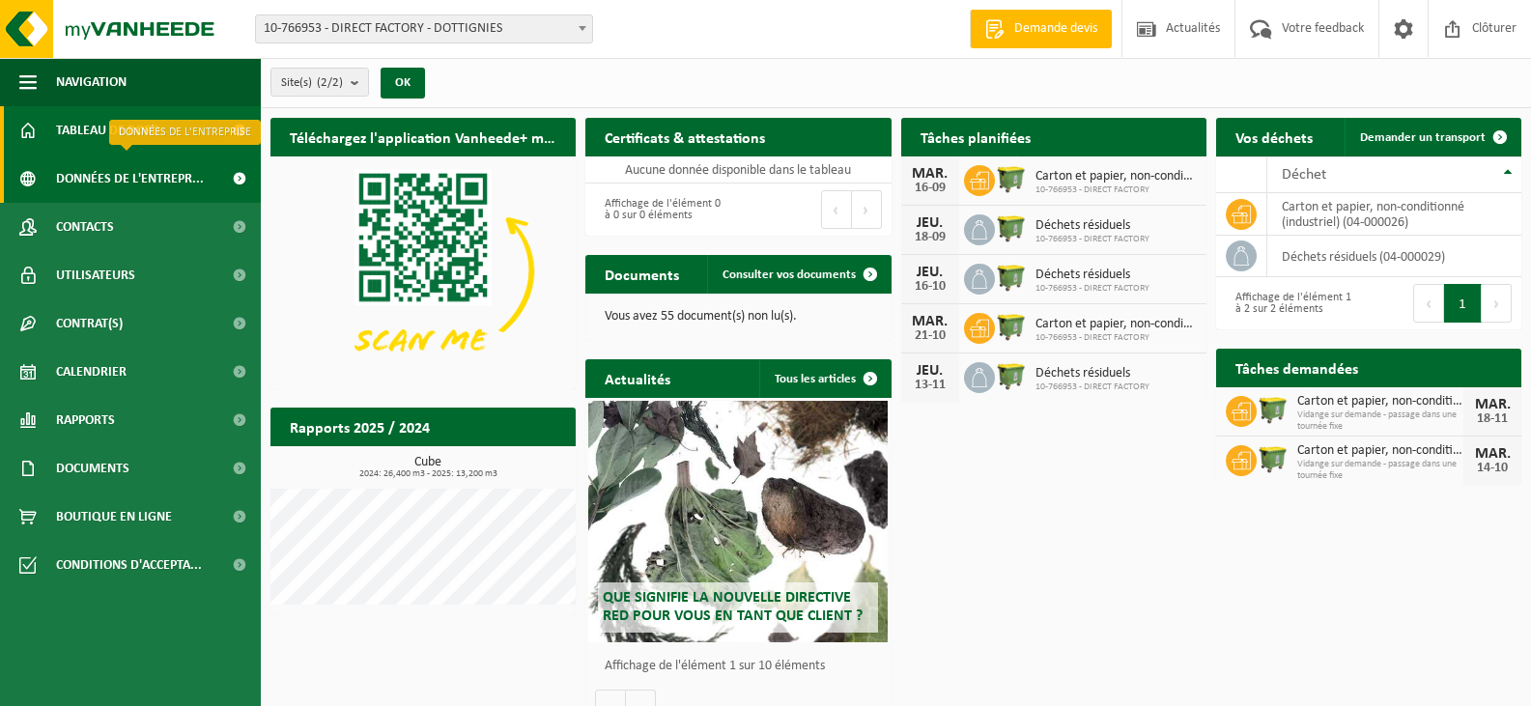
click at [174, 181] on span "Données de l'entrepr..." at bounding box center [130, 179] width 148 height 48
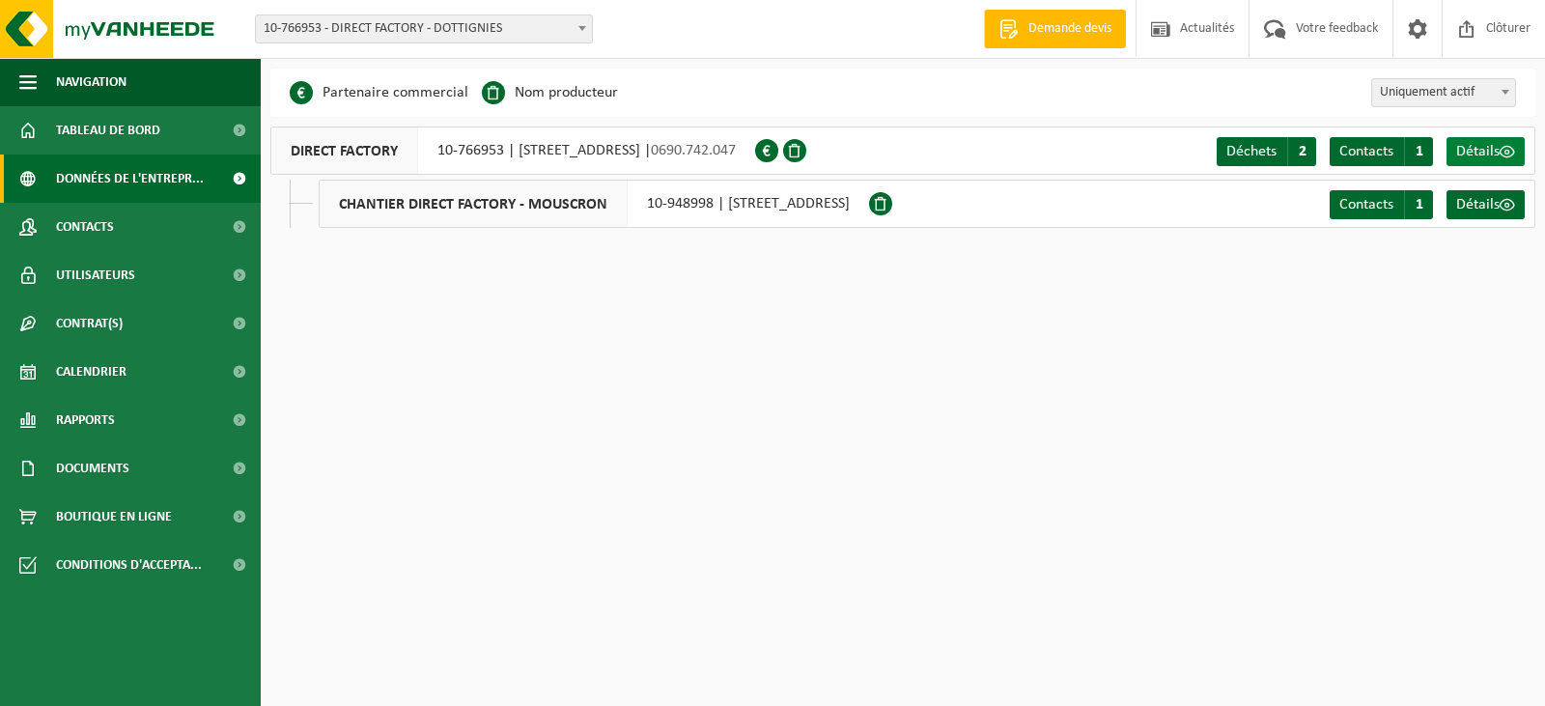
click at [1474, 145] on span "Détails" at bounding box center [1477, 151] width 43 height 15
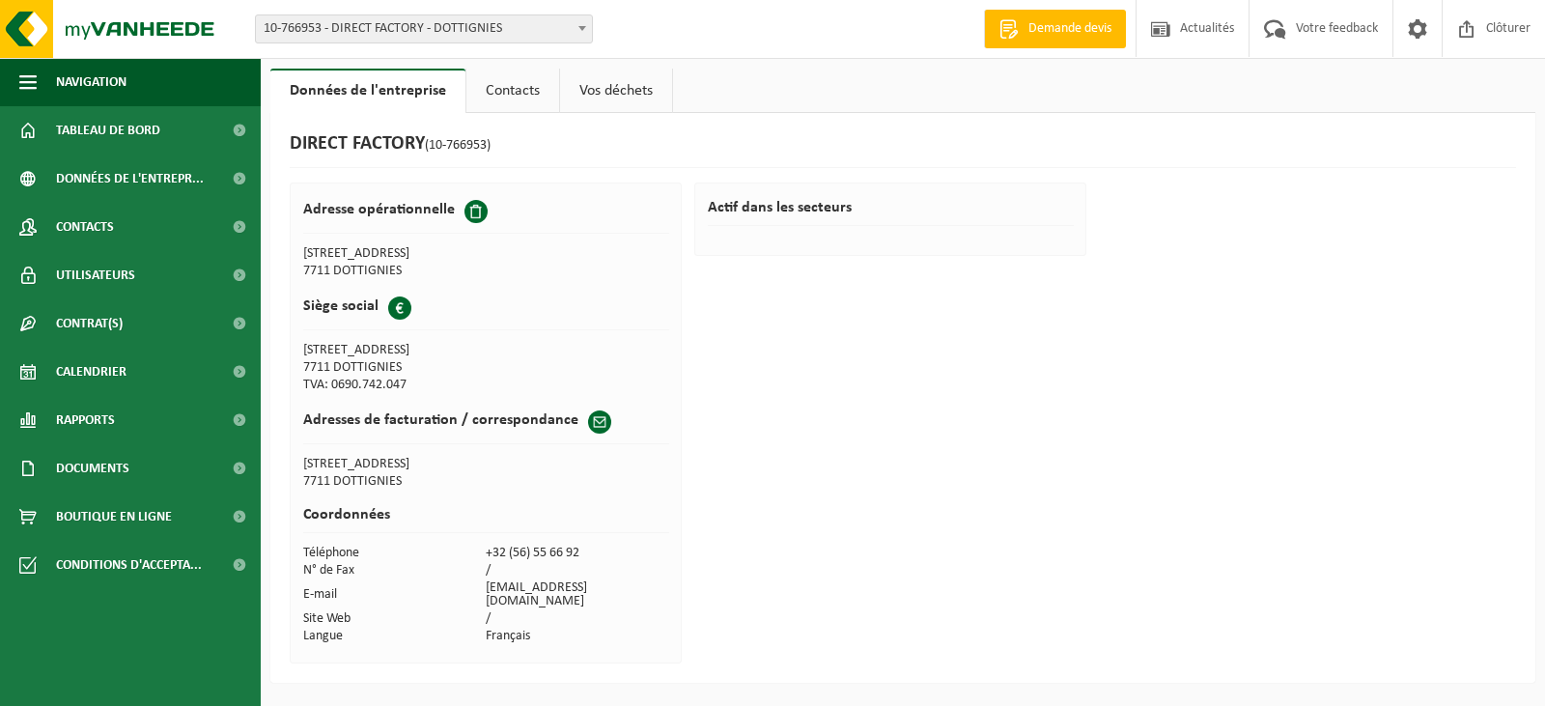
click at [482, 106] on link "Contacts" at bounding box center [512, 91] width 93 height 44
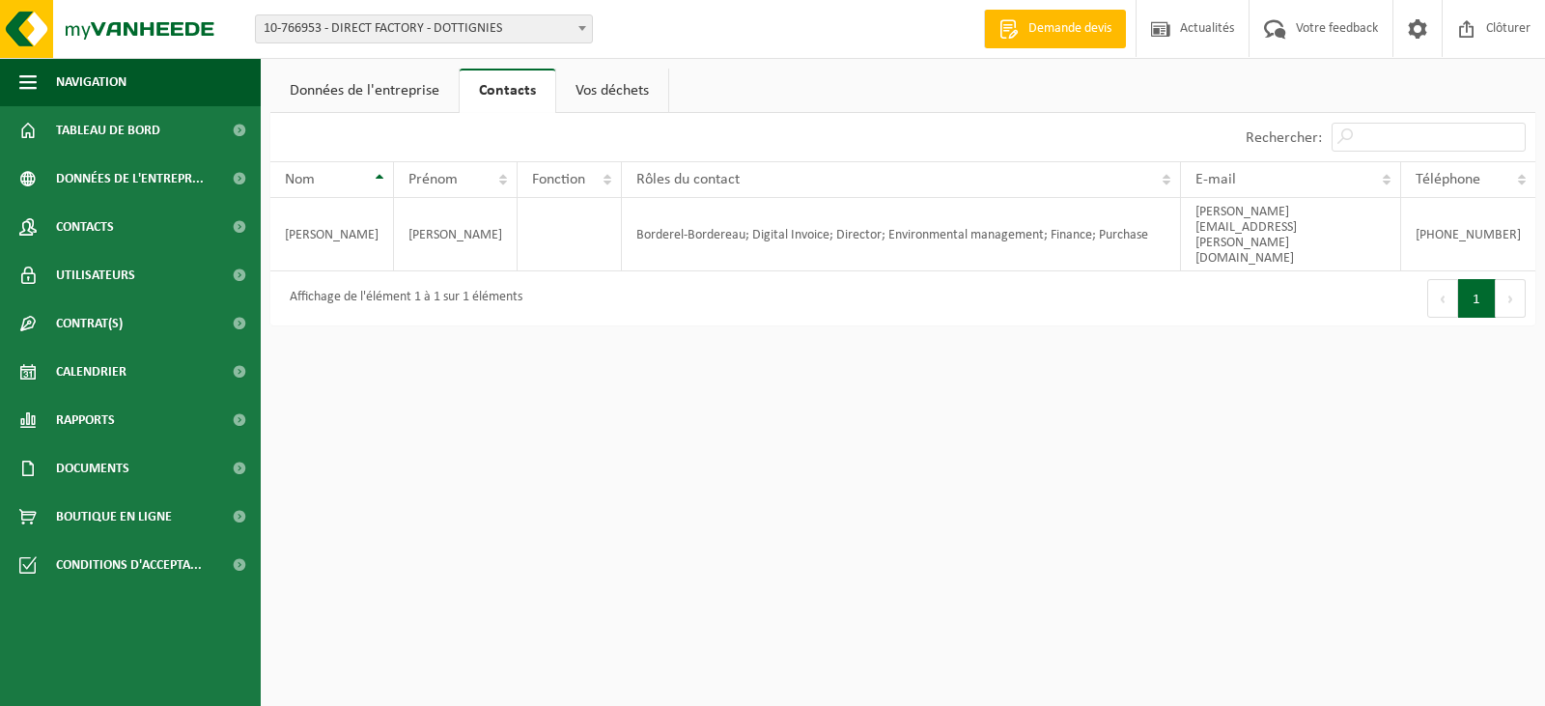
click at [606, 101] on link "Vos déchets" at bounding box center [612, 91] width 112 height 44
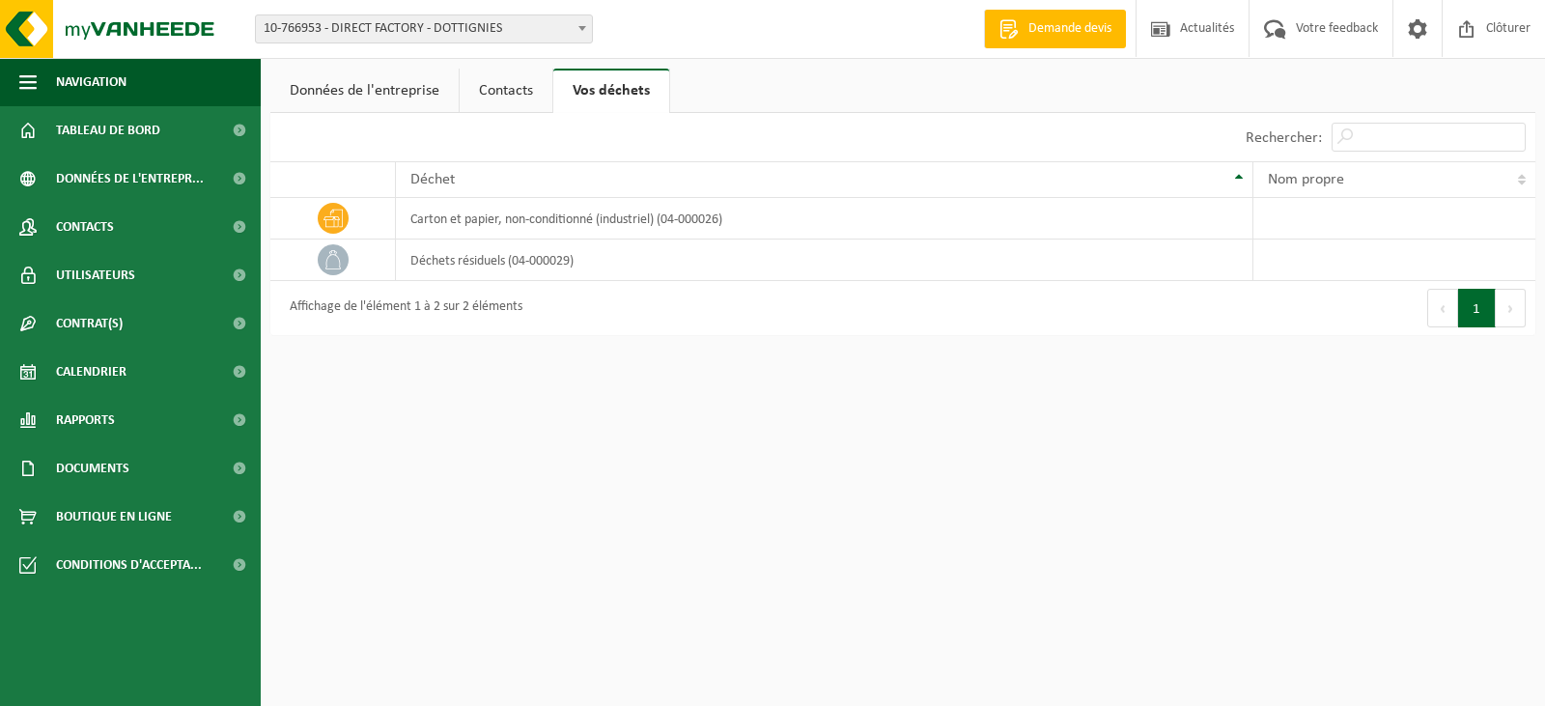
click at [396, 86] on link "Données de l'entreprise" at bounding box center [364, 91] width 188 height 44
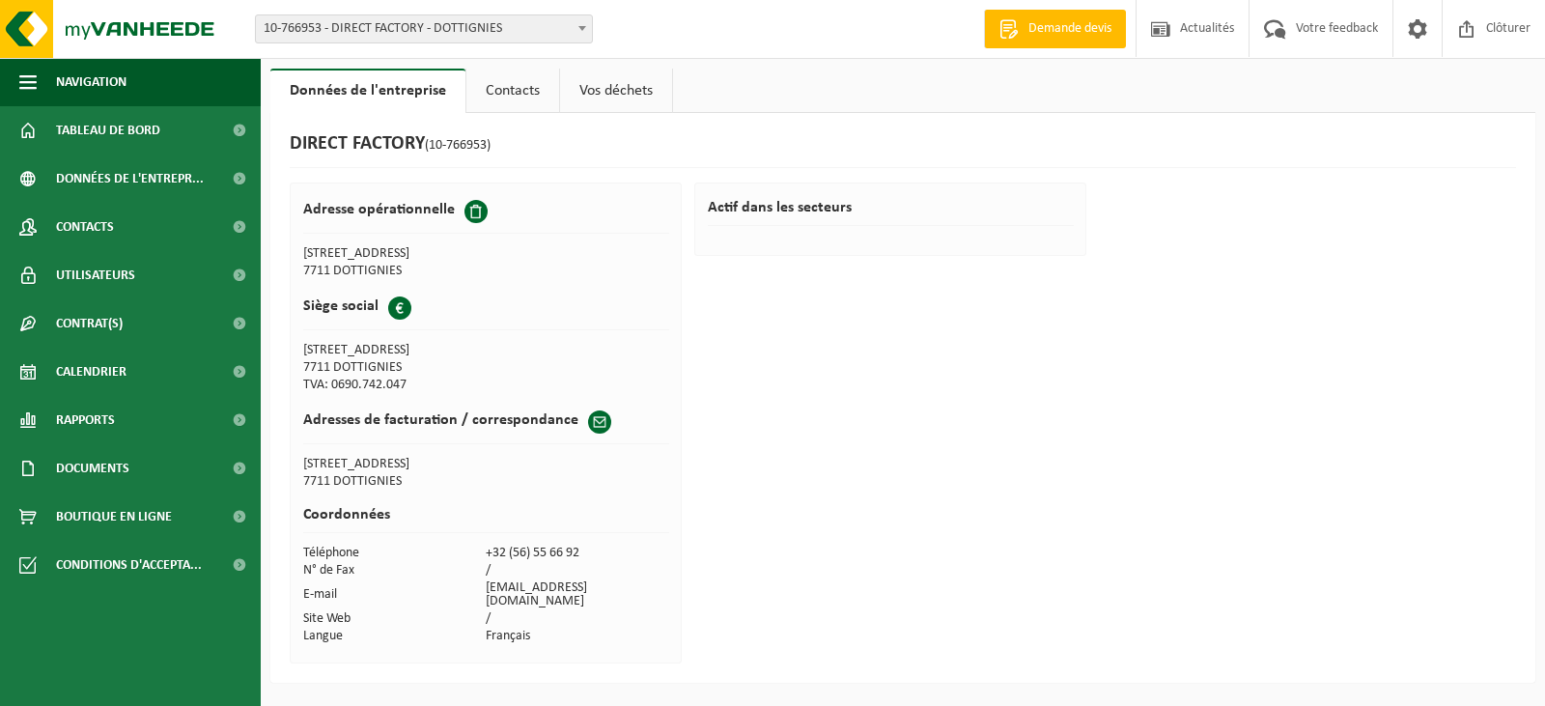
click at [500, 101] on link "Contacts" at bounding box center [512, 91] width 93 height 44
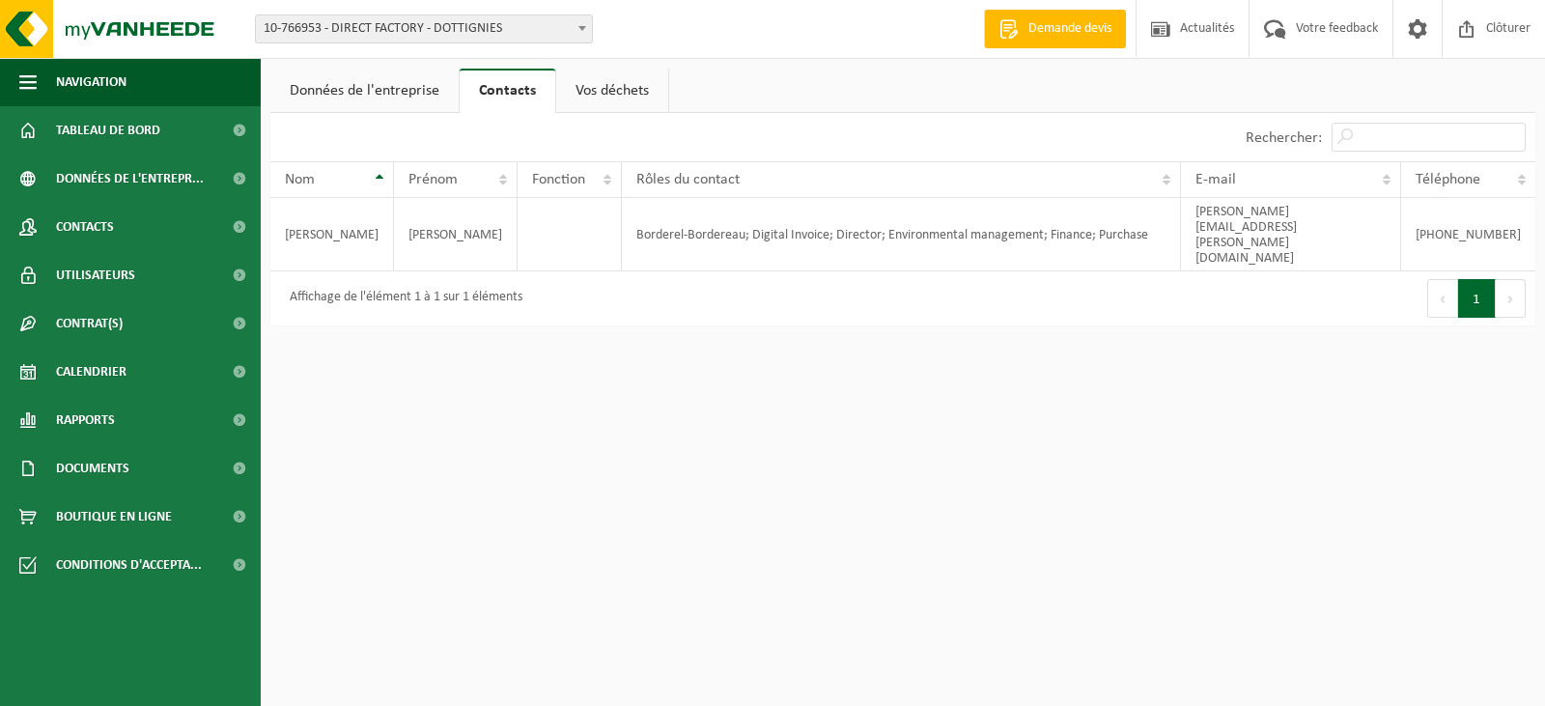
click at [598, 99] on link "Vos déchets" at bounding box center [612, 91] width 112 height 44
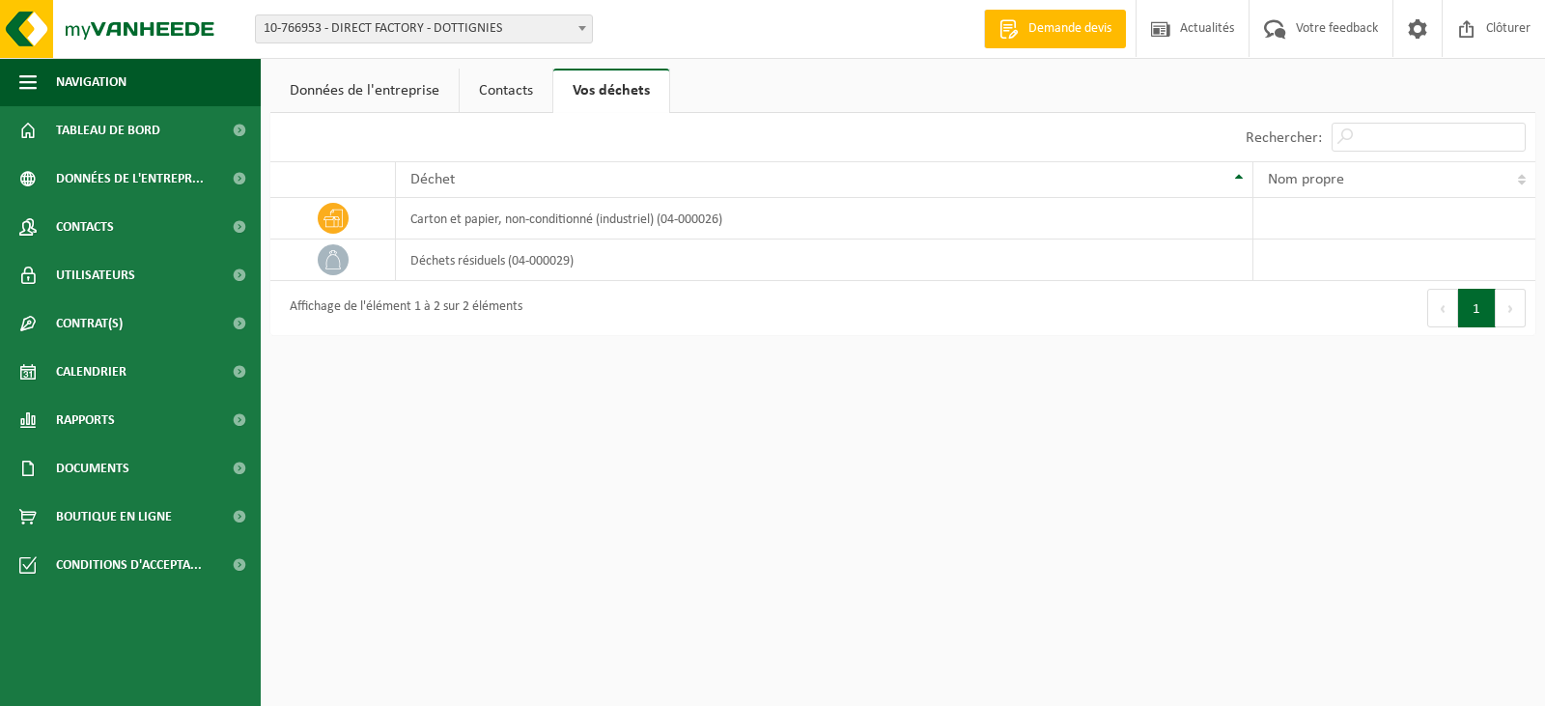
click at [516, 92] on link "Contacts" at bounding box center [506, 91] width 93 height 44
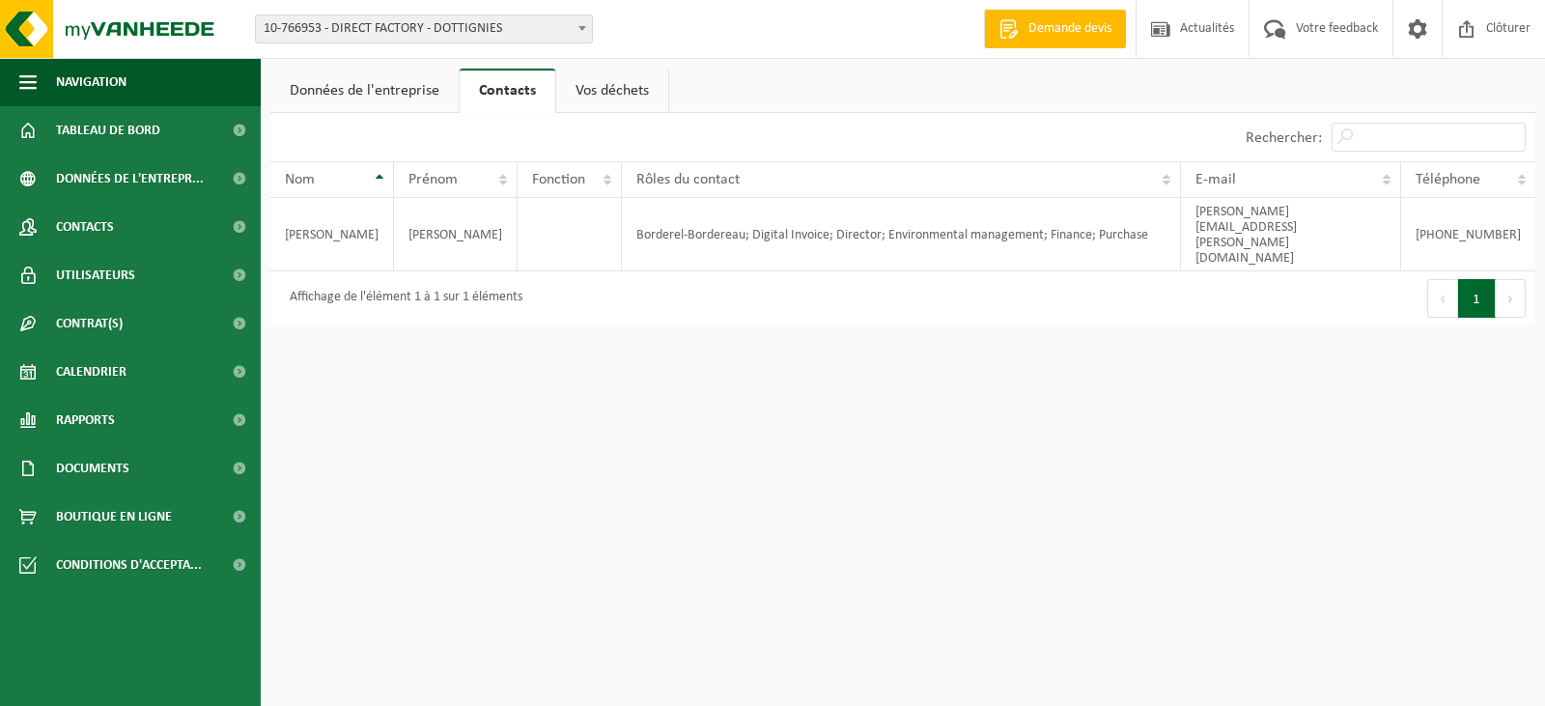
click at [421, 92] on link "Données de l'entreprise" at bounding box center [364, 91] width 188 height 44
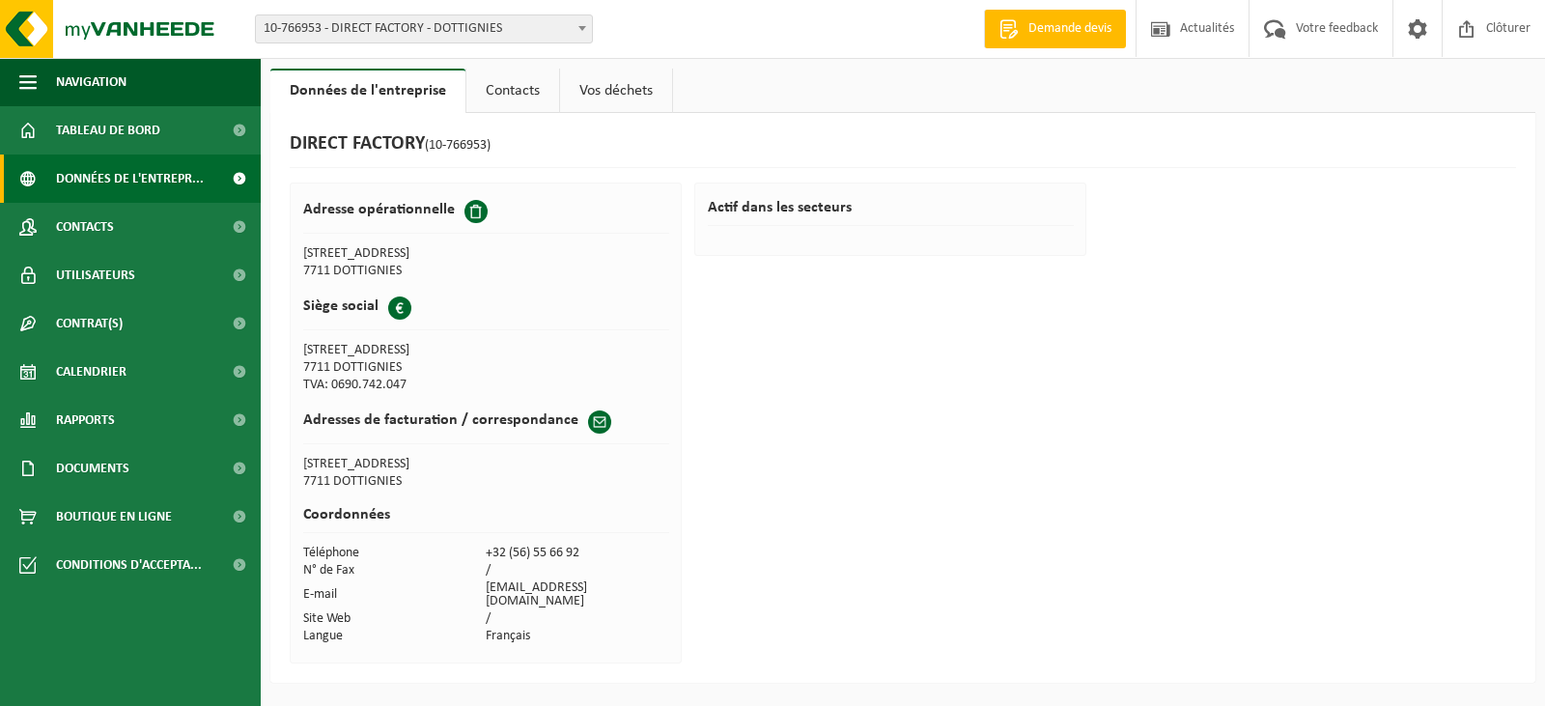
click at [104, 183] on span "Données de l'entrepr..." at bounding box center [130, 179] width 148 height 48
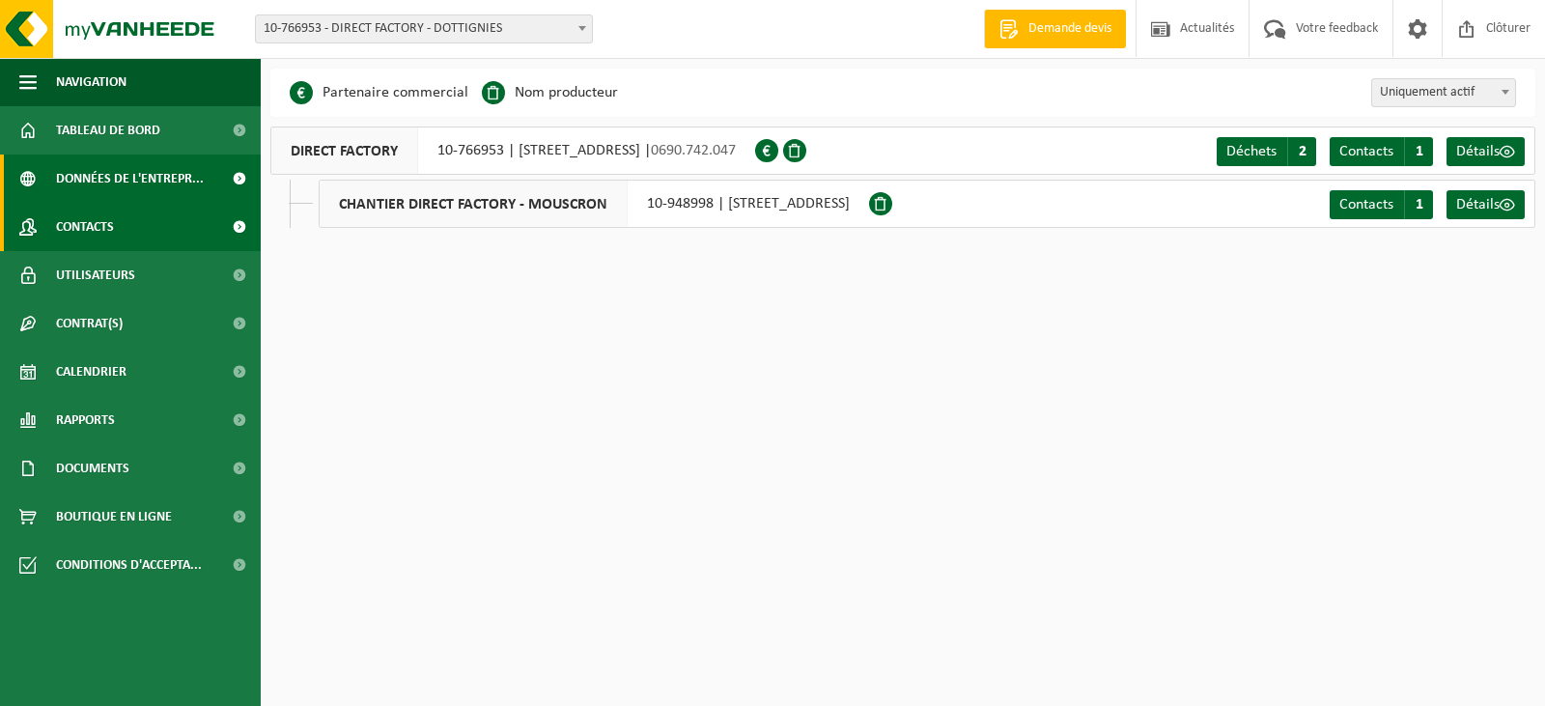
click at [101, 207] on span "Contacts" at bounding box center [85, 227] width 58 height 48
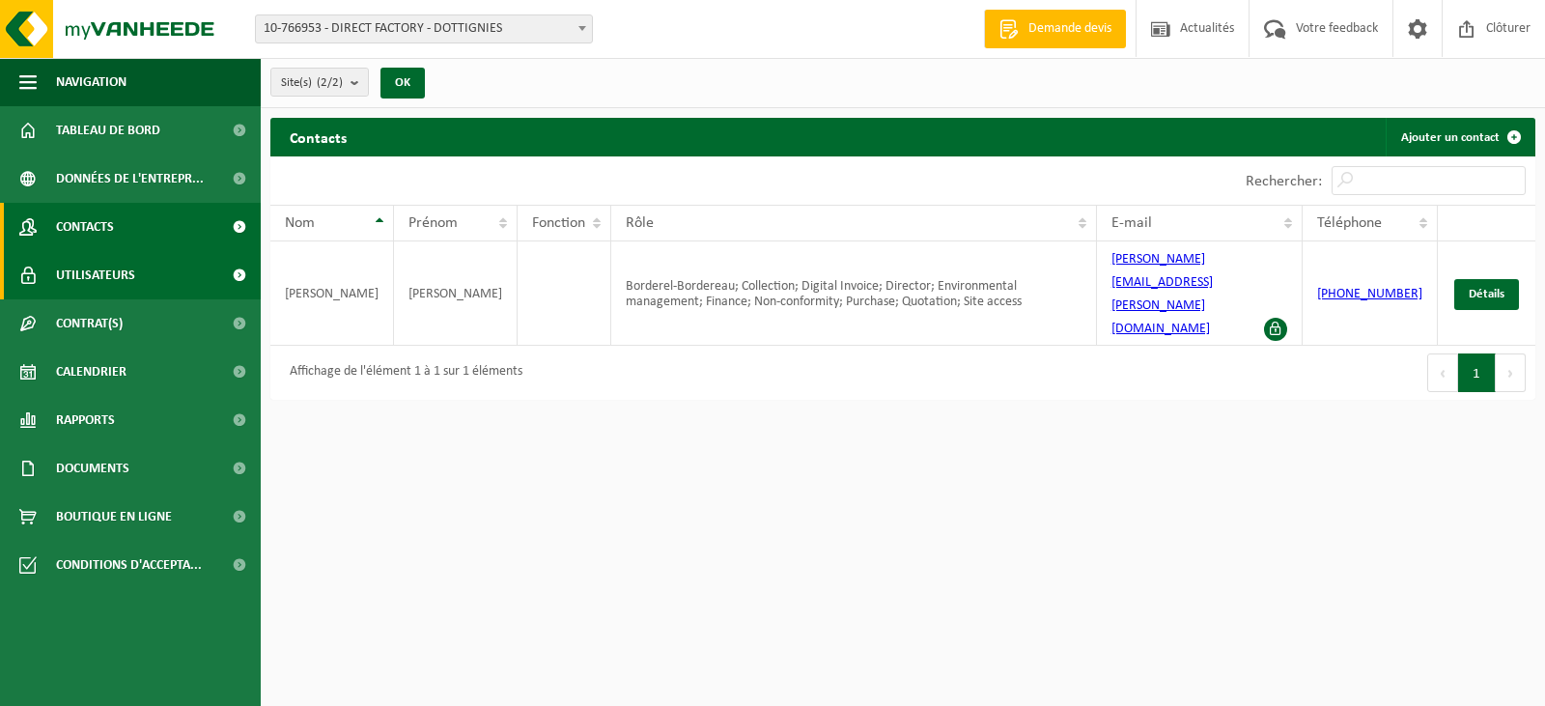
click at [102, 251] on span "Utilisateurs" at bounding box center [95, 275] width 79 height 48
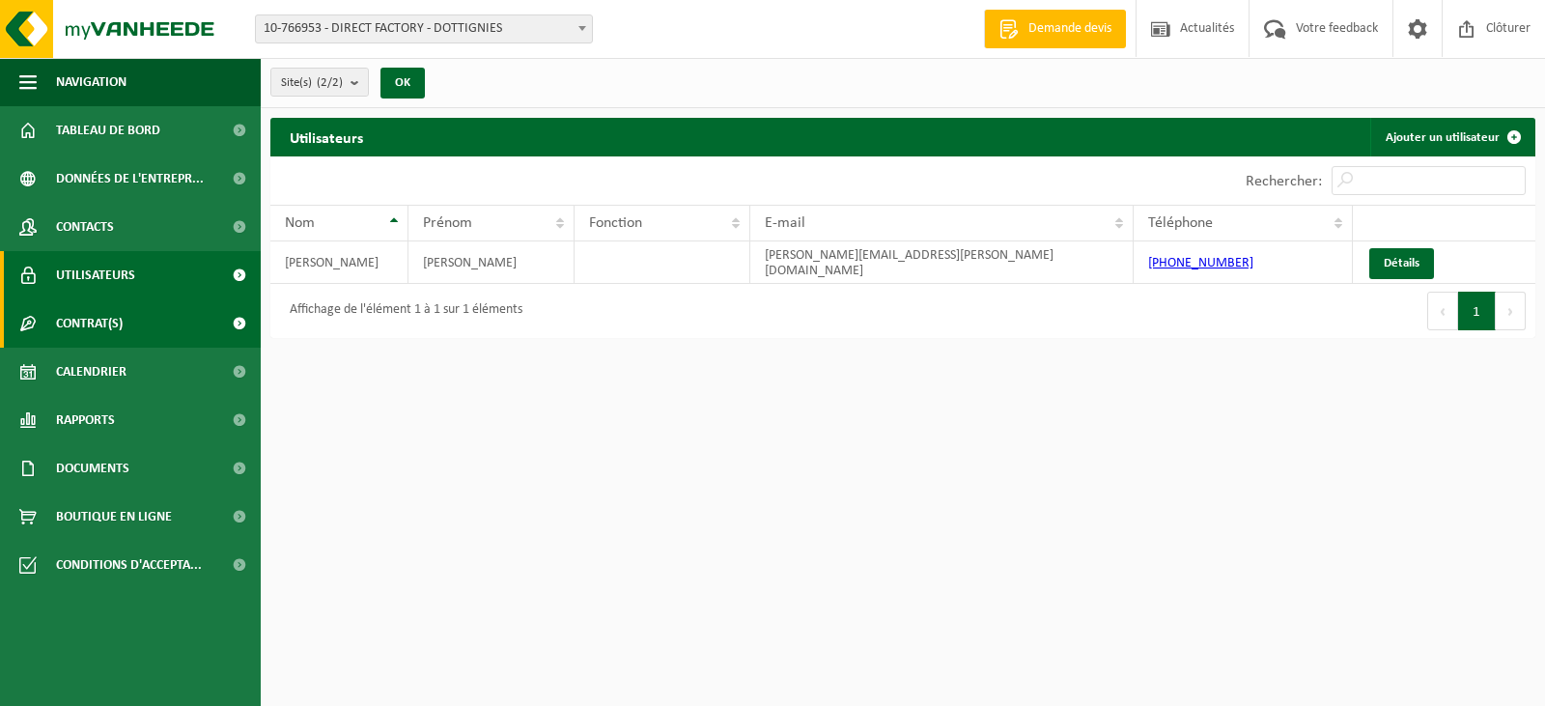
click at [106, 326] on span "Contrat(s)" at bounding box center [89, 323] width 67 height 48
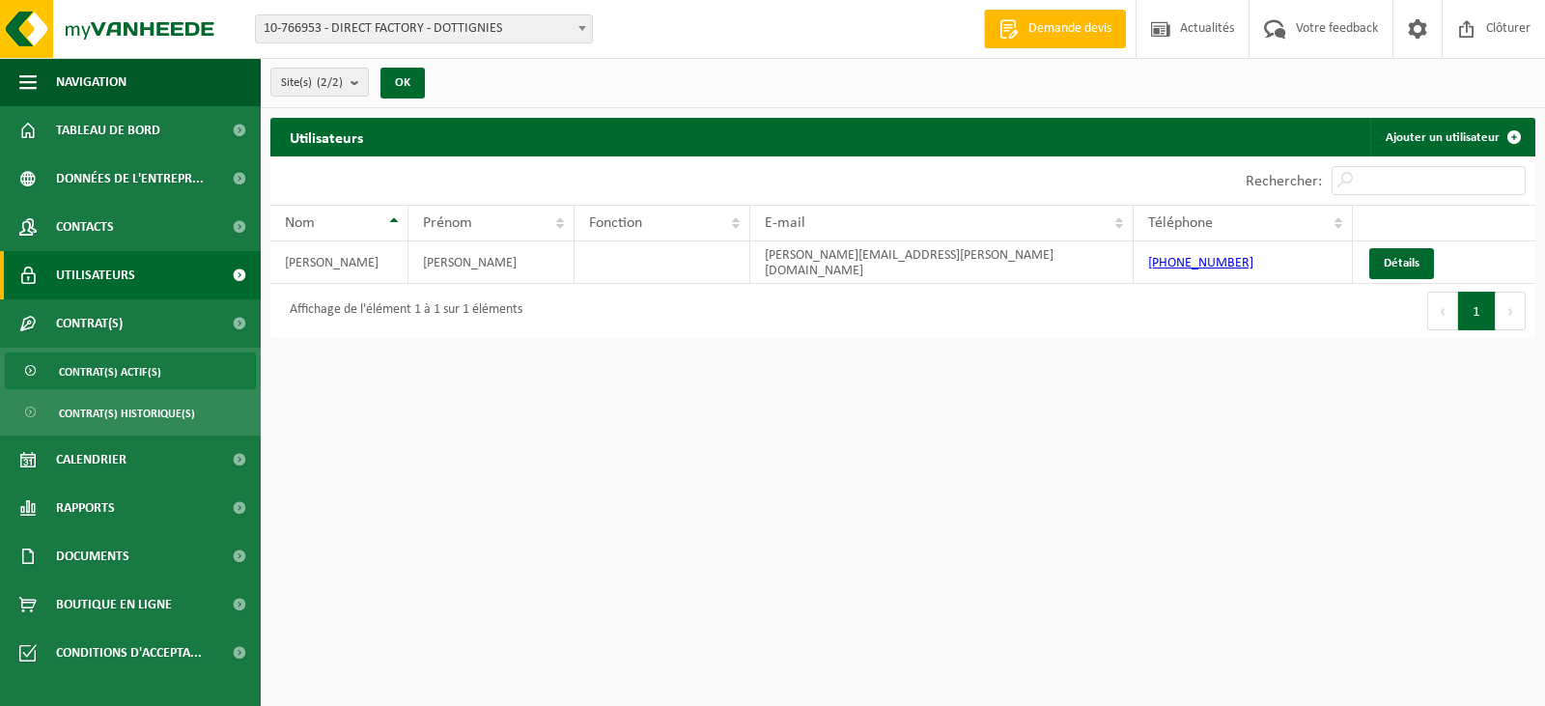
click at [139, 372] on span "Contrat(s) actif(s)" at bounding box center [110, 371] width 102 height 37
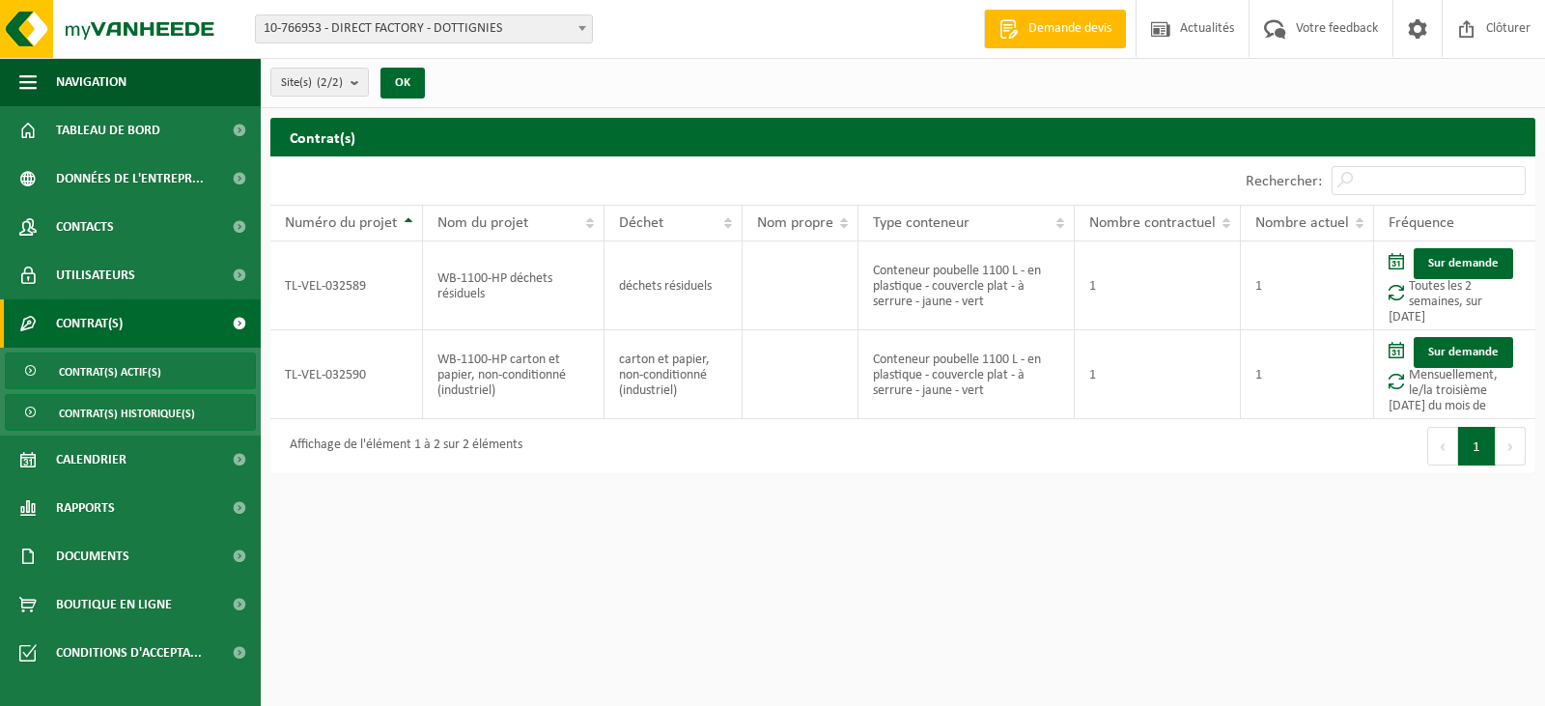
click at [150, 400] on span "Contrat(s) historique(s)" at bounding box center [127, 413] width 136 height 37
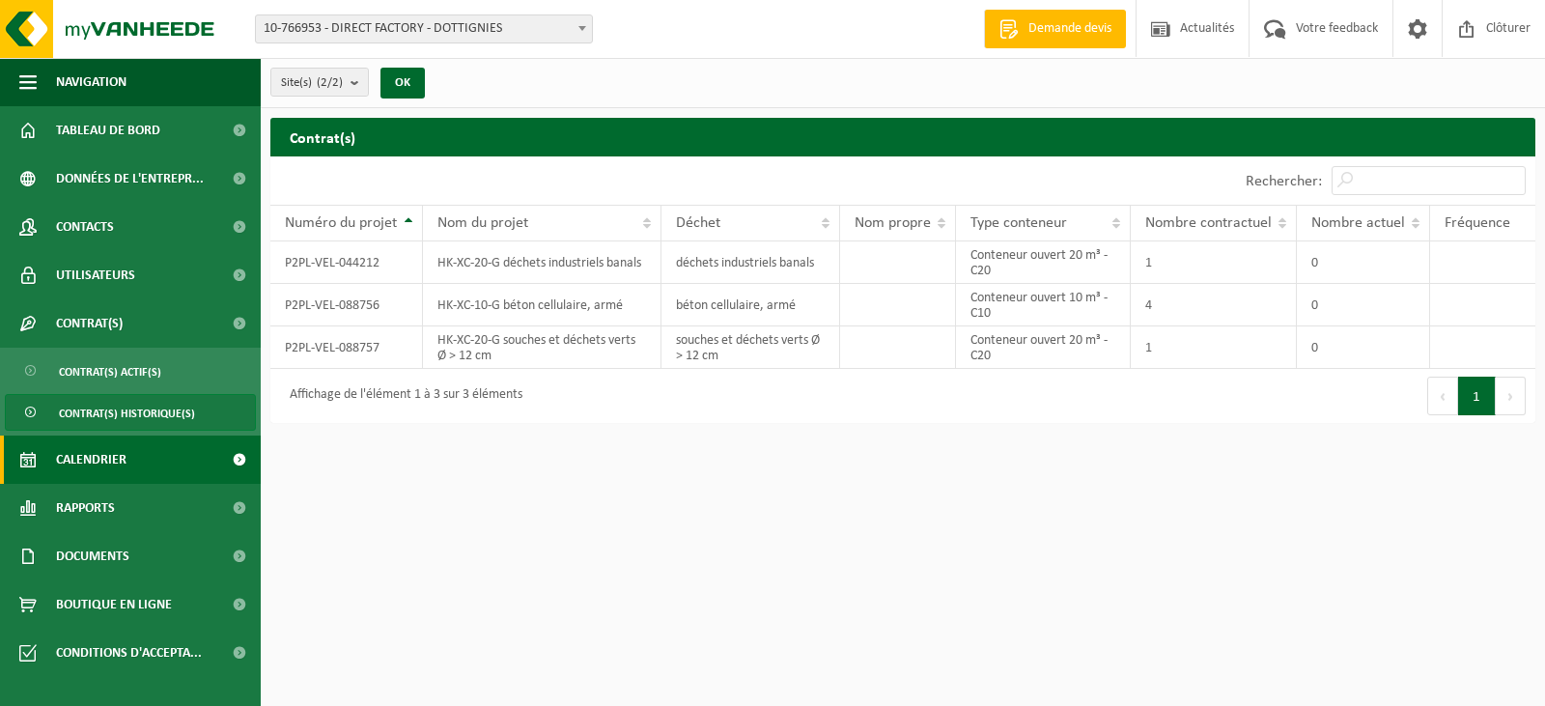
click at [119, 453] on span "Calendrier" at bounding box center [91, 460] width 70 height 48
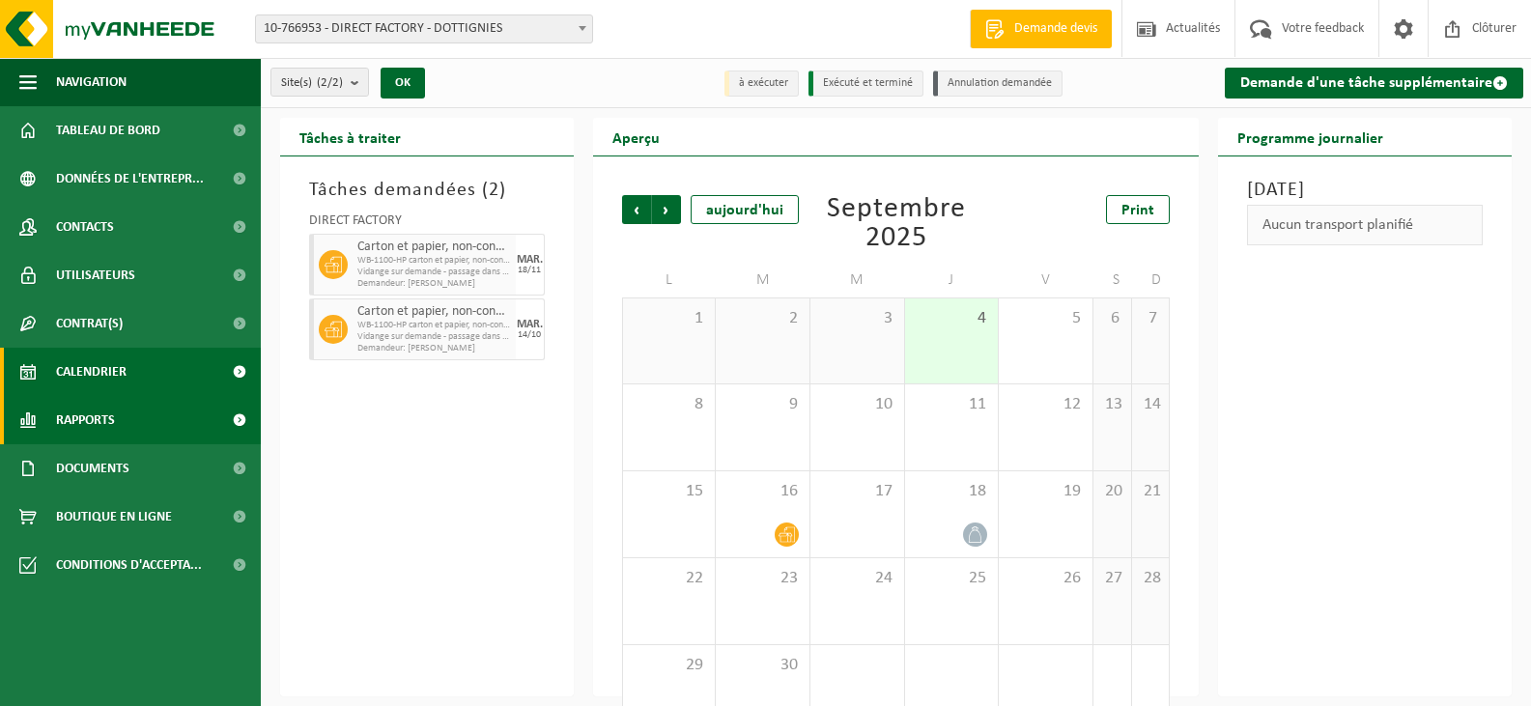
click at [105, 415] on span "Rapports" at bounding box center [85, 420] width 59 height 48
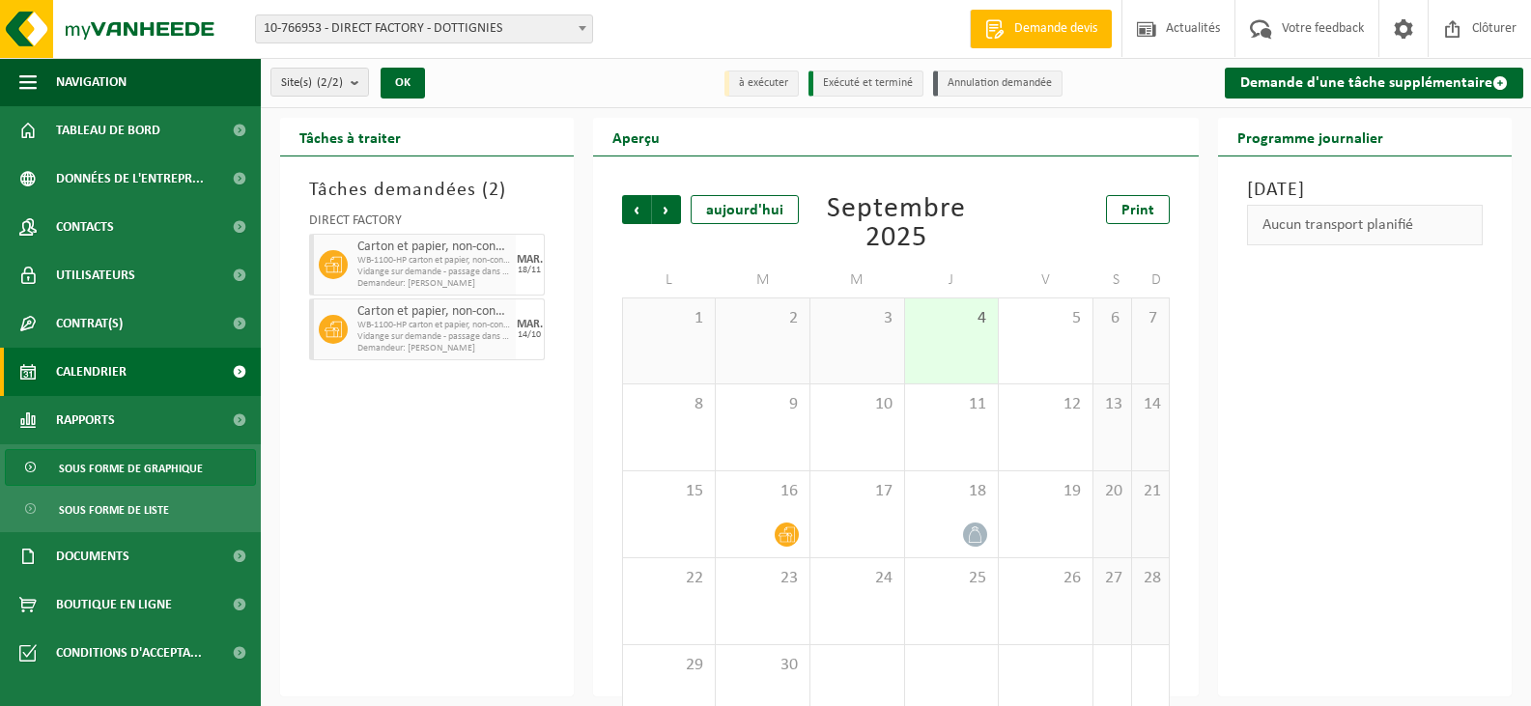
click at [125, 461] on span "Sous forme de graphique" at bounding box center [131, 468] width 144 height 37
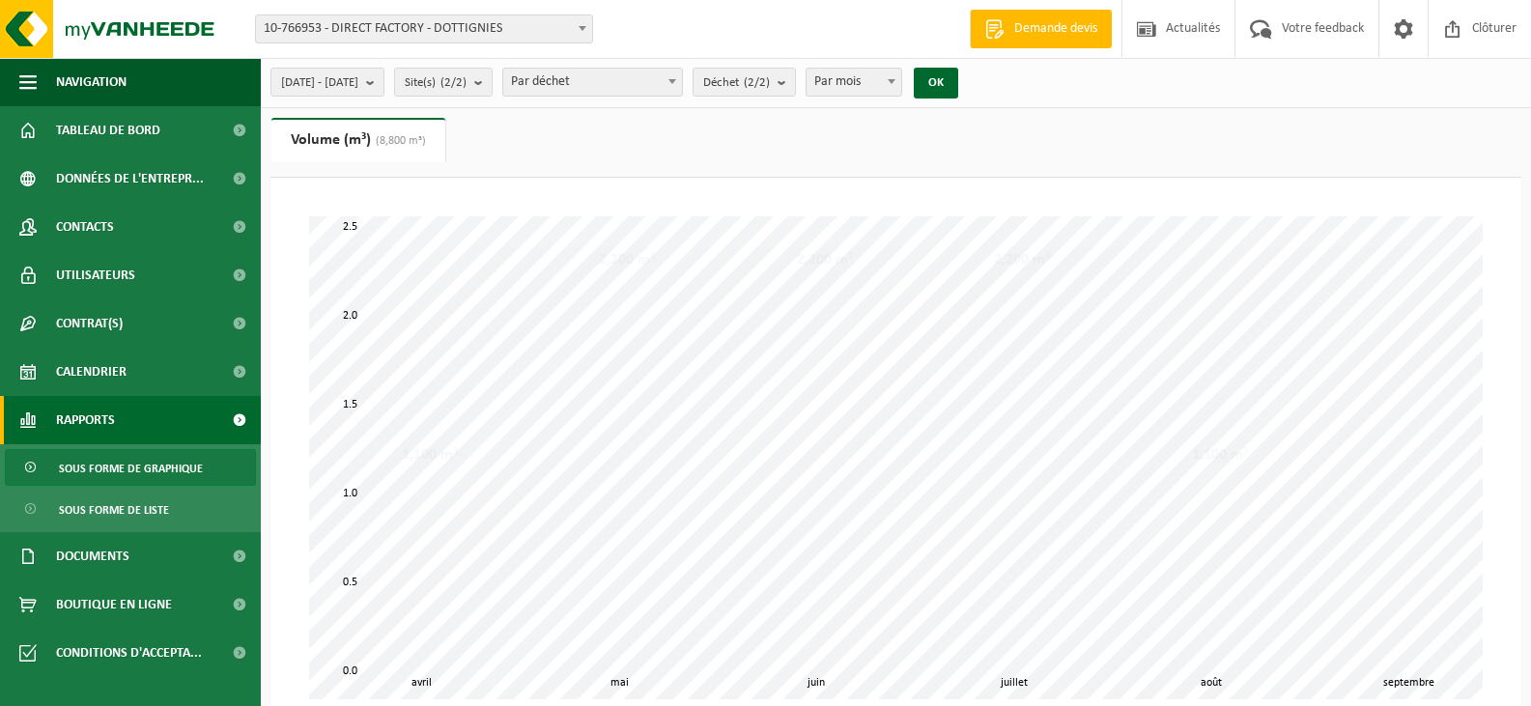
click at [125, 461] on span "Sous forme de graphique" at bounding box center [131, 468] width 144 height 37
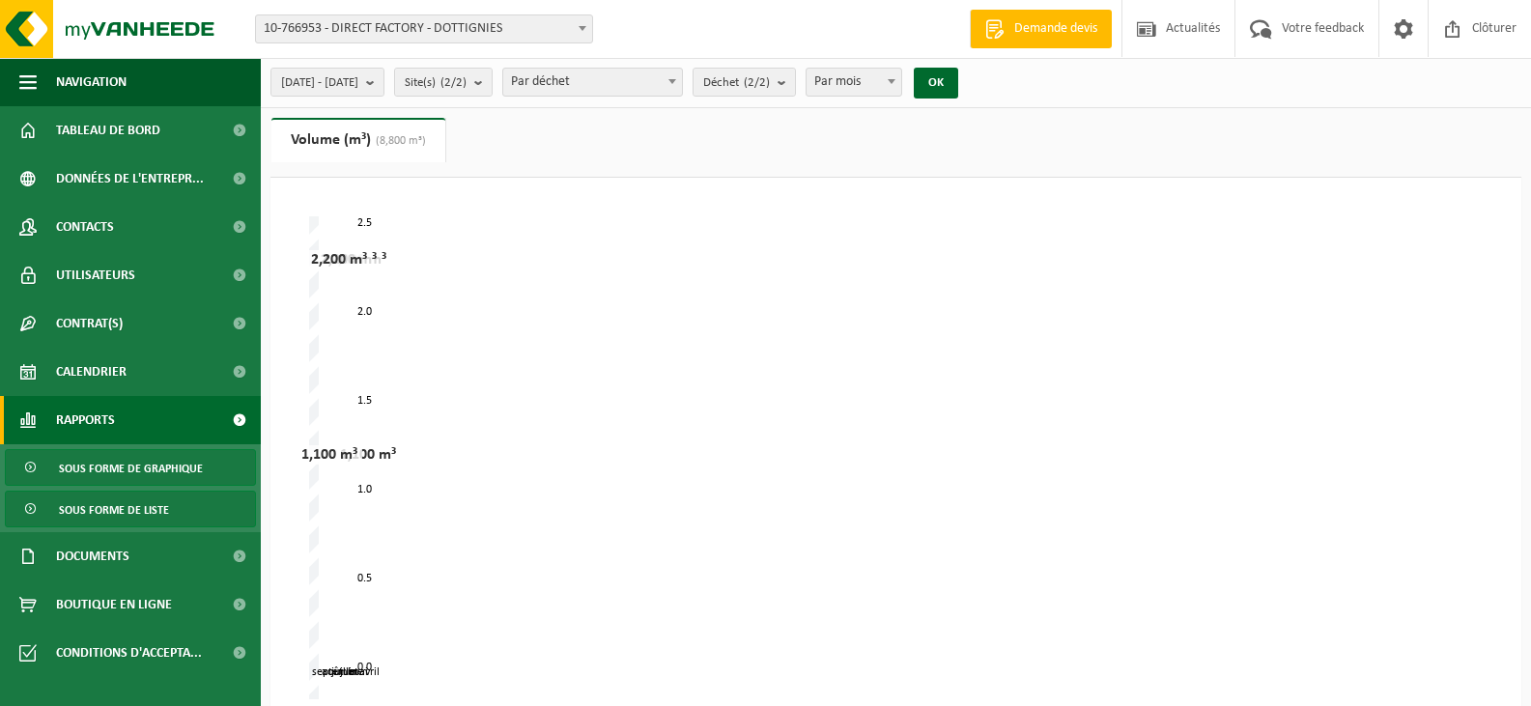
click at [93, 517] on span "Sous forme de liste" at bounding box center [114, 510] width 110 height 37
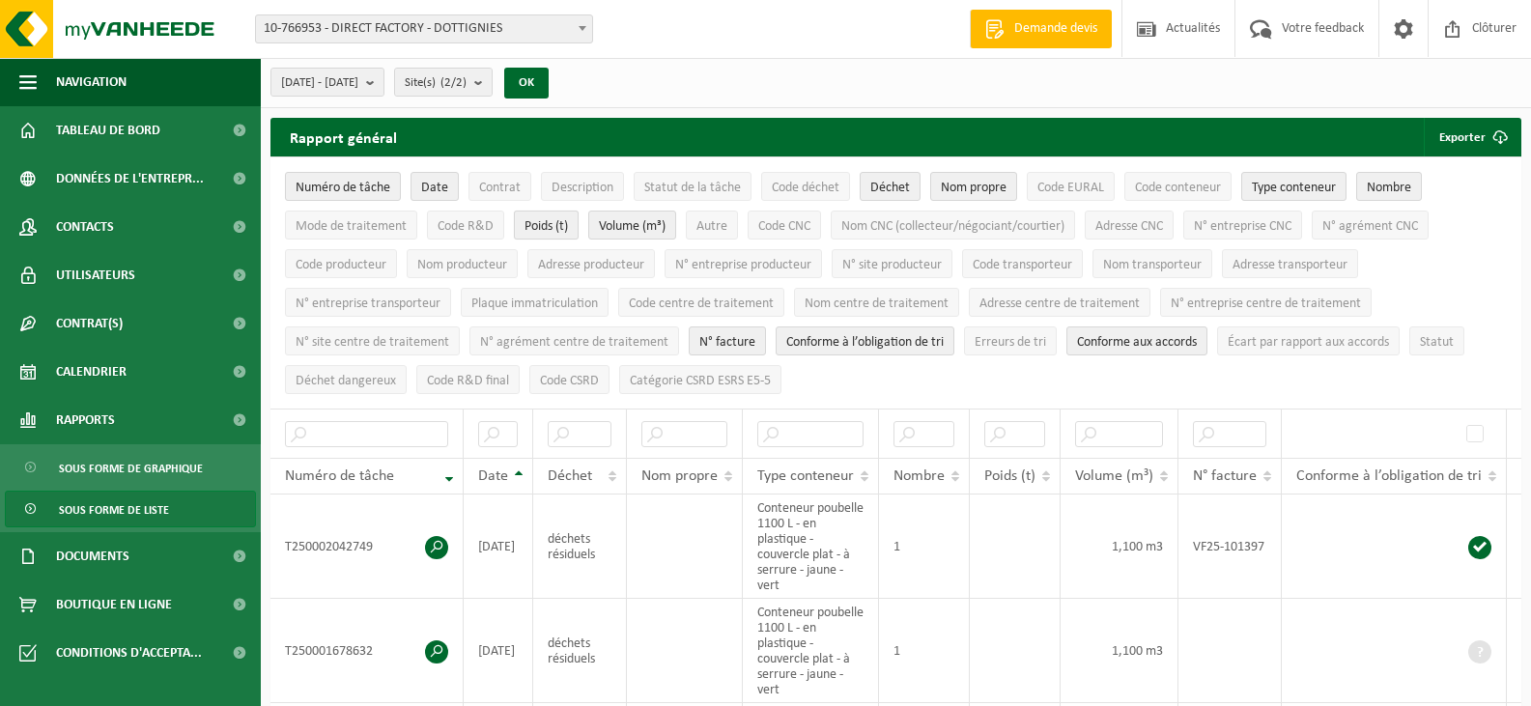
click at [529, 224] on span "Poids (t)" at bounding box center [545, 226] width 43 height 14
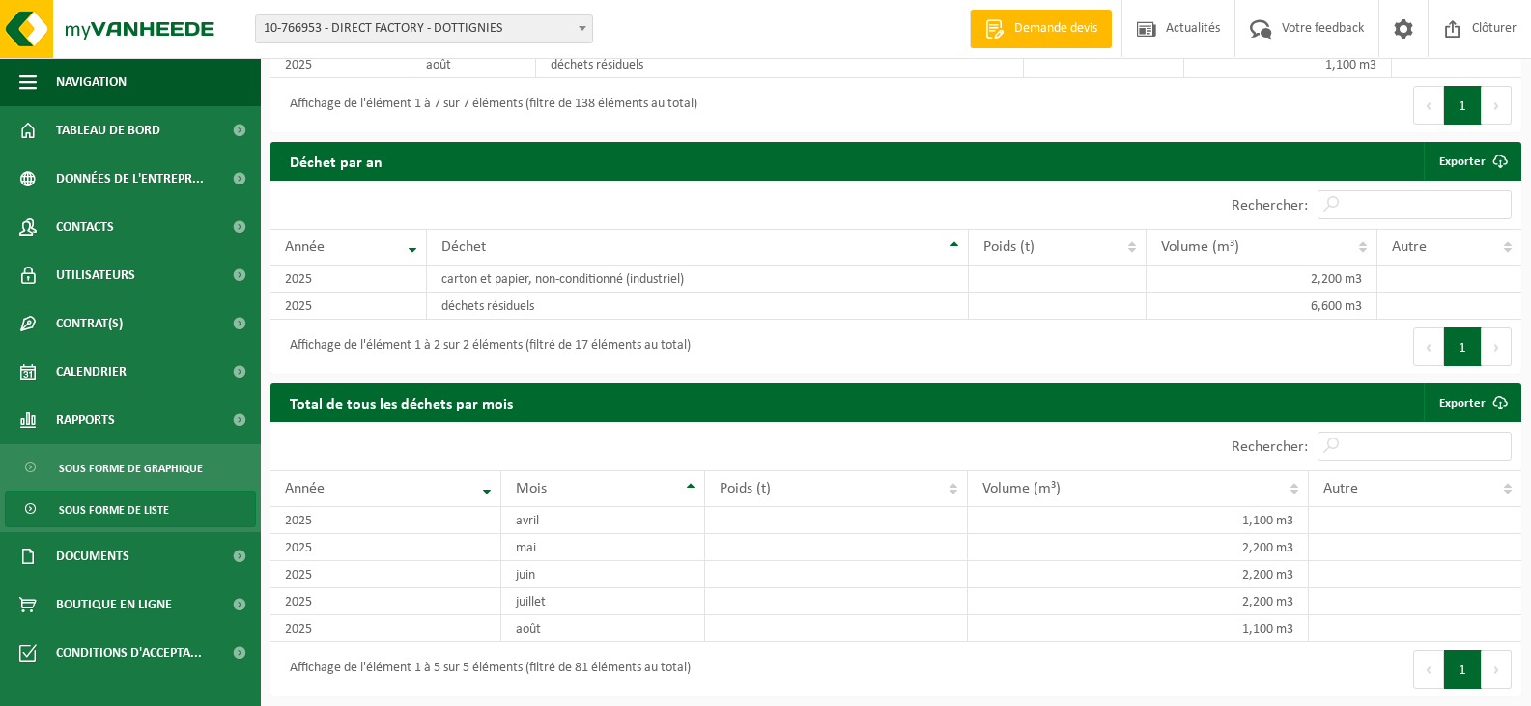
scroll to position [1849, 0]
